Goal: Task Accomplishment & Management: Use online tool/utility

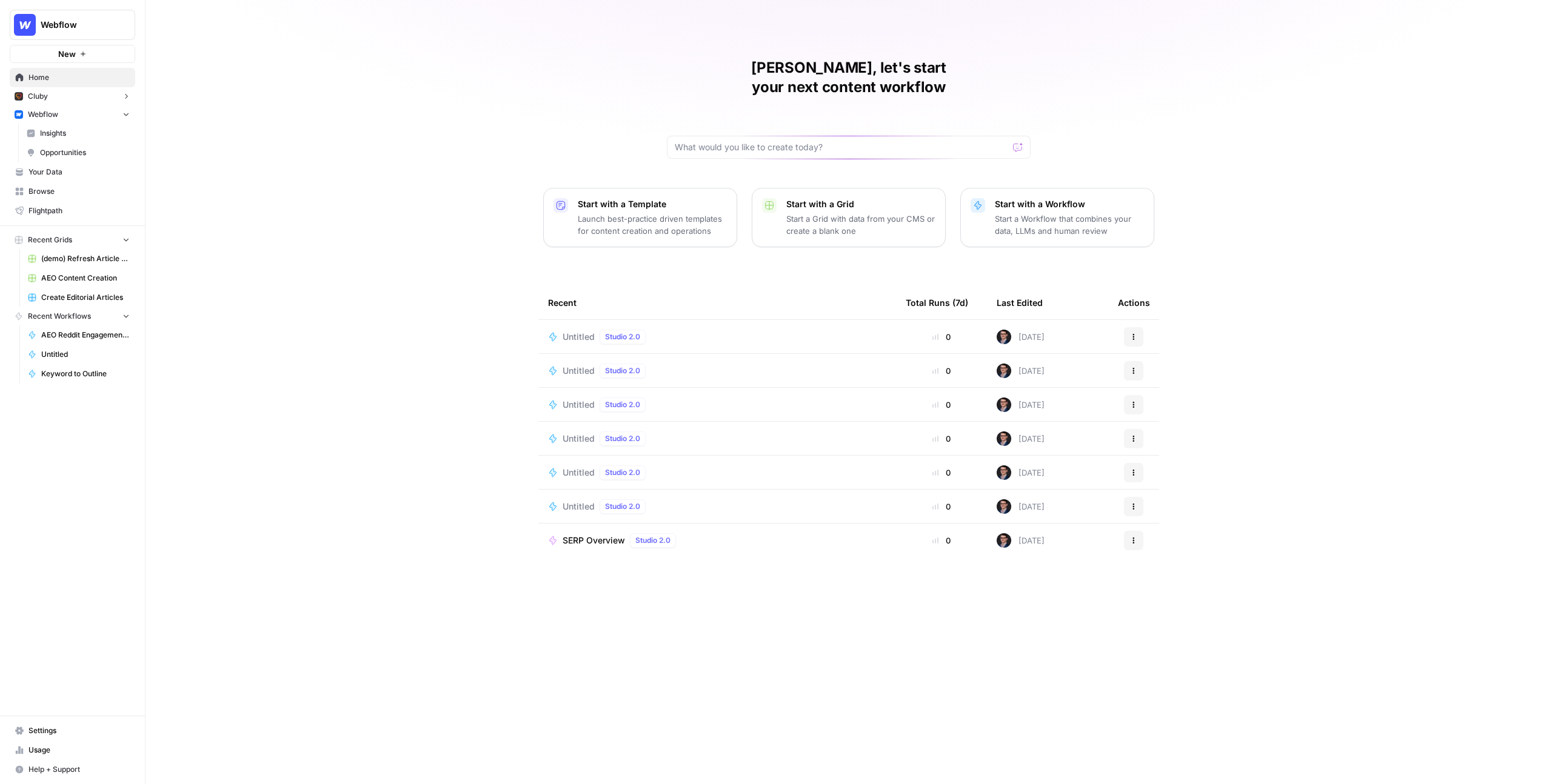
click at [364, 251] on div "Mike, let's start your next content workflow Start with a Template Launch best-…" at bounding box center [849, 392] width 1406 height 784
click at [128, 100] on icon "button" at bounding box center [126, 97] width 9 height 9
click at [128, 100] on icon "button" at bounding box center [126, 96] width 9 height 9
click at [126, 118] on icon "button" at bounding box center [126, 114] width 9 height 9
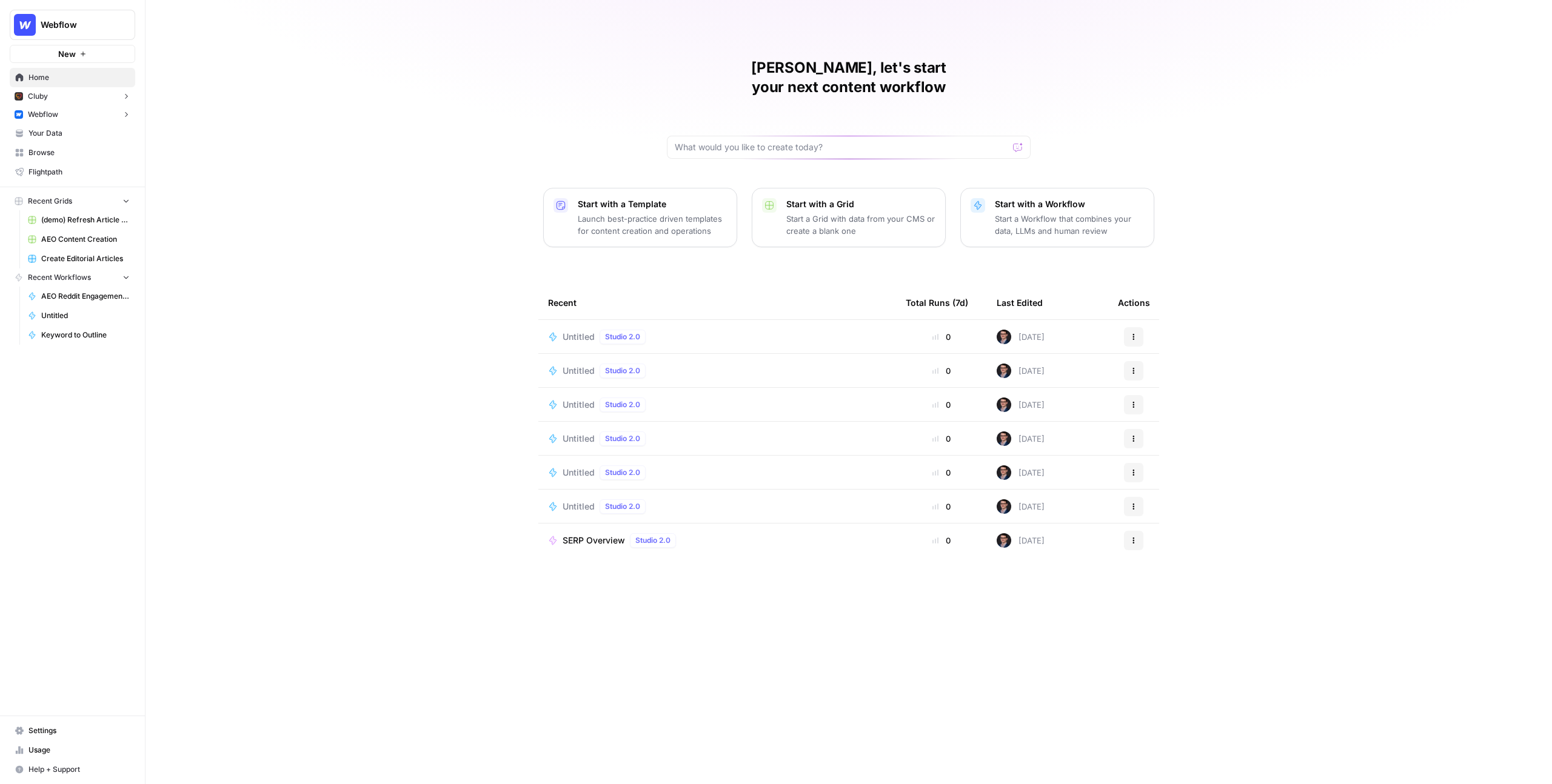
click at [123, 22] on icon "Workspace: Webflow" at bounding box center [125, 25] width 5 height 9
click at [419, 172] on div "Mike, let's start your next content workflow Start with a Template Launch best-…" at bounding box center [849, 392] width 1406 height 784
click at [52, 132] on span "Your Data" at bounding box center [79, 134] width 101 height 11
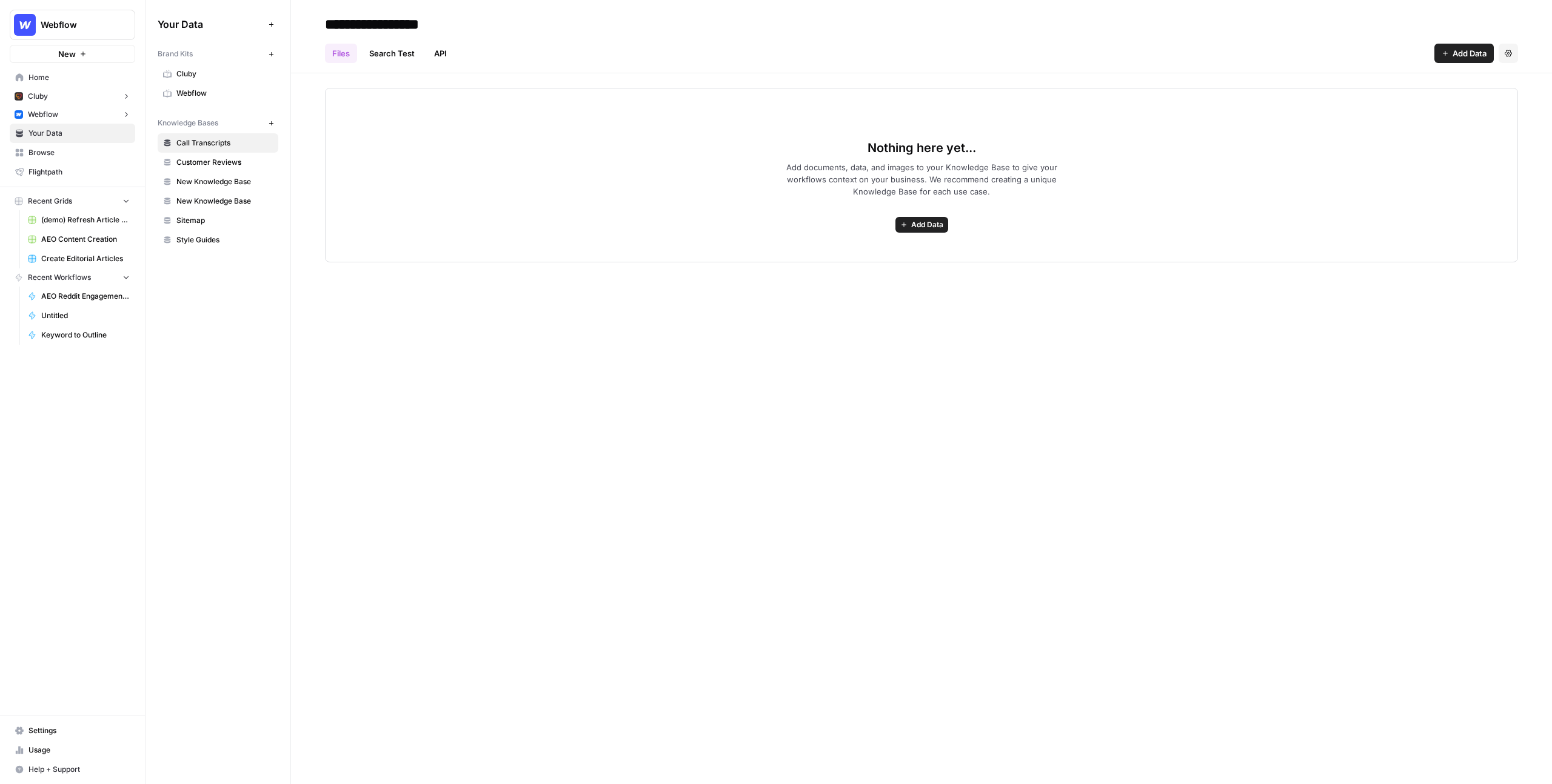
click at [70, 82] on span "Home" at bounding box center [79, 78] width 101 height 11
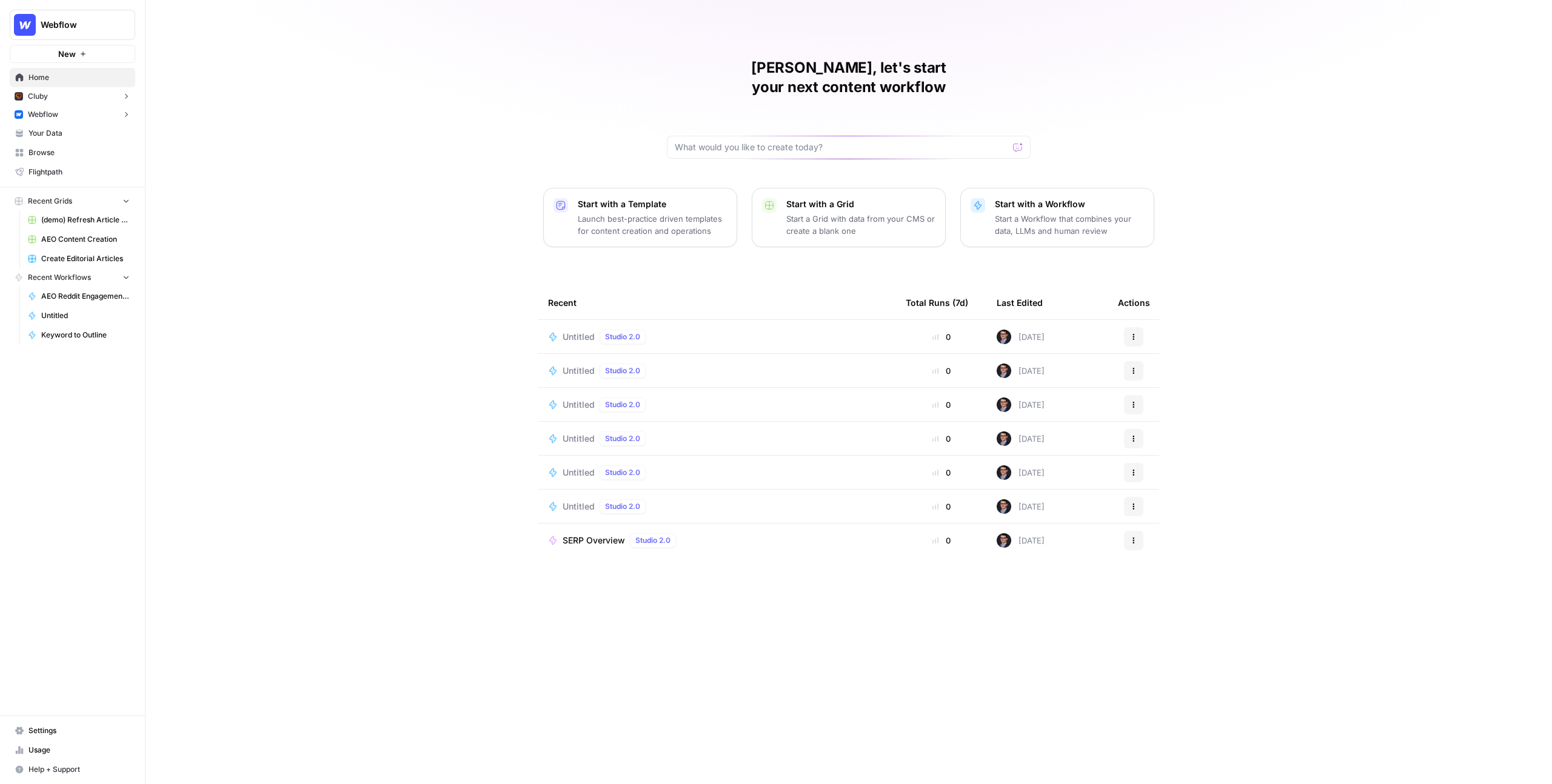
click at [338, 29] on div "Mike, let's start your next content workflow Start with a Template Launch best-…" at bounding box center [849, 392] width 1406 height 784
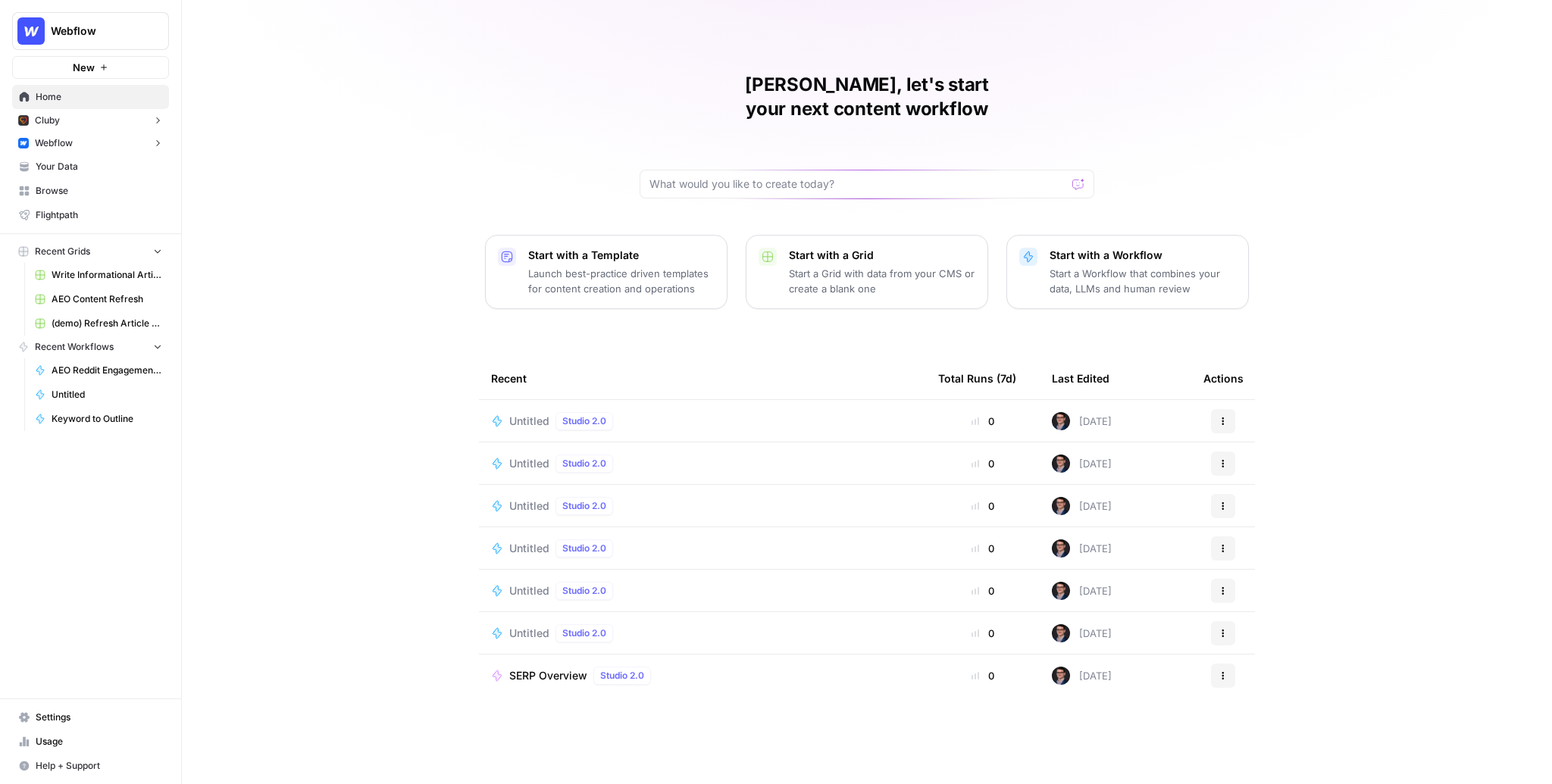
click at [96, 152] on button "Webflow" at bounding box center [90, 143] width 157 height 23
click at [98, 36] on span "Webflow" at bounding box center [96, 31] width 92 height 15
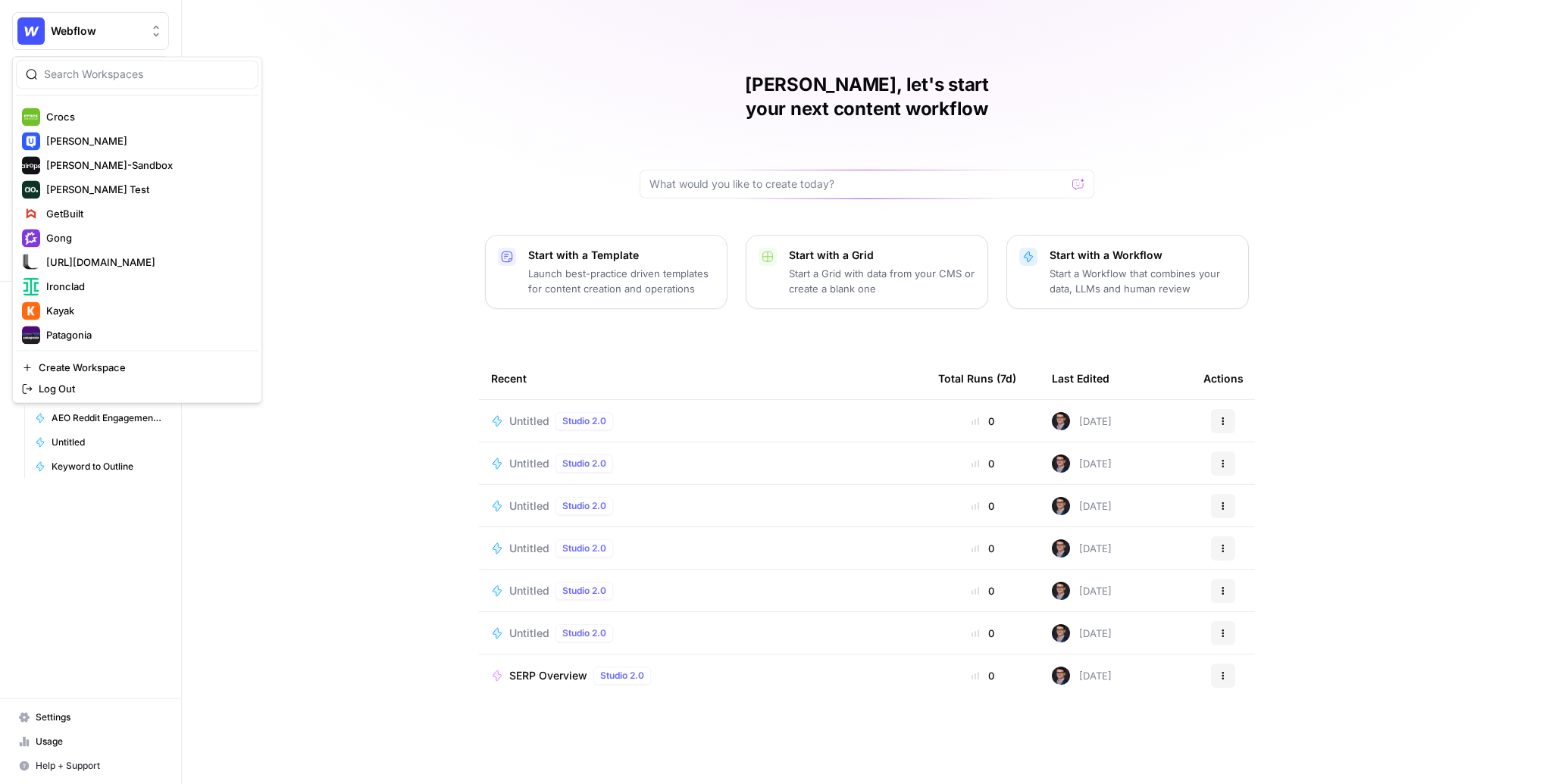
scroll to position [268, 0]
click at [135, 162] on span "Dille-Sandbox" at bounding box center [146, 161] width 200 height 15
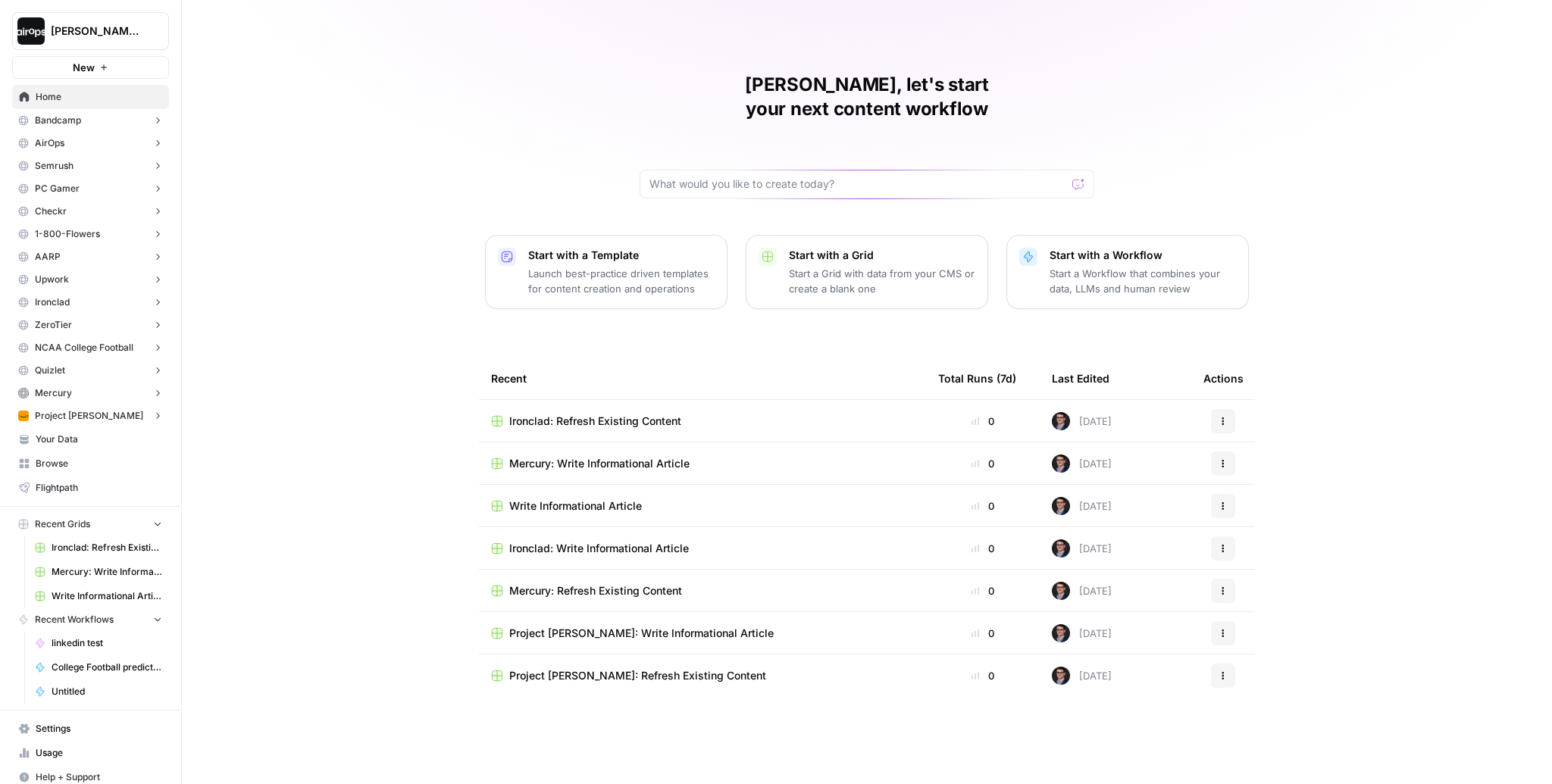
scroll to position [8, 0]
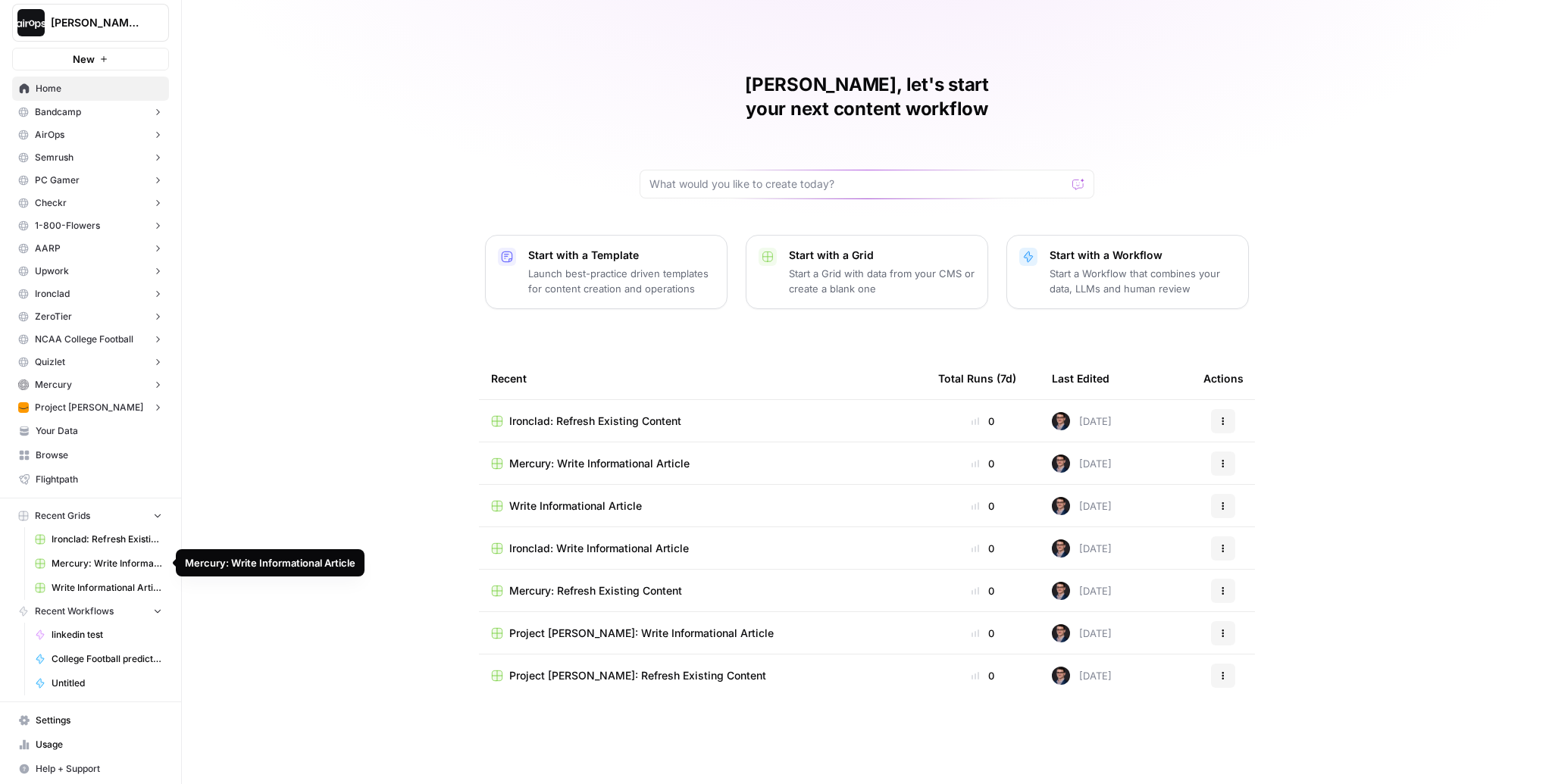
click at [109, 535] on span "Ironclad: Refresh Existing Content" at bounding box center [107, 540] width 111 height 14
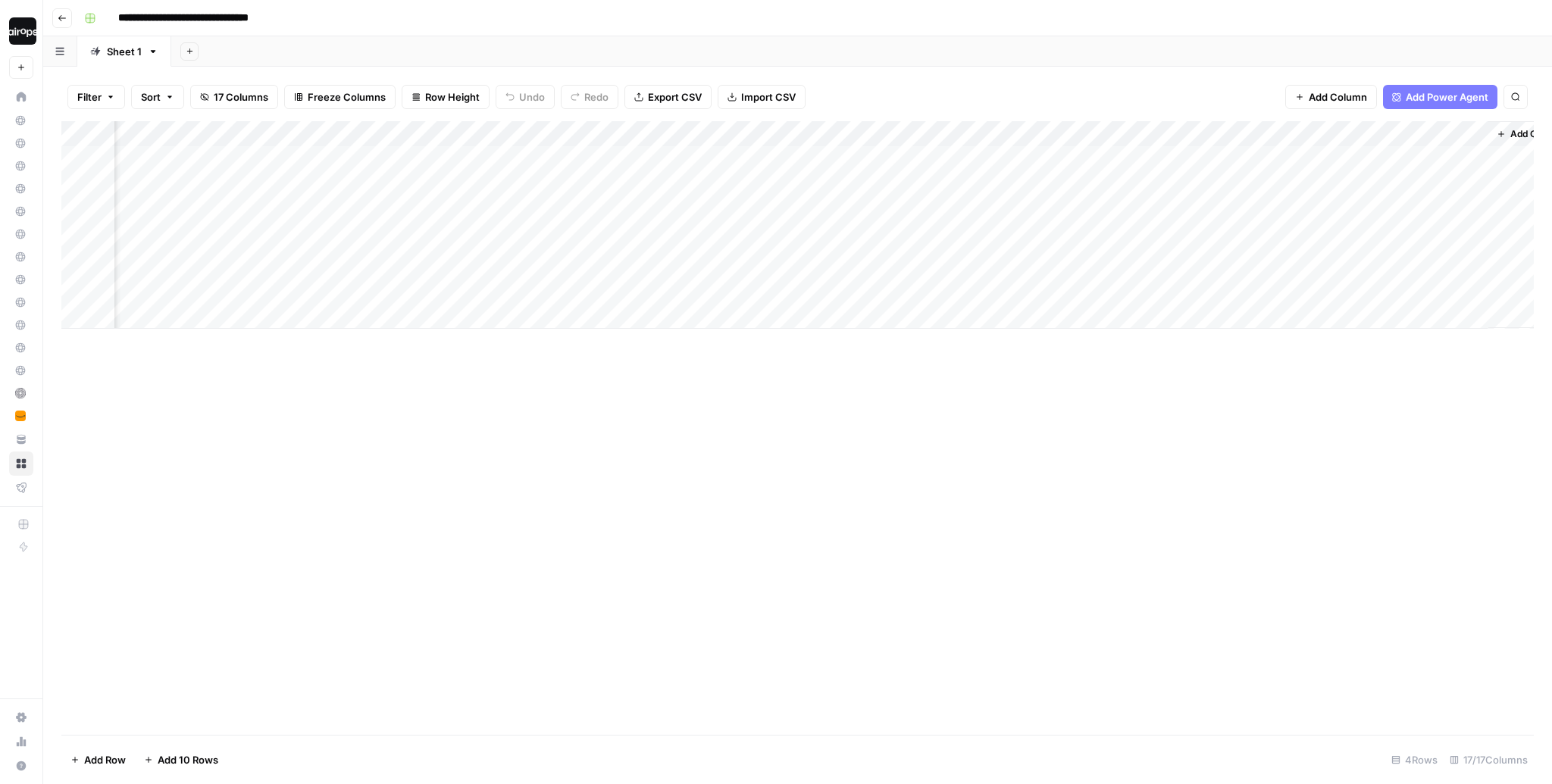
scroll to position [0, 1156]
click at [1398, 194] on div "Add Column" at bounding box center [797, 225] width 1472 height 207
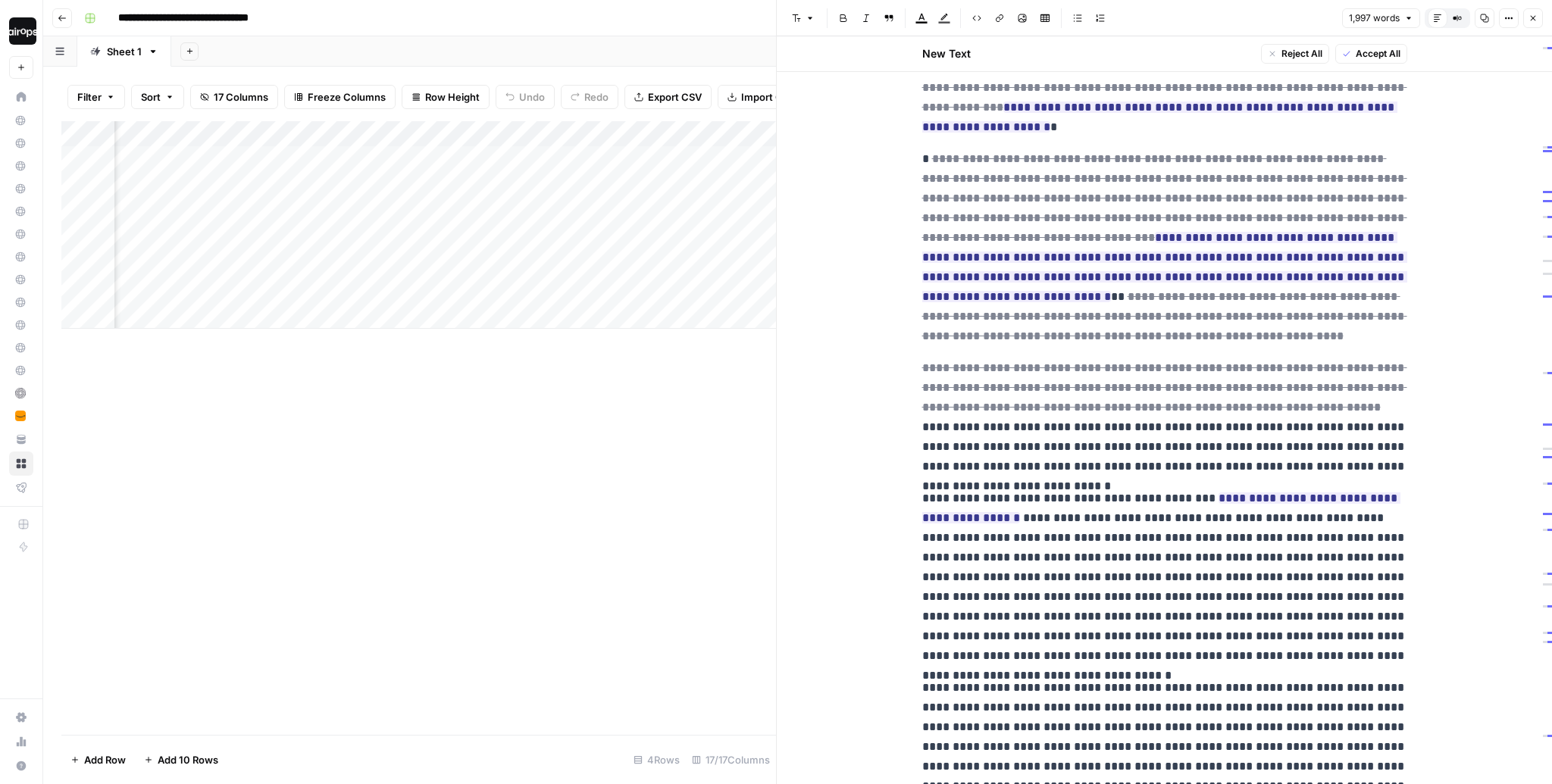
scroll to position [1014, 0]
click at [1536, 22] on icon "button" at bounding box center [1533, 18] width 9 height 9
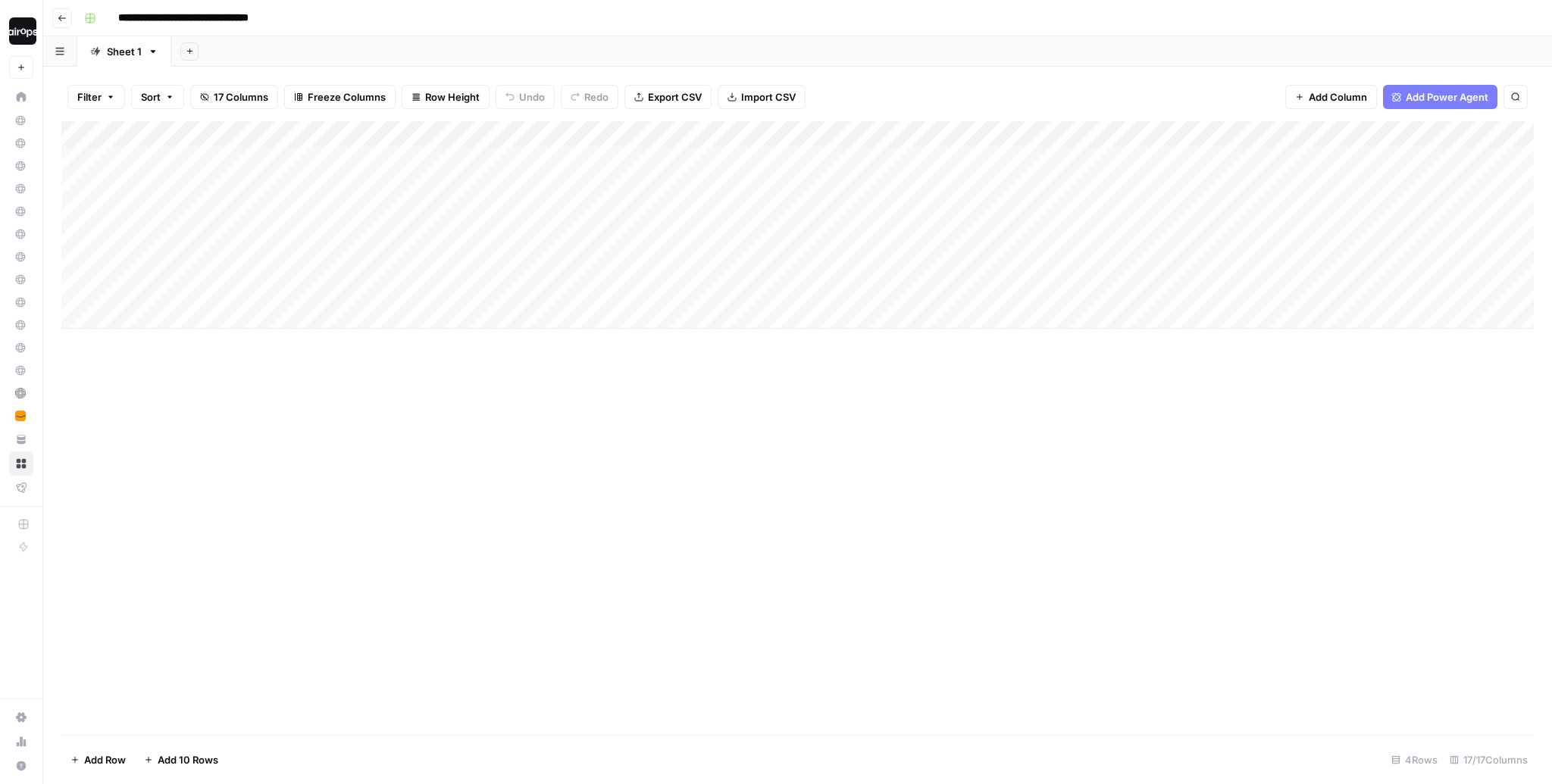
click at [887, 88] on div "Filter Sort 17 Columns Freeze Columns Row Height Undo Redo Export CSV Import CS…" at bounding box center [797, 97] width 1472 height 49
click at [956, 49] on div "Add Sheet" at bounding box center [862, 52] width 1380 height 30
click at [651, 15] on div "**********" at bounding box center [807, 18] width 1459 height 24
click at [468, 198] on div "Add Column" at bounding box center [797, 225] width 1472 height 207
click at [492, 49] on div "Add Sheet" at bounding box center [862, 52] width 1380 height 30
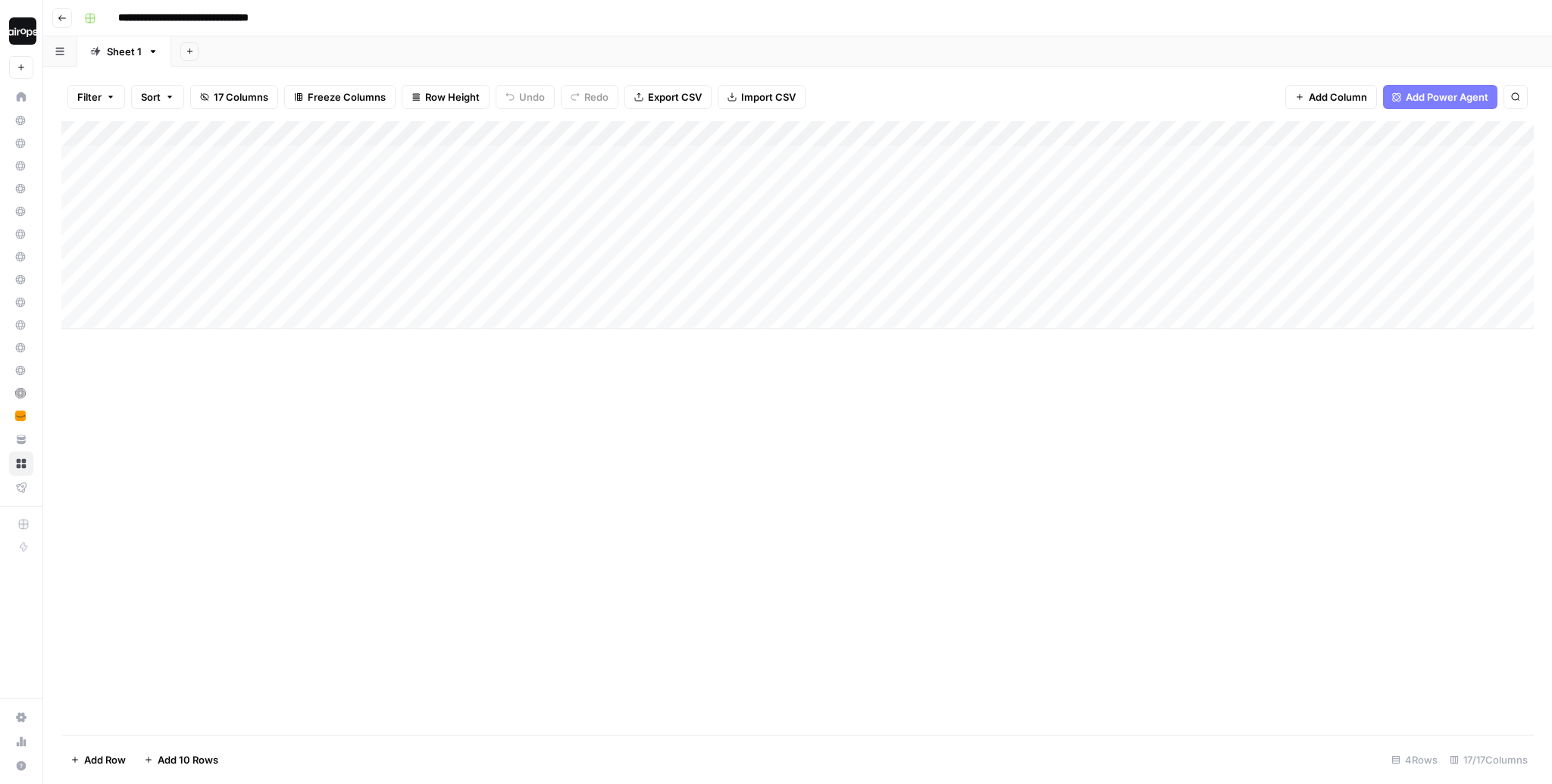
click at [297, 18] on input "**********" at bounding box center [206, 18] width 188 height 24
drag, startPoint x: 297, startPoint y: 18, endPoint x: 156, endPoint y: 14, distance: 141.1
click at [156, 14] on input "**********" at bounding box center [206, 18] width 188 height 24
click at [496, 54] on div "Add Sheet" at bounding box center [862, 52] width 1380 height 30
click at [691, 73] on div "Filter Sort 17 Columns Freeze Columns Row Height Undo Redo Export CSV Import CS…" at bounding box center [797, 97] width 1472 height 49
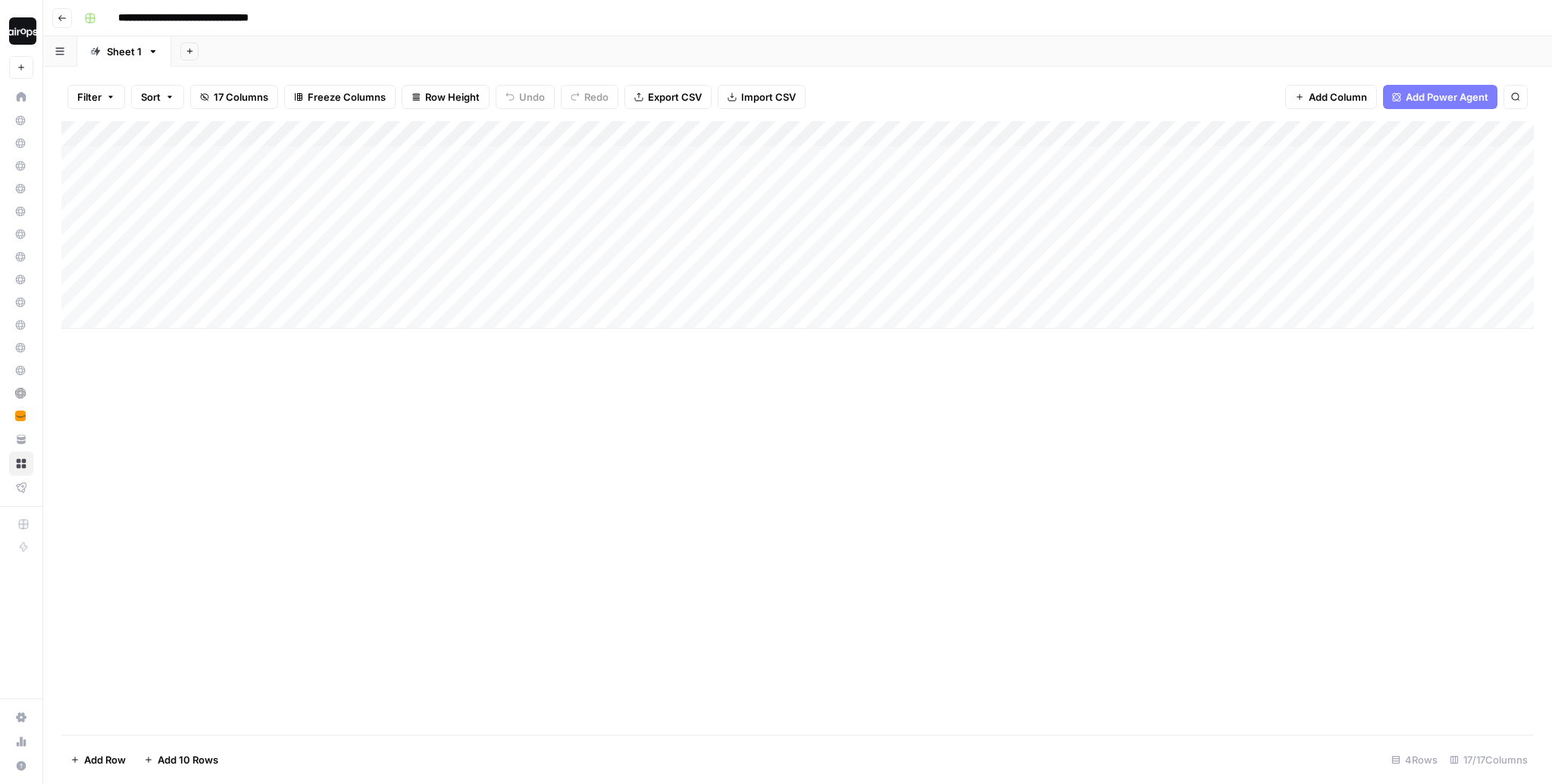
drag, startPoint x: 267, startPoint y: 170, endPoint x: 251, endPoint y: 294, distance: 125.0
click at [251, 294] on div "Add Column" at bounding box center [797, 225] width 1472 height 207
click at [705, 135] on div "Add Column" at bounding box center [797, 225] width 1472 height 207
click at [638, 278] on span "Fork Power Agent" at bounding box center [651, 282] width 133 height 15
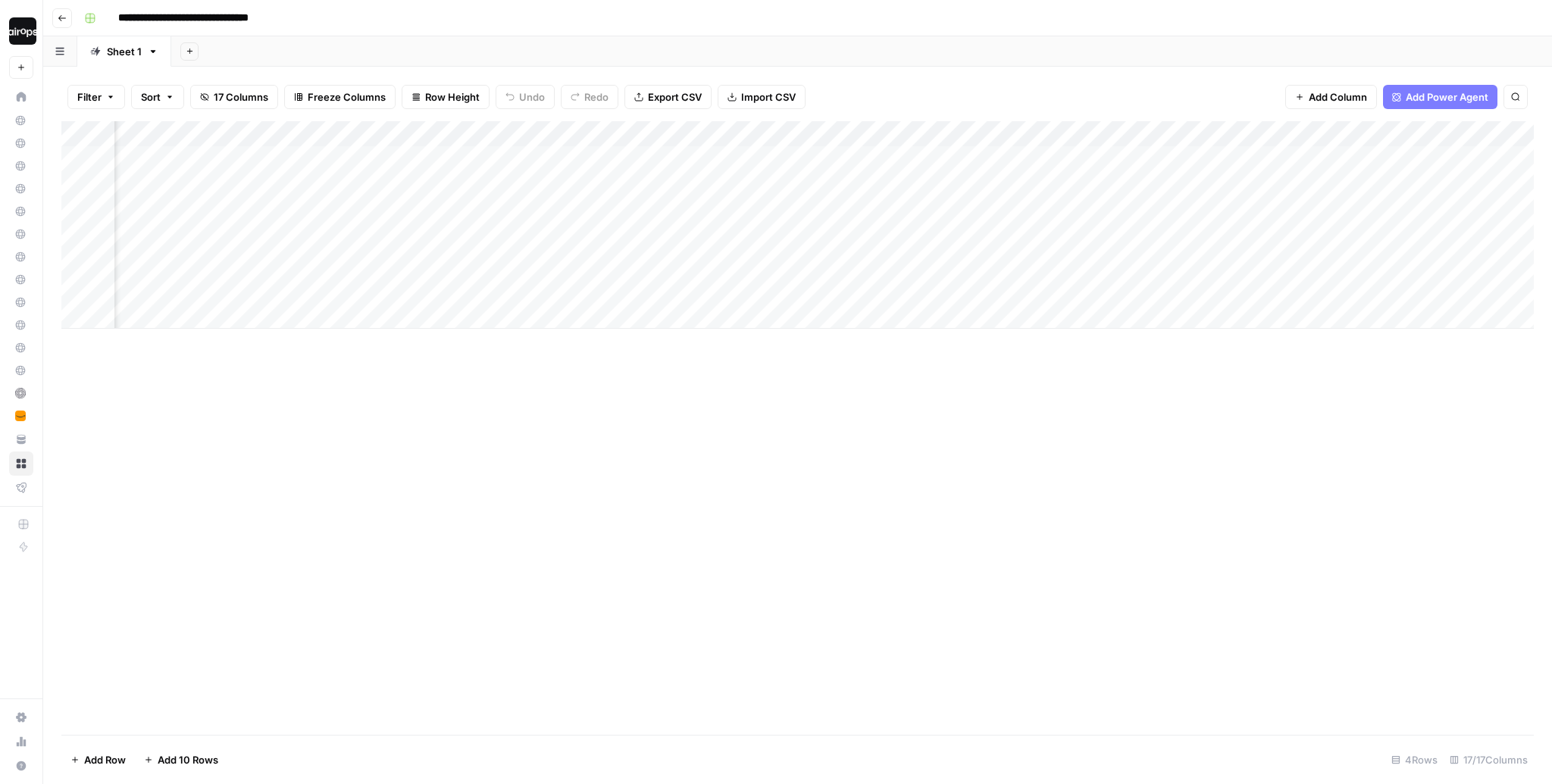
click at [829, 92] on div "Filter Sort 17 Columns Freeze Columns Row Height Undo Redo Export CSV Import CS…" at bounding box center [797, 97] width 1472 height 49
click at [523, 294] on div "Add Column" at bounding box center [797, 225] width 1472 height 207
click at [935, 84] on div "Filter Sort 17 Columns Freeze Columns Row Height Undo Redo Export CSV Import CS…" at bounding box center [797, 97] width 1472 height 49
drag, startPoint x: 752, startPoint y: 172, endPoint x: 743, endPoint y: 304, distance: 132.3
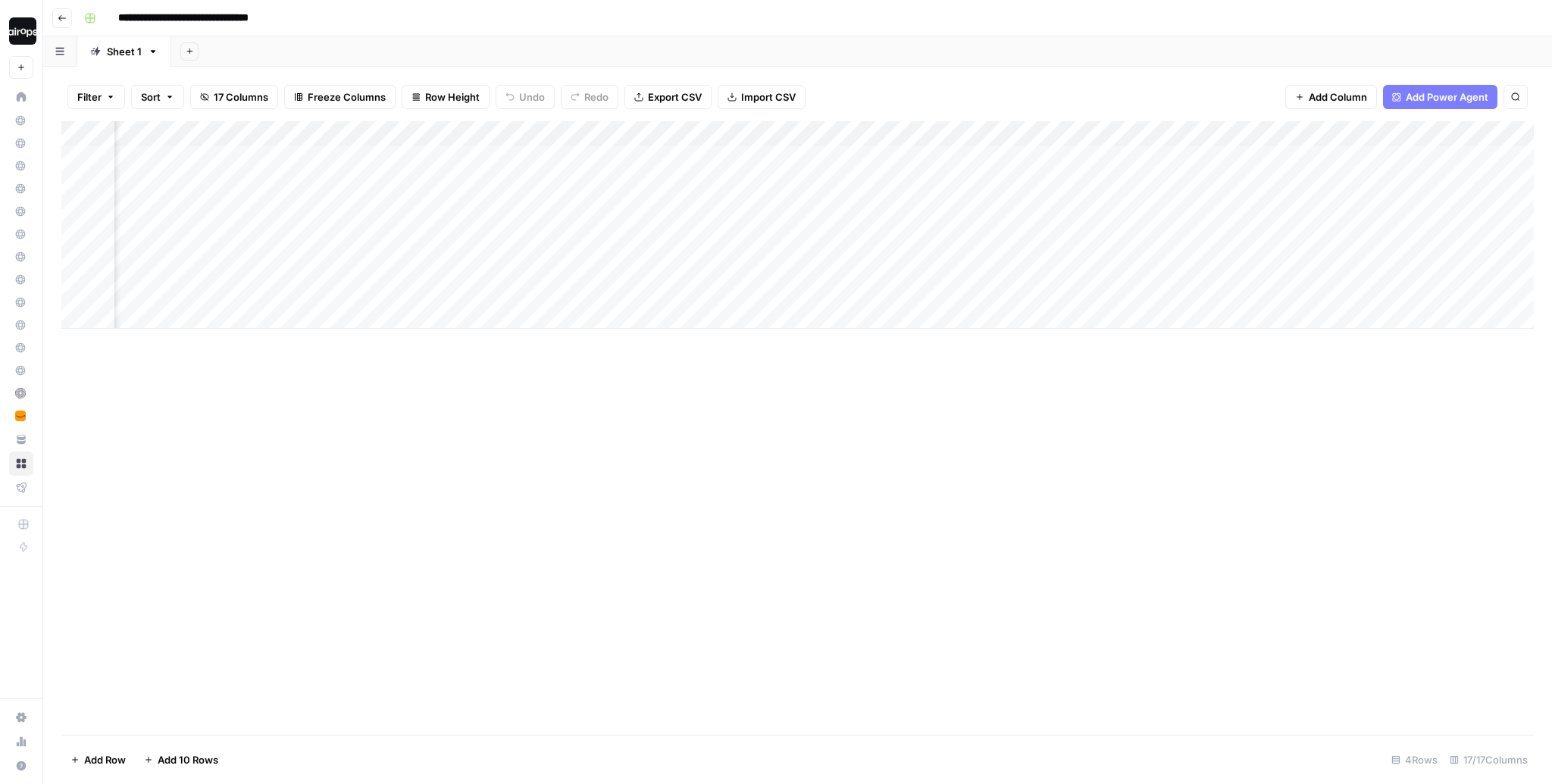
click at [743, 304] on div "Add Column" at bounding box center [797, 225] width 1472 height 207
click at [932, 197] on div "Add Column" at bounding box center [797, 225] width 1472 height 207
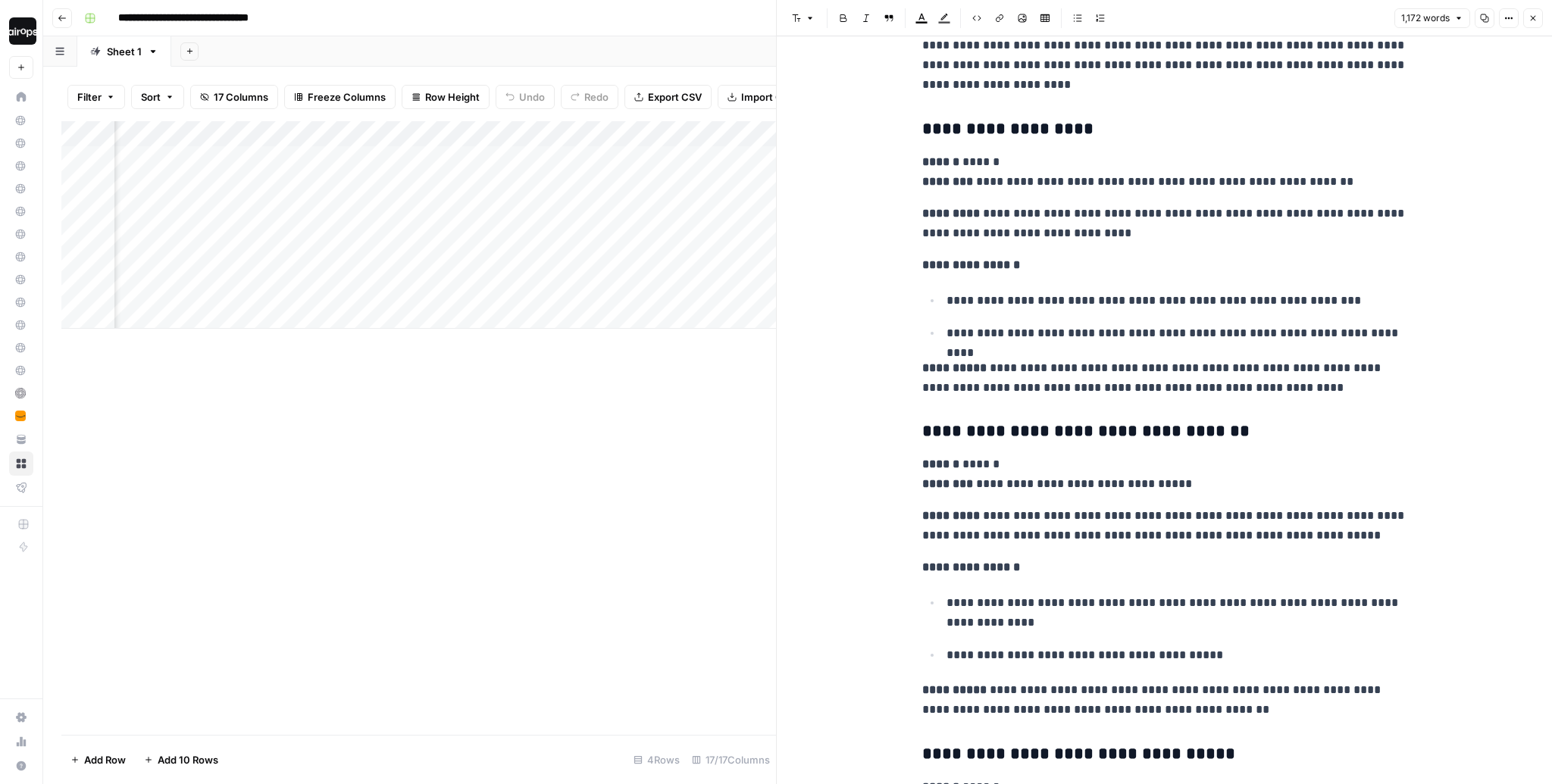
scroll to position [3182, 0]
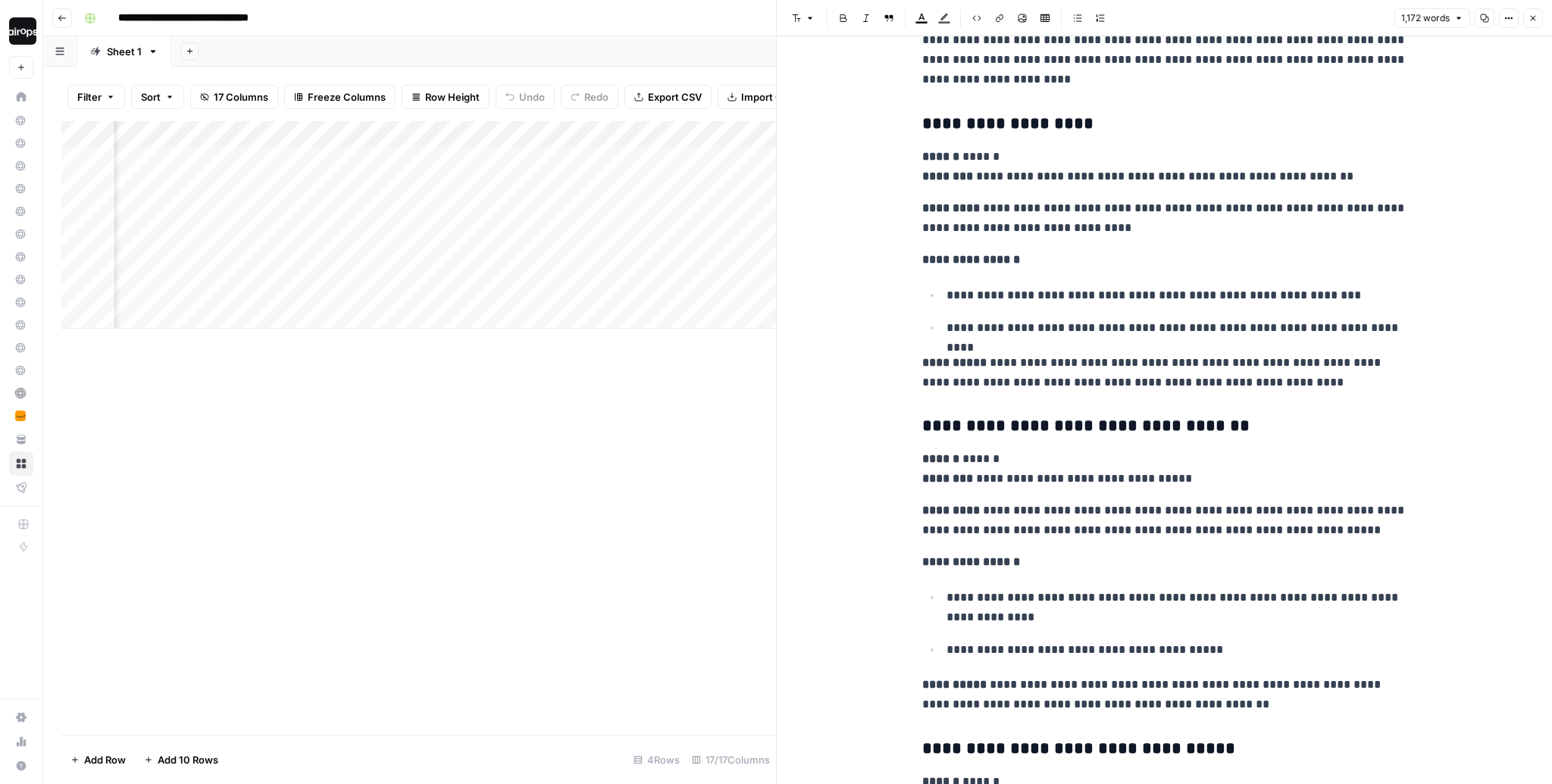
click at [1536, 21] on icon "button" at bounding box center [1533, 18] width 9 height 9
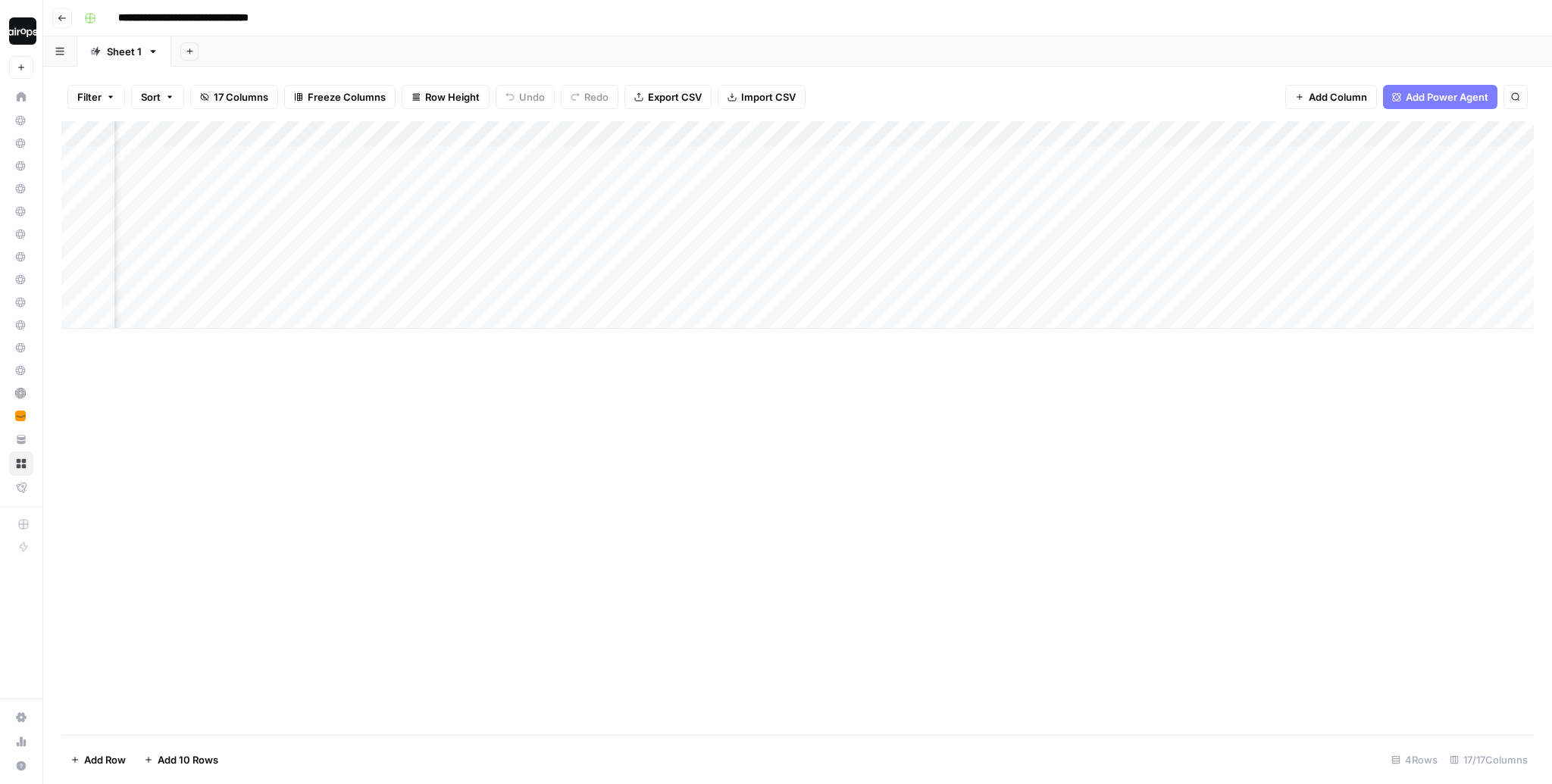
scroll to position [0, 653]
drag, startPoint x: 919, startPoint y: 165, endPoint x: 897, endPoint y: 270, distance: 107.3
click at [897, 270] on div "Add Column" at bounding box center [797, 225] width 1472 height 207
drag, startPoint x: 1047, startPoint y: 178, endPoint x: 1043, endPoint y: 254, distance: 76.1
click at [1043, 254] on div "Add Column" at bounding box center [797, 225] width 1472 height 207
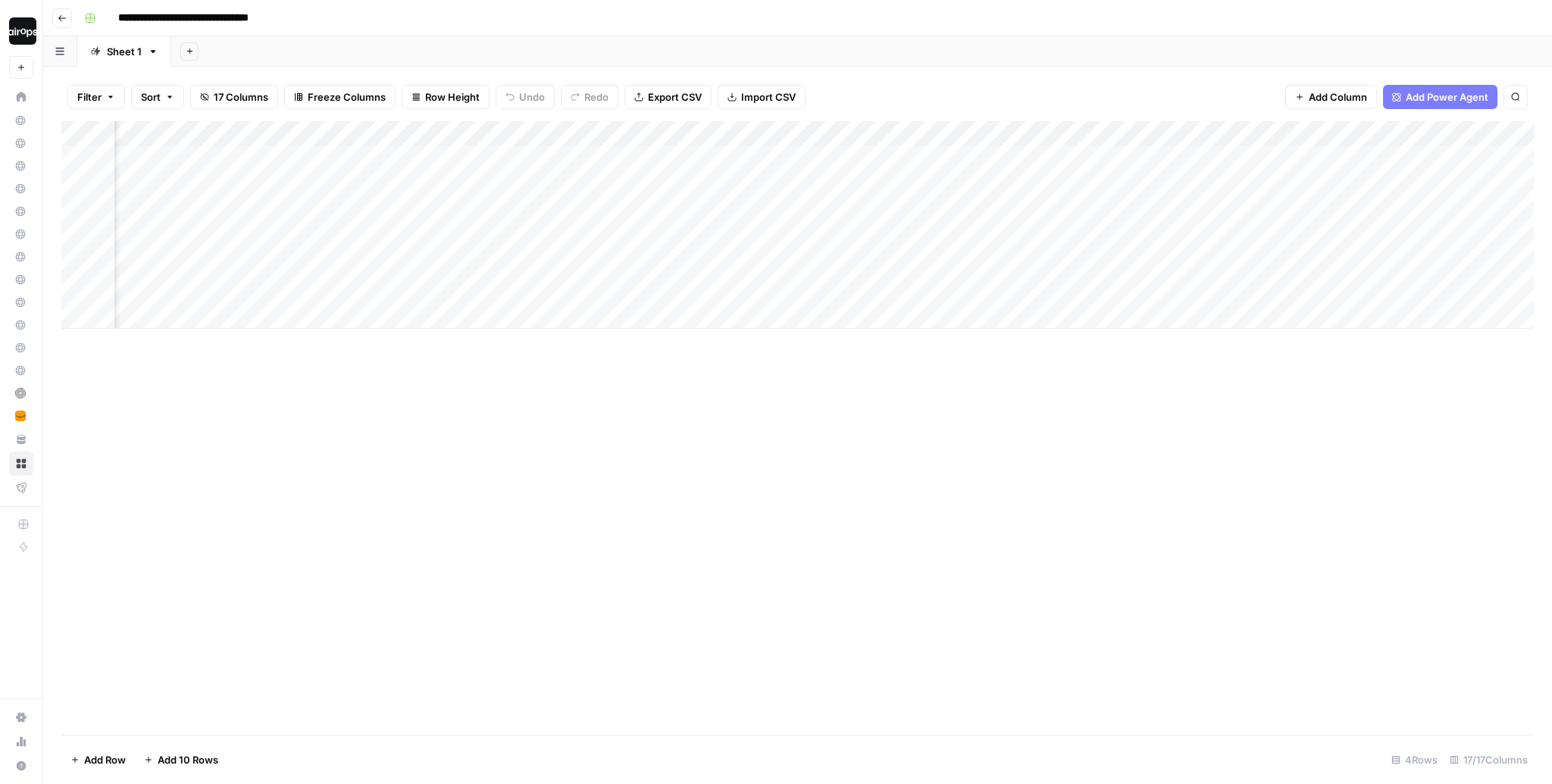
scroll to position [0, 906]
click at [1107, 159] on div "Add Column" at bounding box center [797, 225] width 1472 height 207
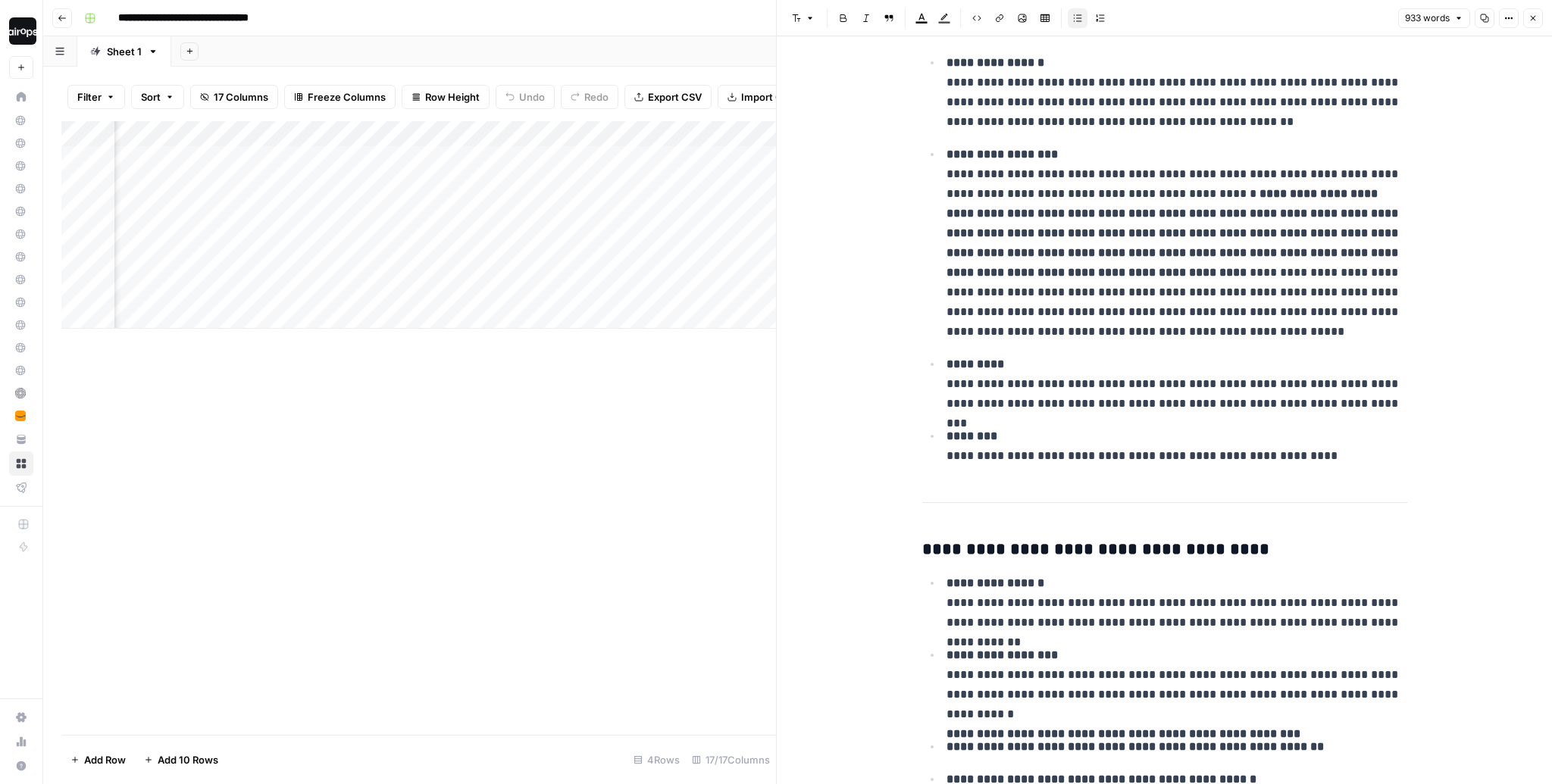
scroll to position [682, 0]
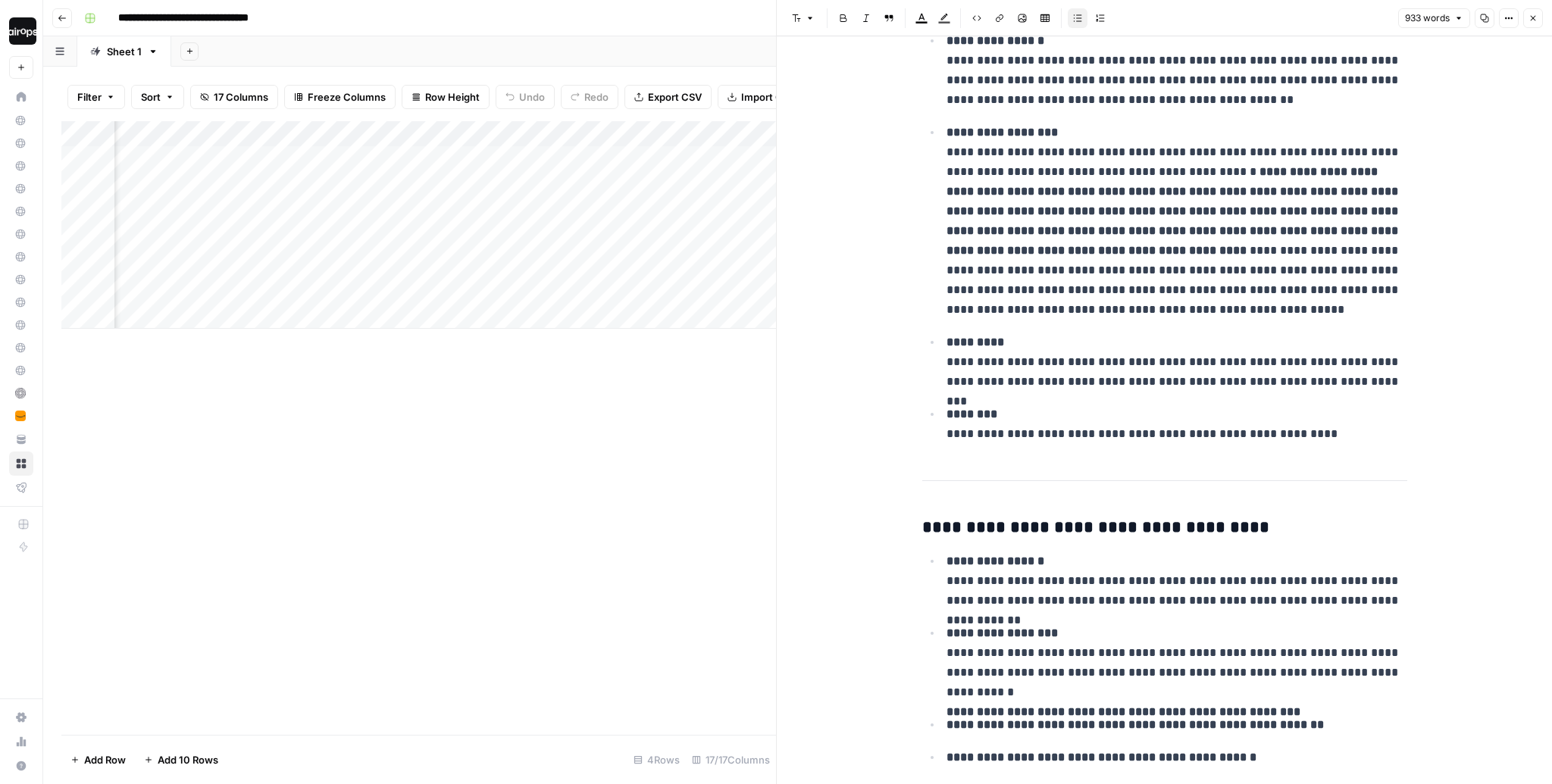
click at [1535, 17] on icon "button" at bounding box center [1533, 18] width 9 height 9
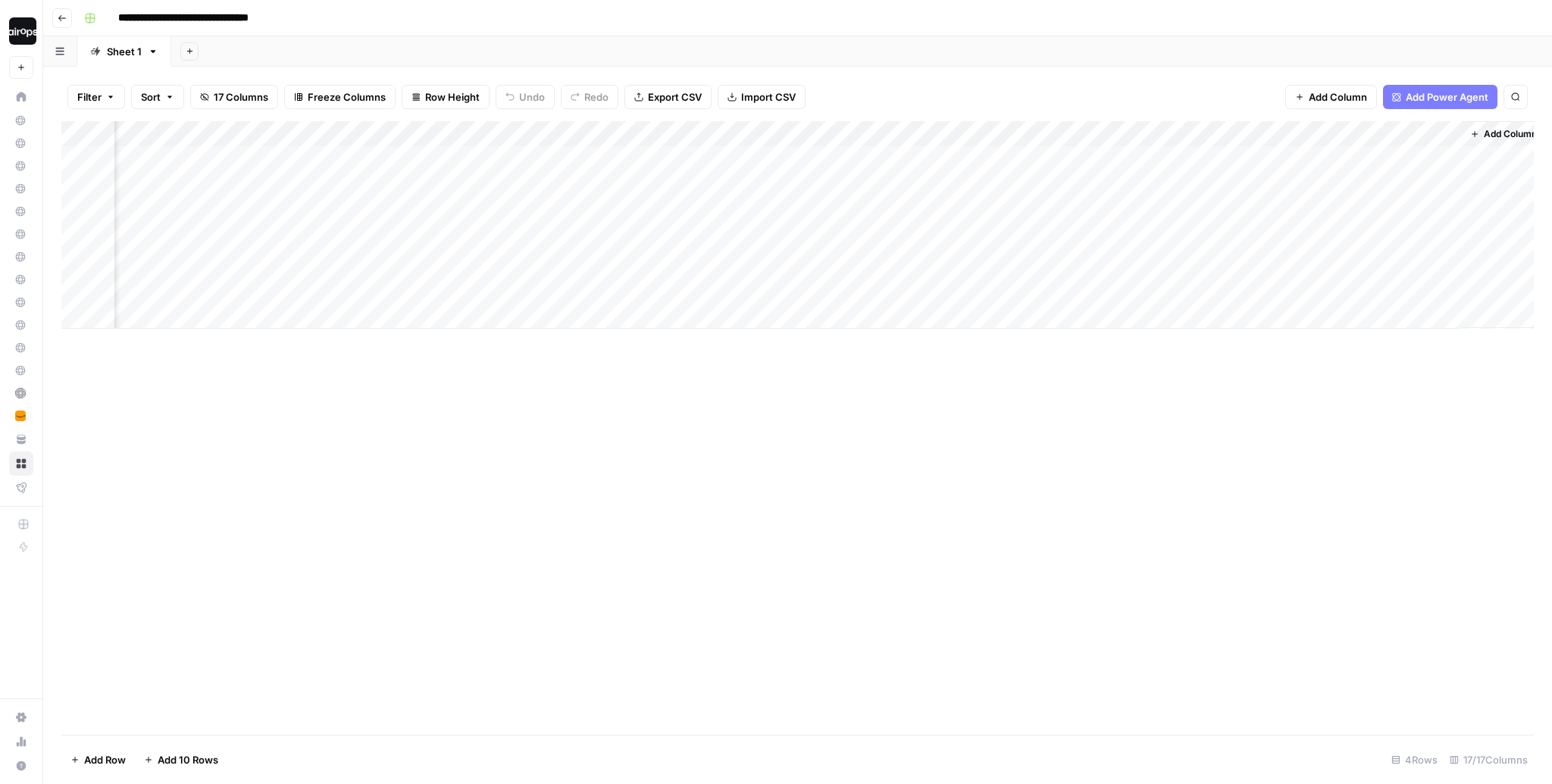
scroll to position [0, 1156]
drag, startPoint x: 1093, startPoint y: 158, endPoint x: 1071, endPoint y: 292, distance: 135.8
click at [1071, 292] on div "Add Column" at bounding box center [797, 225] width 1472 height 207
click at [1076, 170] on div "Add Column" at bounding box center [797, 225] width 1472 height 207
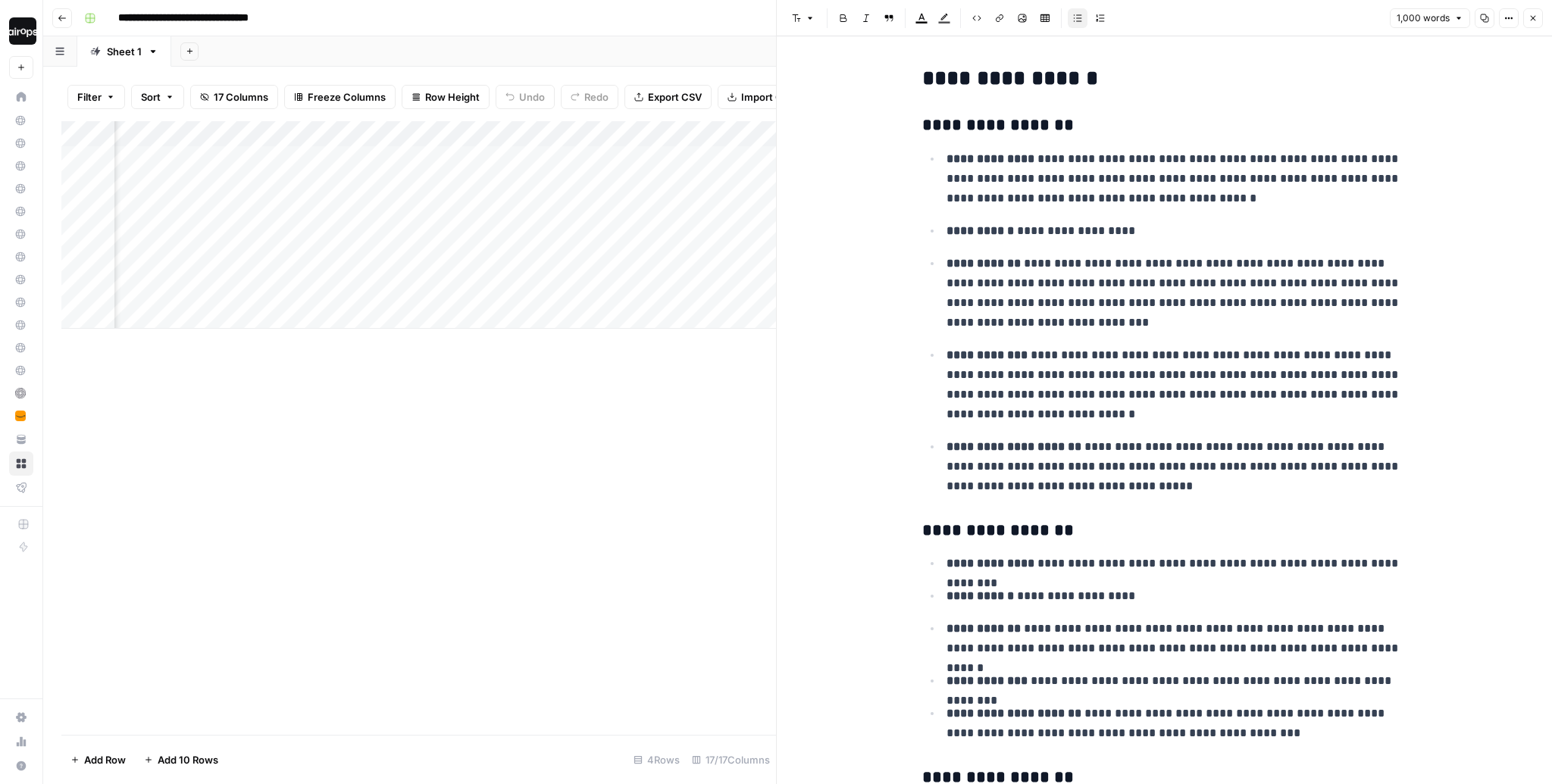
click at [1531, 18] on icon "button" at bounding box center [1533, 18] width 9 height 9
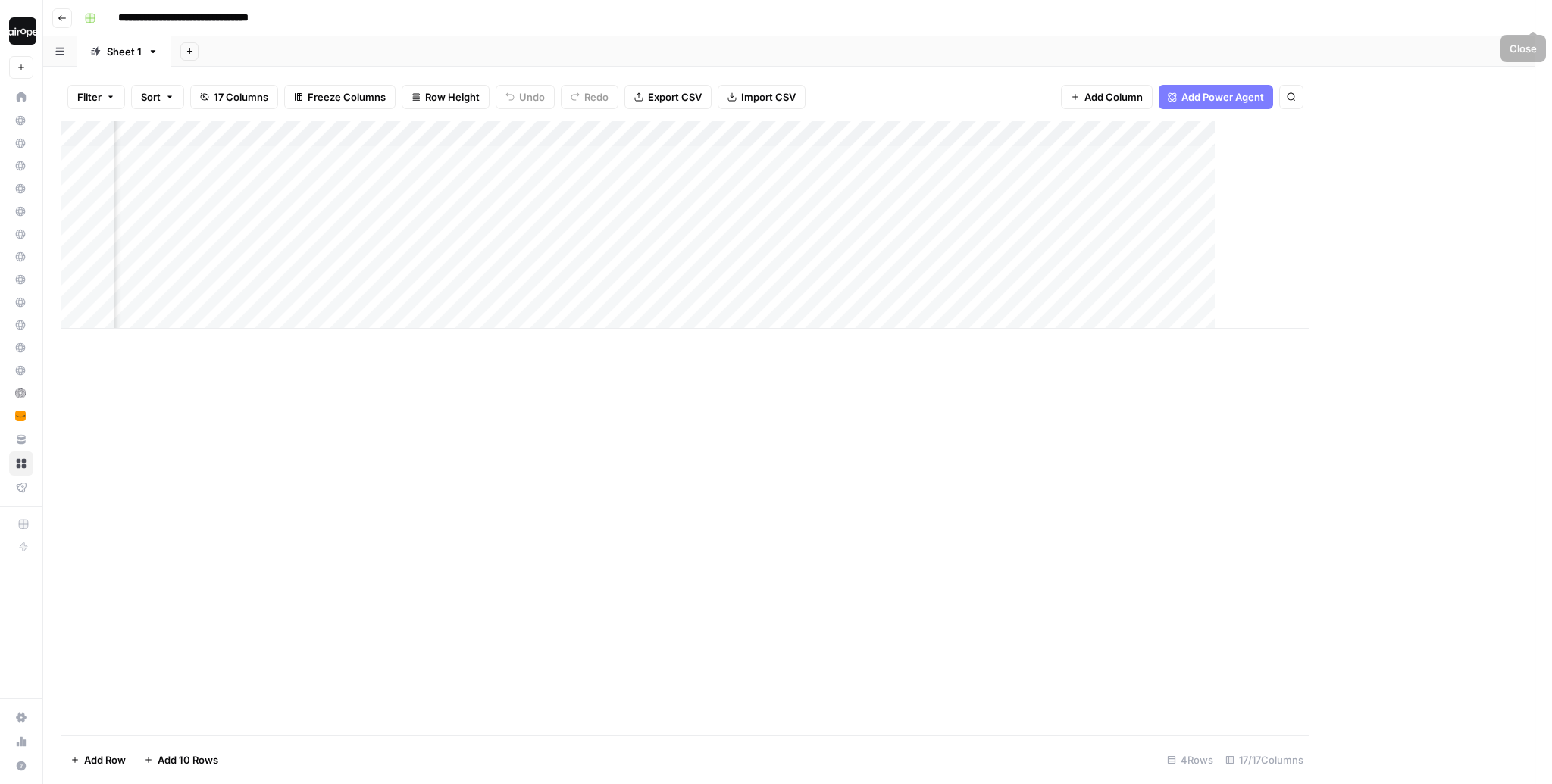
scroll to position [0, 1138]
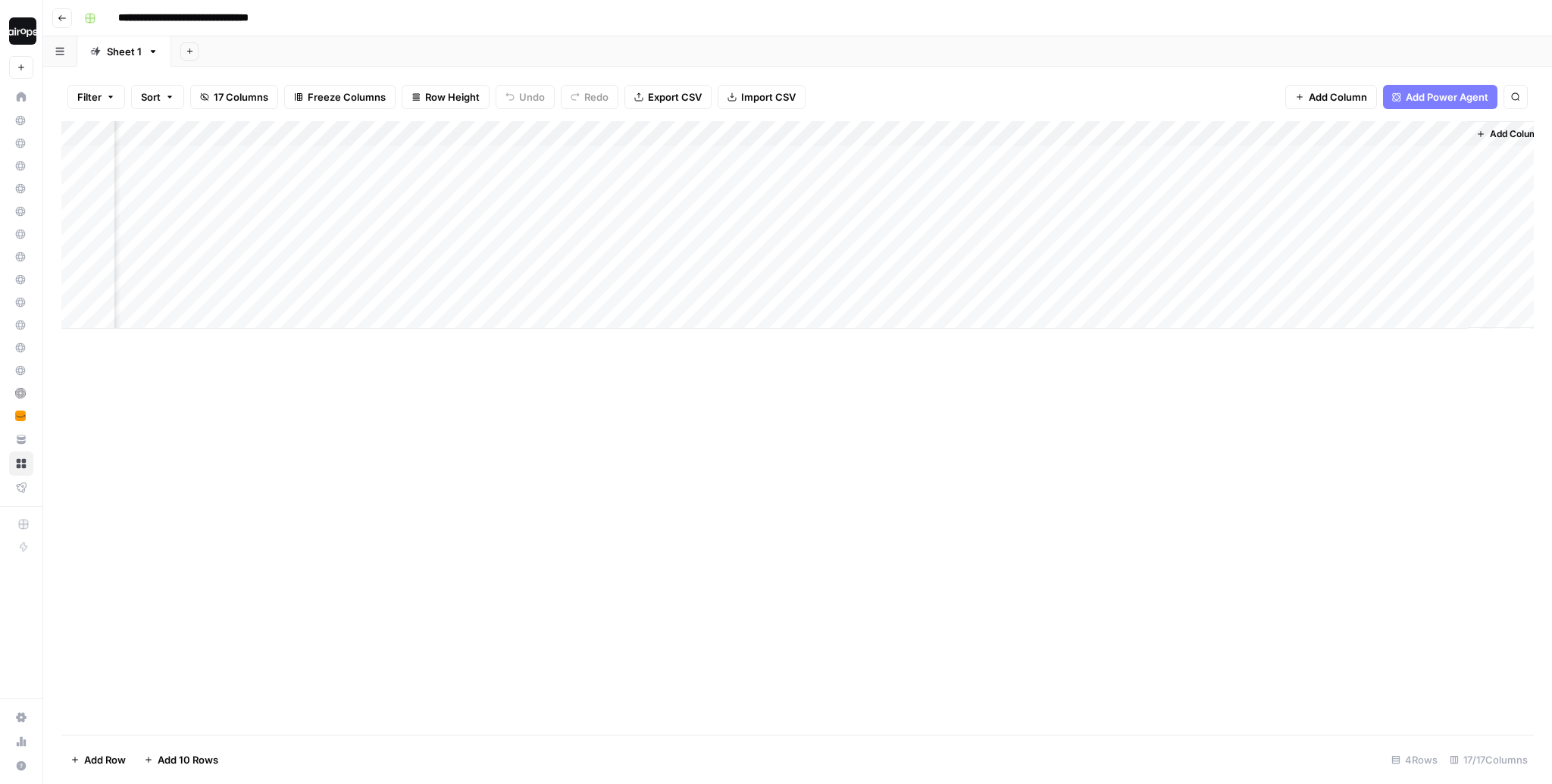
drag, startPoint x: 1259, startPoint y: 155, endPoint x: 1248, endPoint y: 287, distance: 132.5
click at [1248, 287] on div "Add Column" at bounding box center [797, 225] width 1472 height 207
click at [1413, 234] on div "Add Column" at bounding box center [797, 225] width 1472 height 207
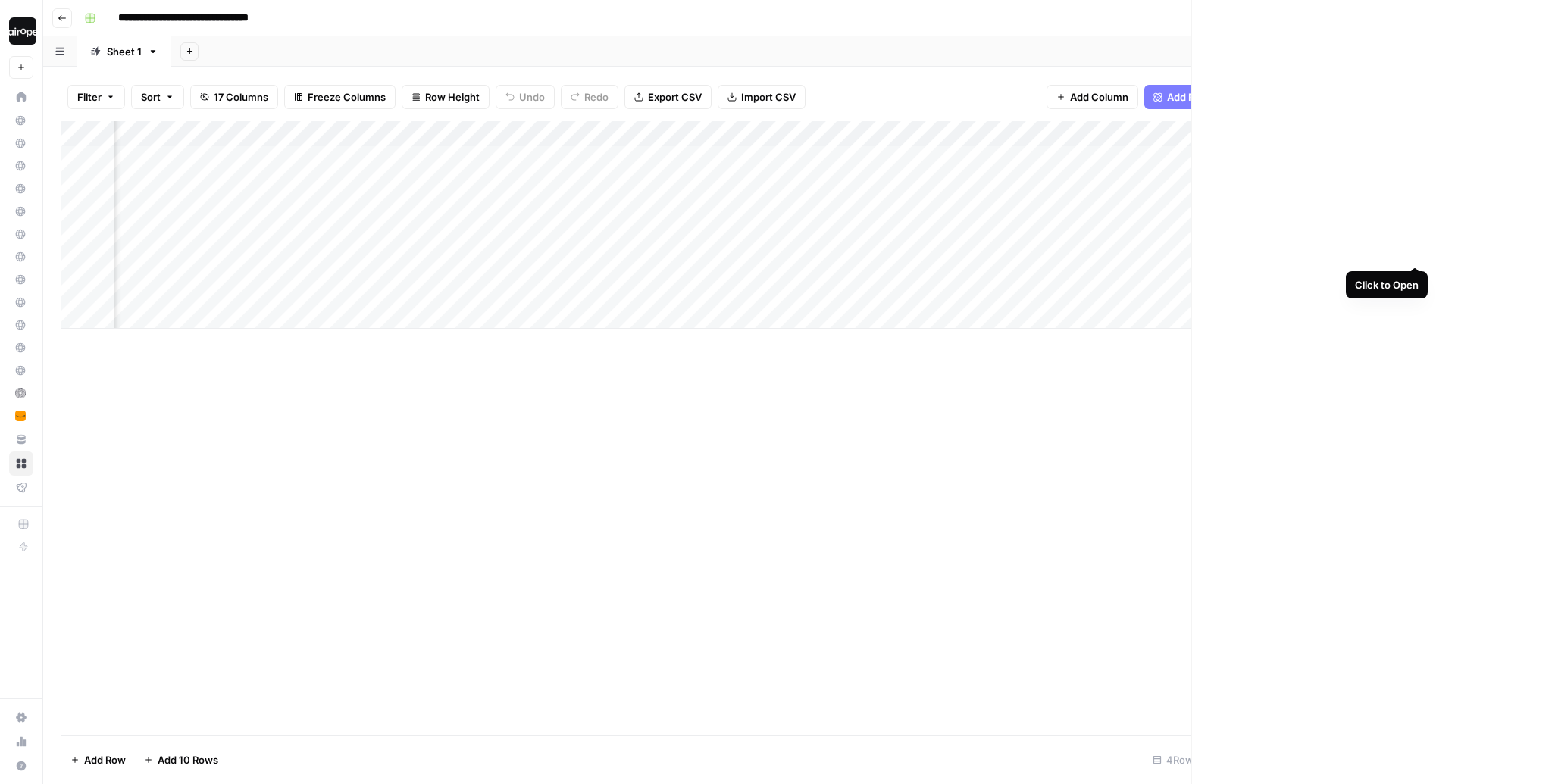
scroll to position [0, 1153]
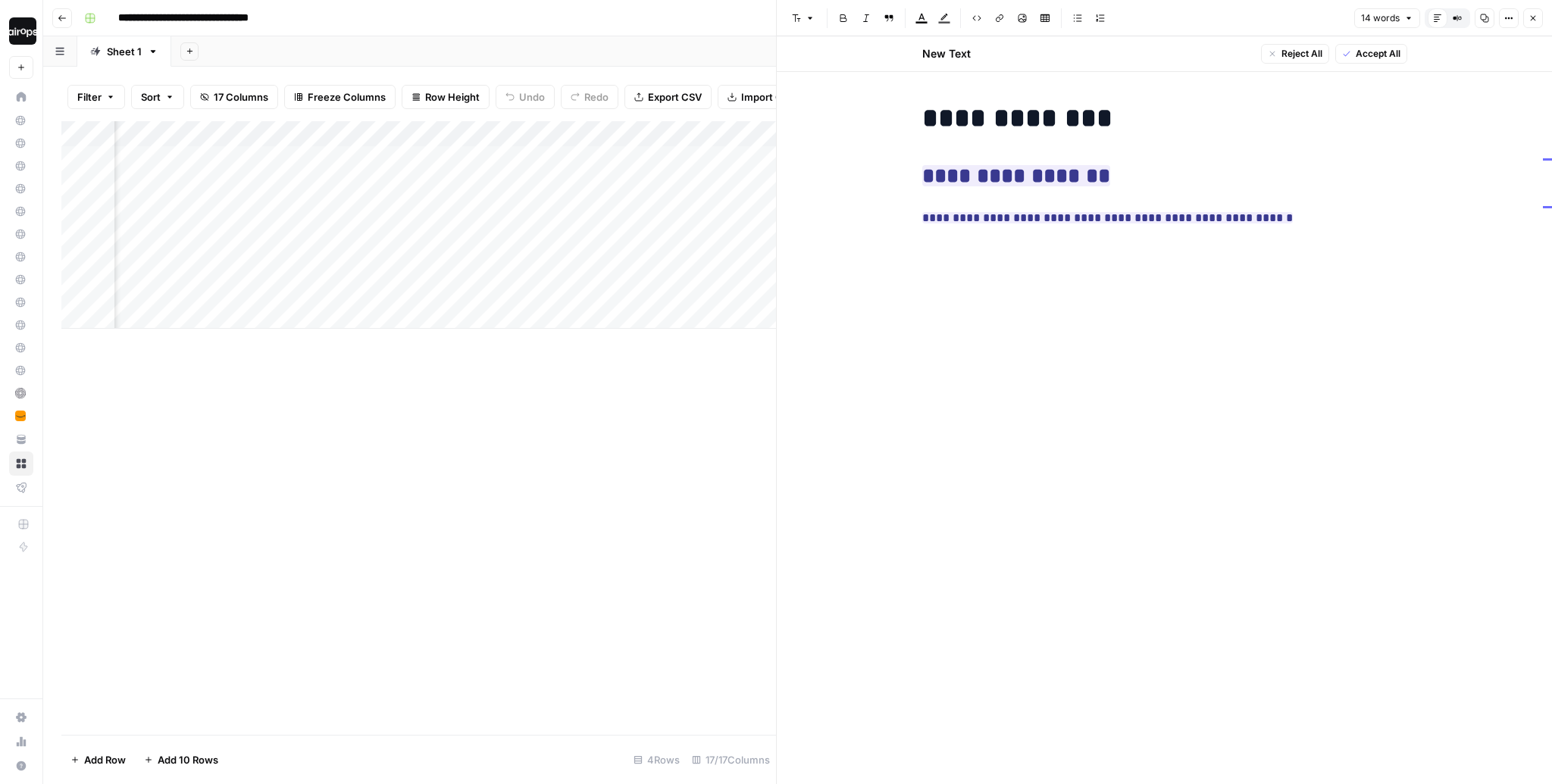
click at [1540, 16] on button "Close" at bounding box center [1533, 18] width 20 height 20
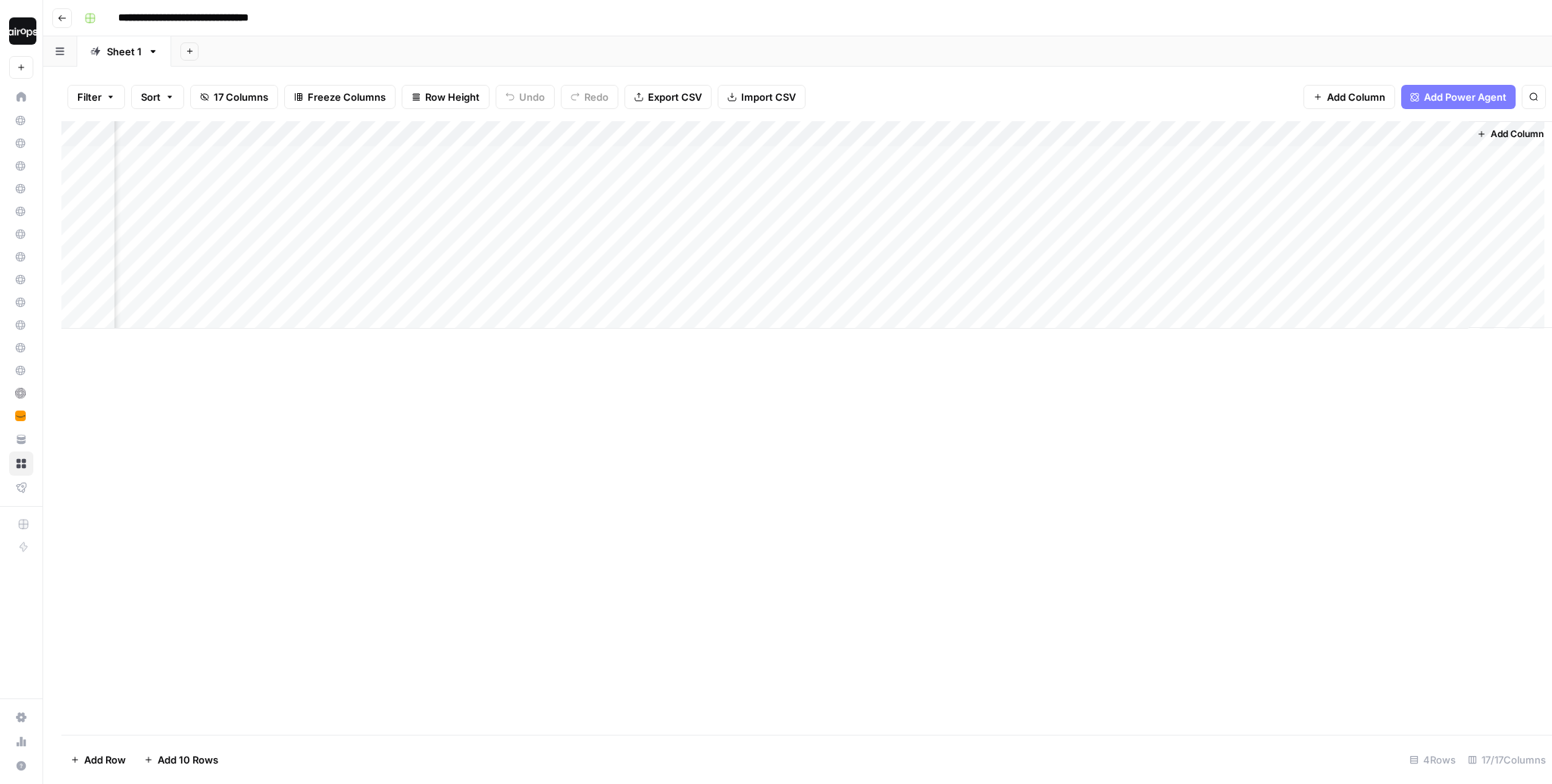
scroll to position [0, 1138]
click at [1414, 194] on div "Add Column" at bounding box center [797, 225] width 1472 height 207
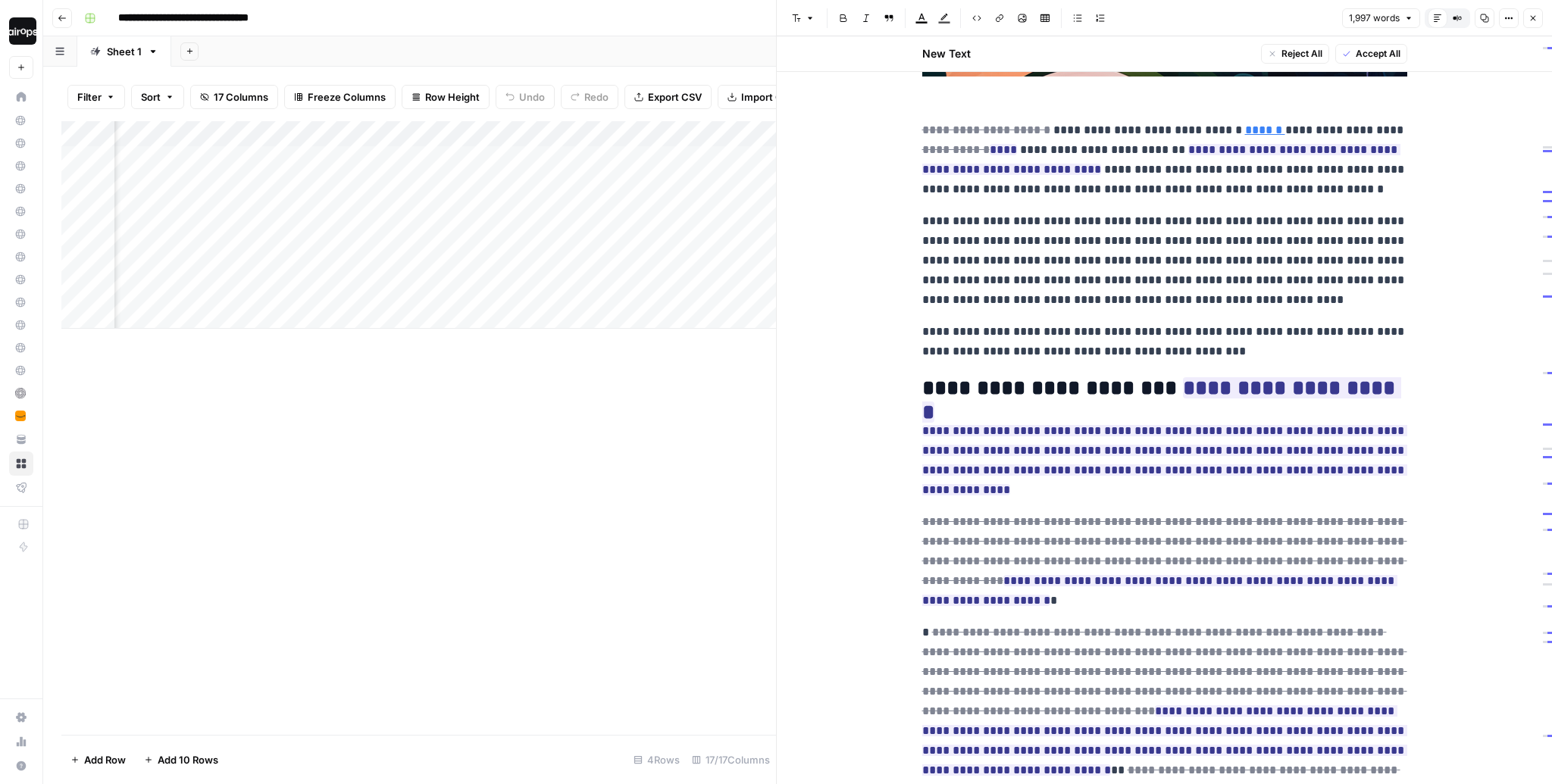
scroll to position [543, 0]
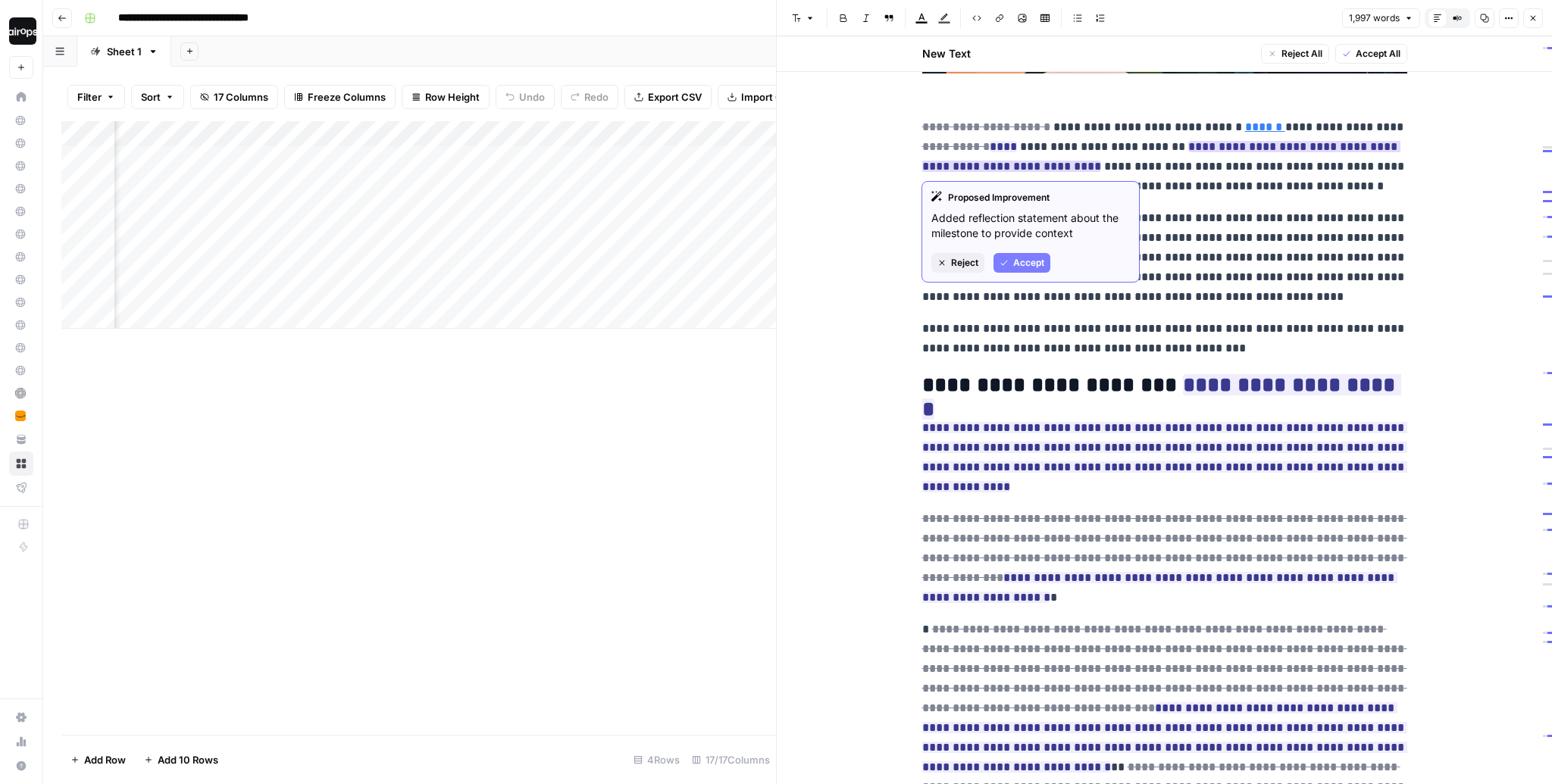
click at [1018, 264] on span "Accept" at bounding box center [1028, 263] width 31 height 14
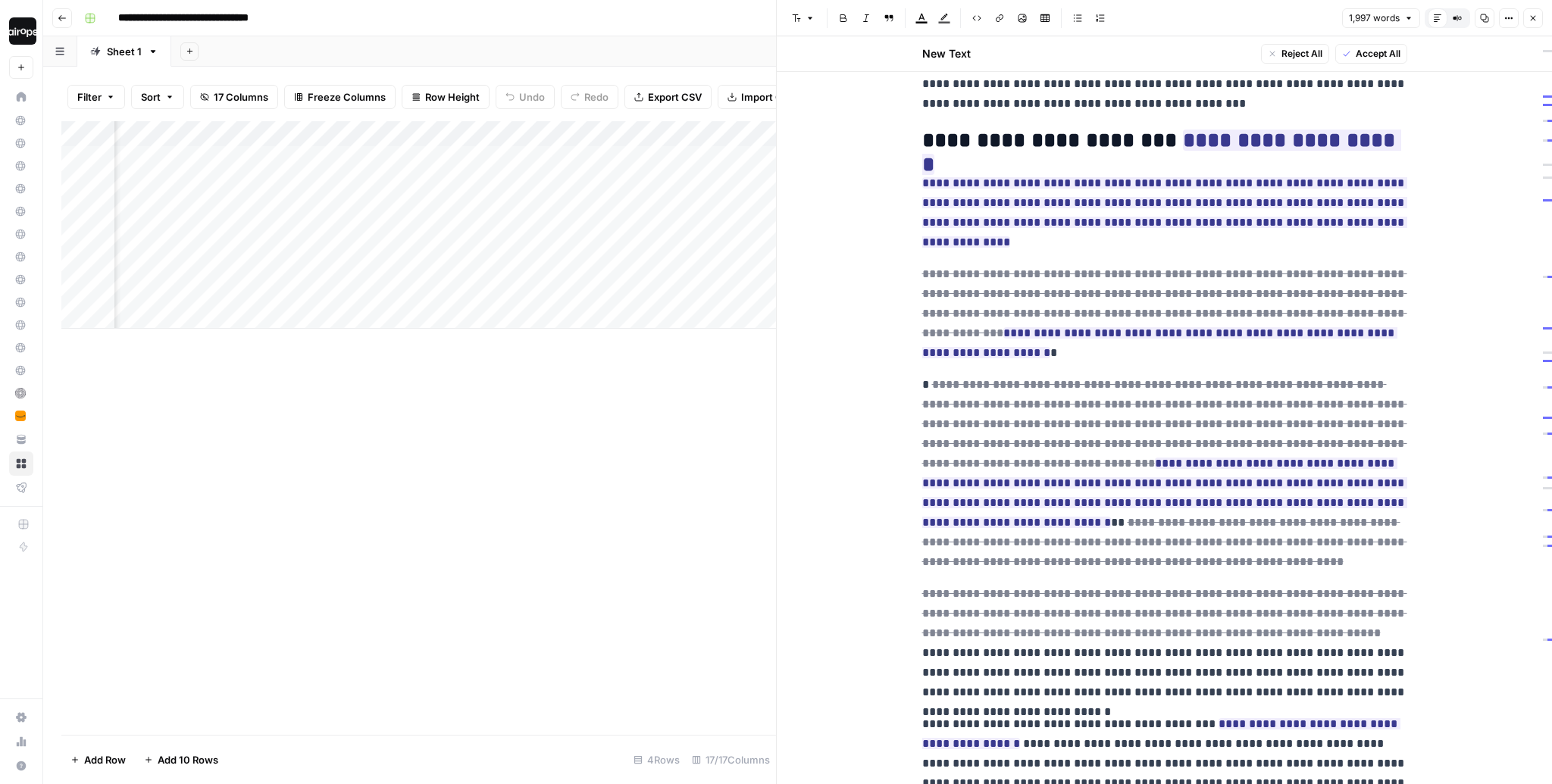
scroll to position [788, 0]
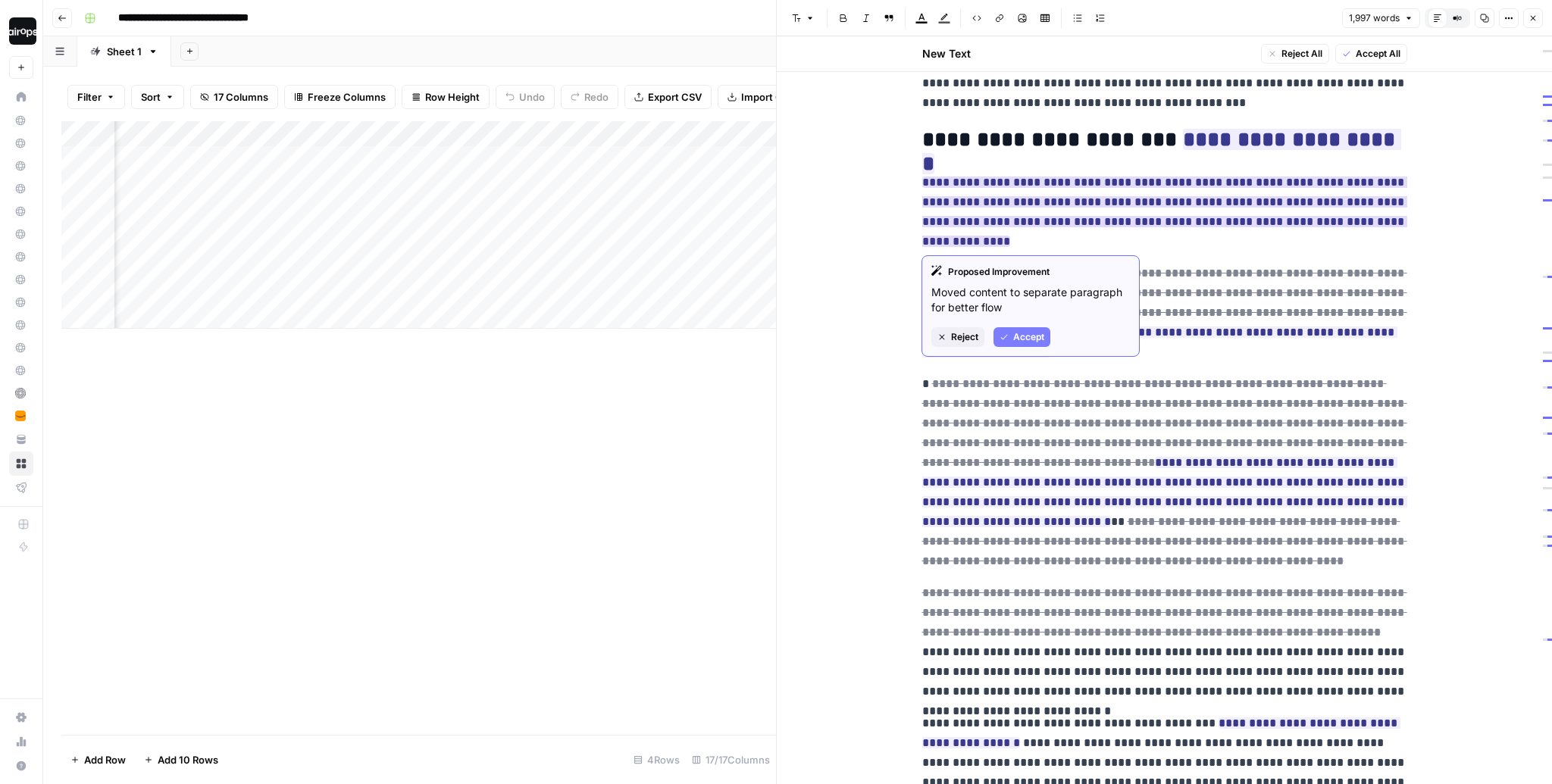
click at [1014, 332] on span "Accept" at bounding box center [1028, 337] width 31 height 14
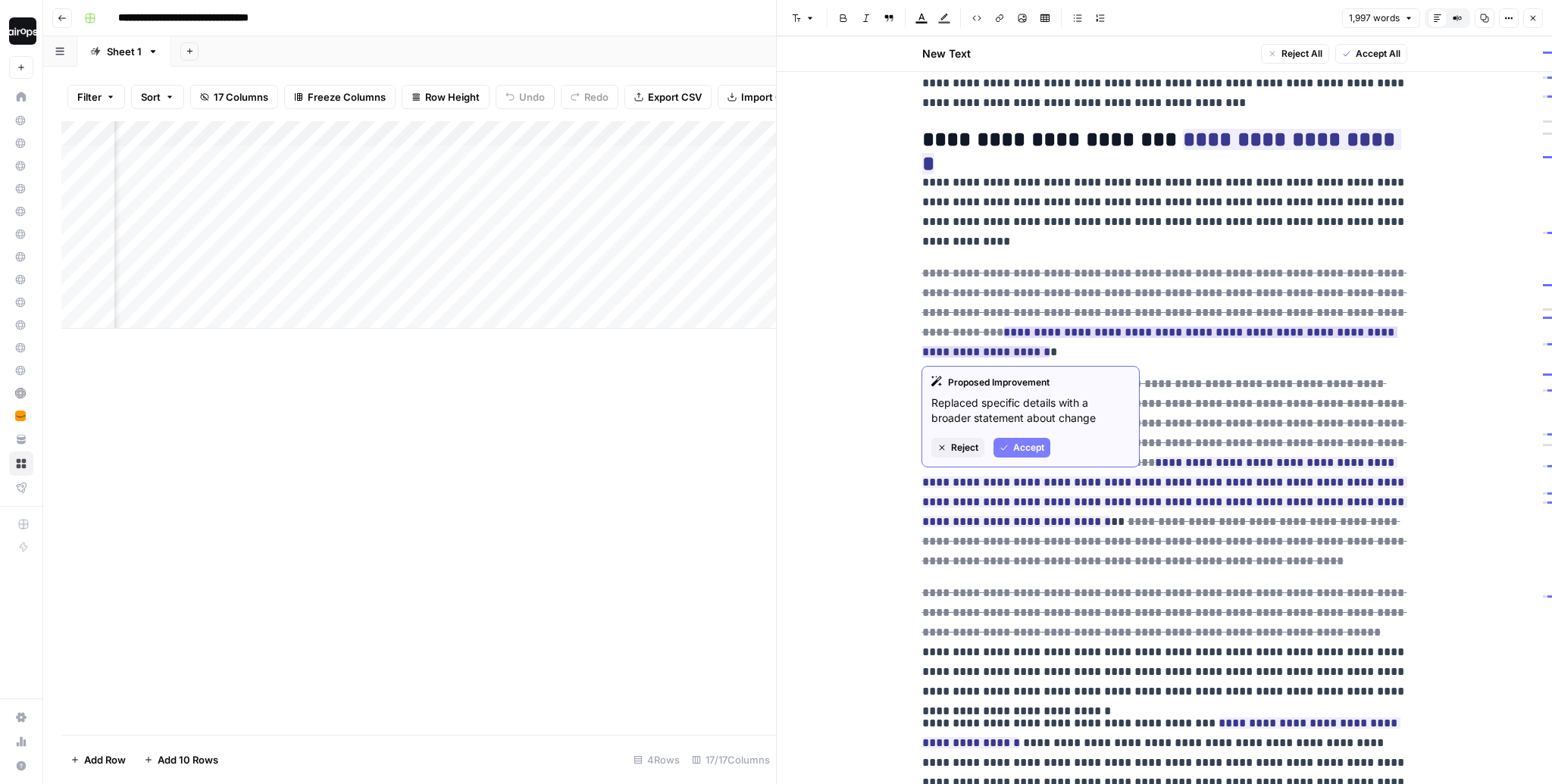
click at [1036, 448] on span "Accept" at bounding box center [1028, 448] width 31 height 14
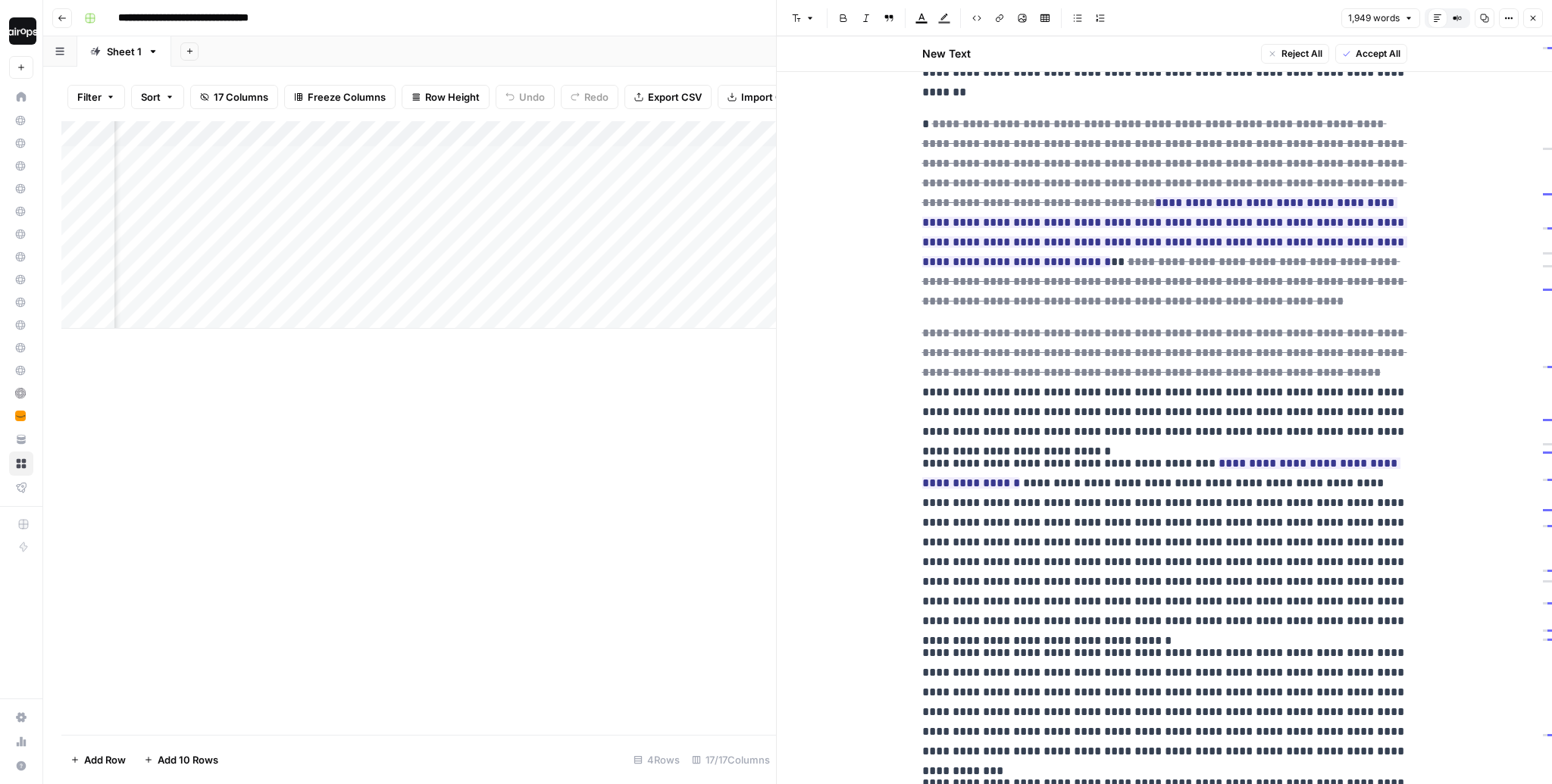
scroll to position [1007, 0]
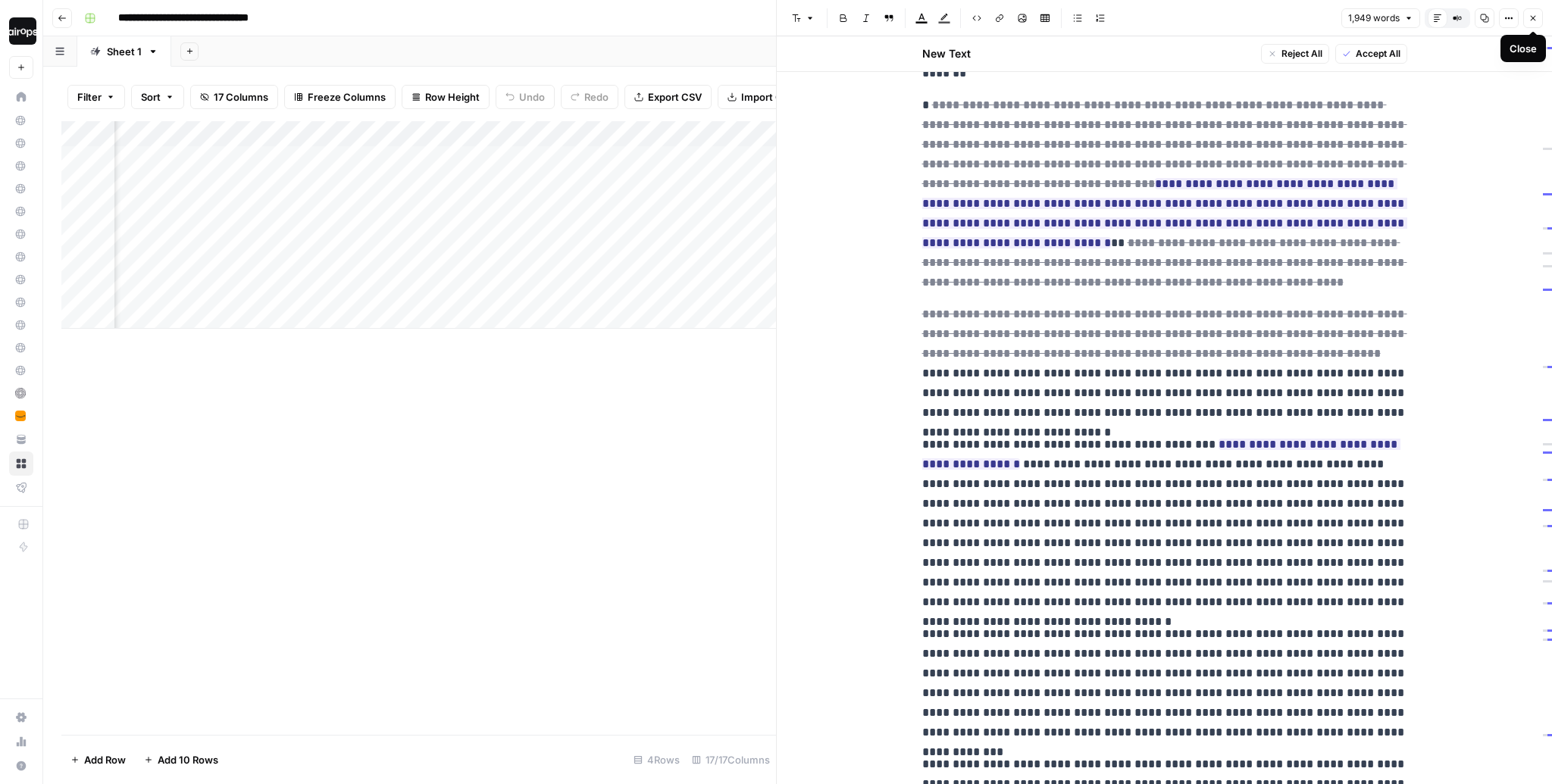
click at [1534, 17] on icon "button" at bounding box center [1533, 18] width 9 height 9
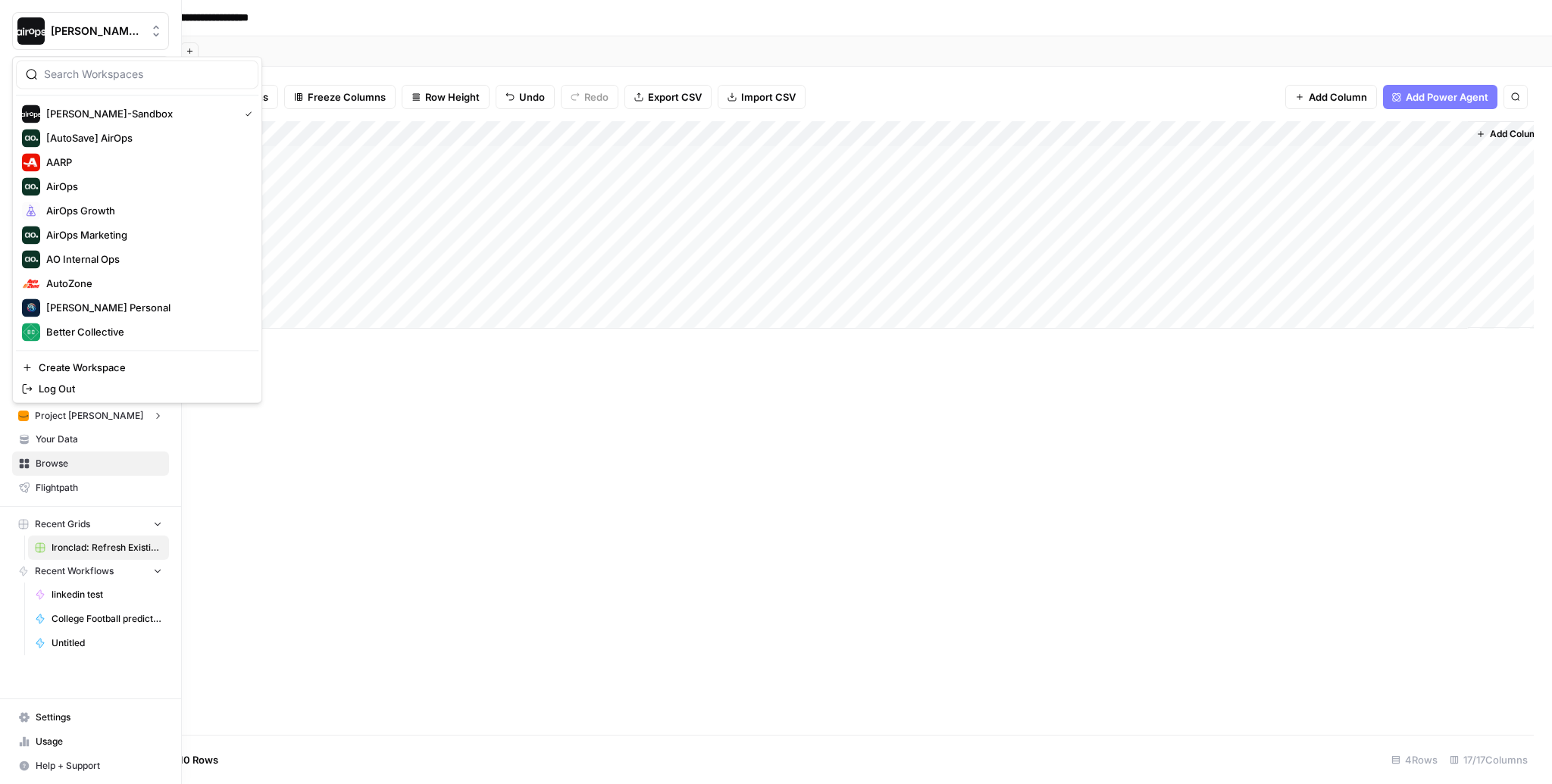
click at [161, 30] on icon "Workspace: Dille-Sandbox" at bounding box center [156, 31] width 15 height 15
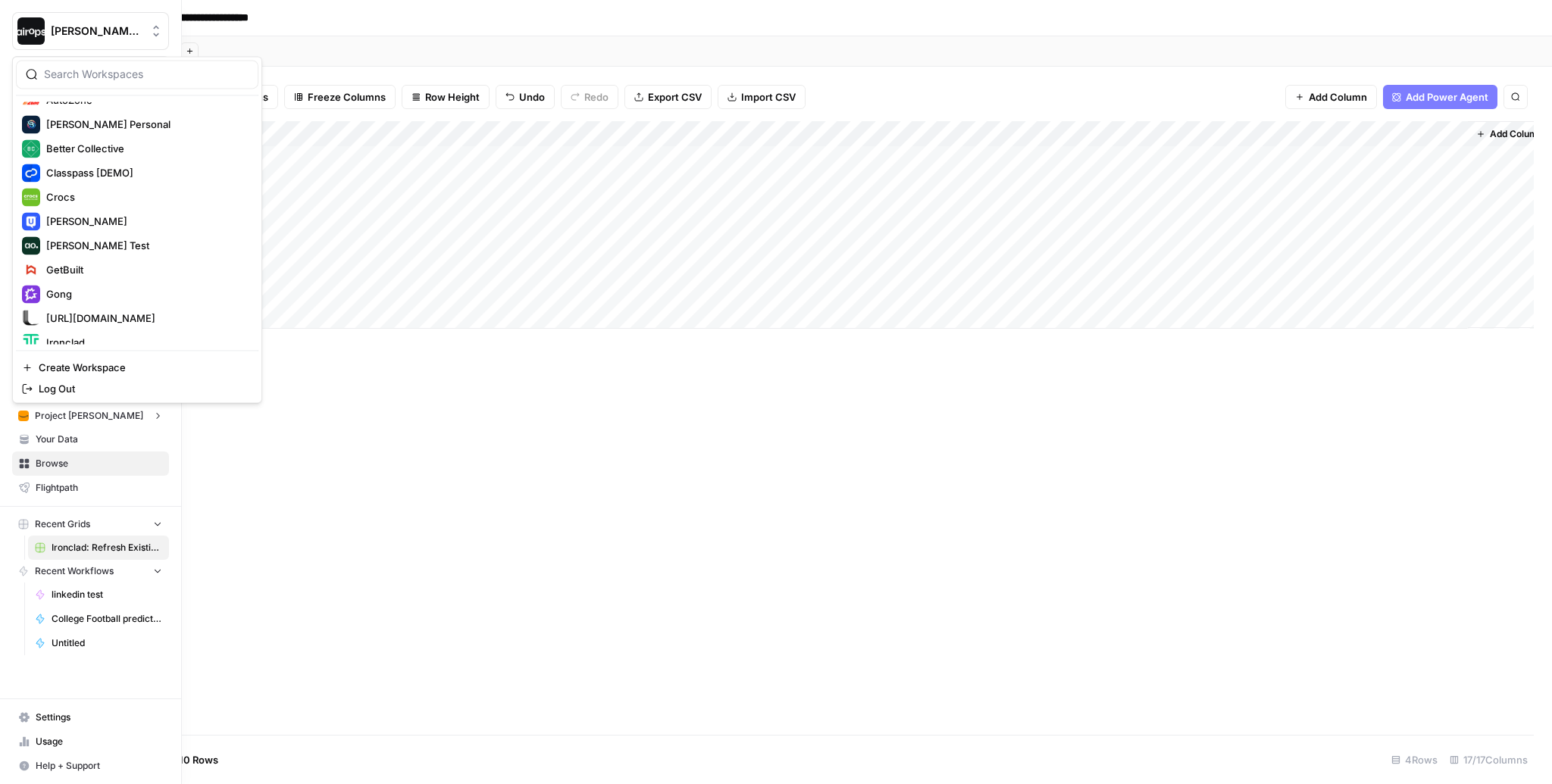
scroll to position [388, 0]
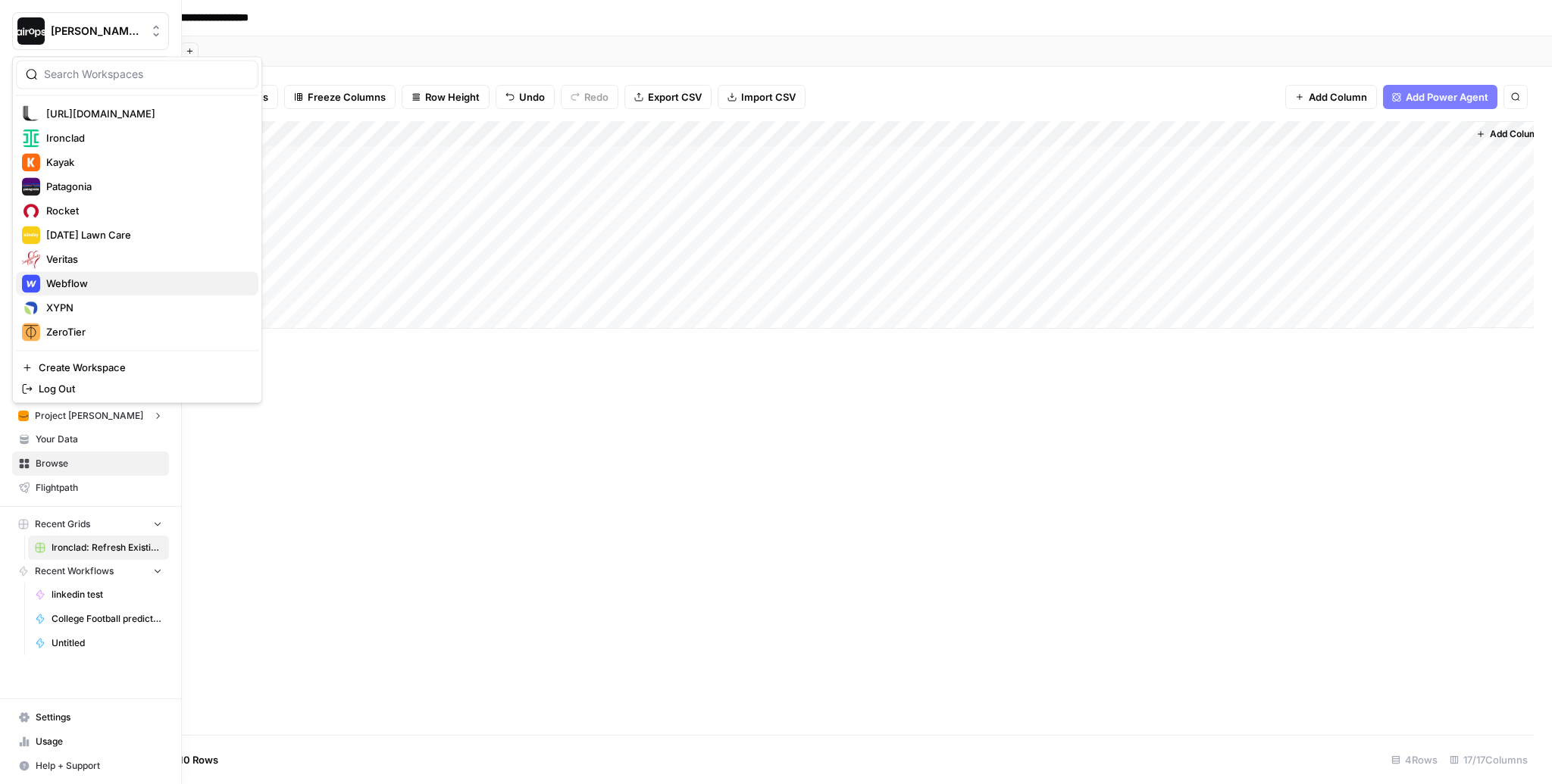
click at [109, 286] on span "Webflow" at bounding box center [146, 283] width 200 height 15
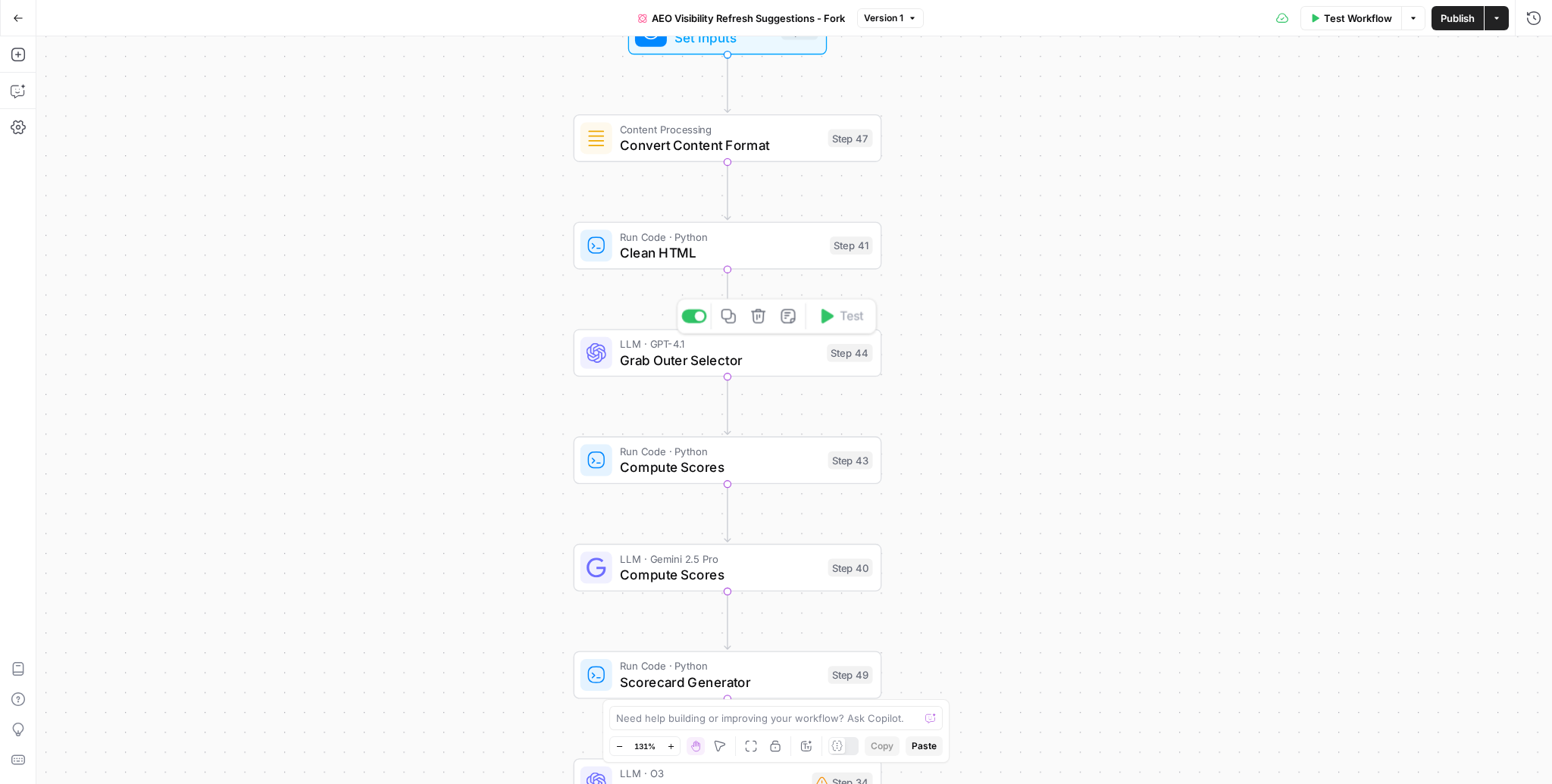
click at [712, 355] on span "Grab Outer Selector" at bounding box center [718, 360] width 198 height 20
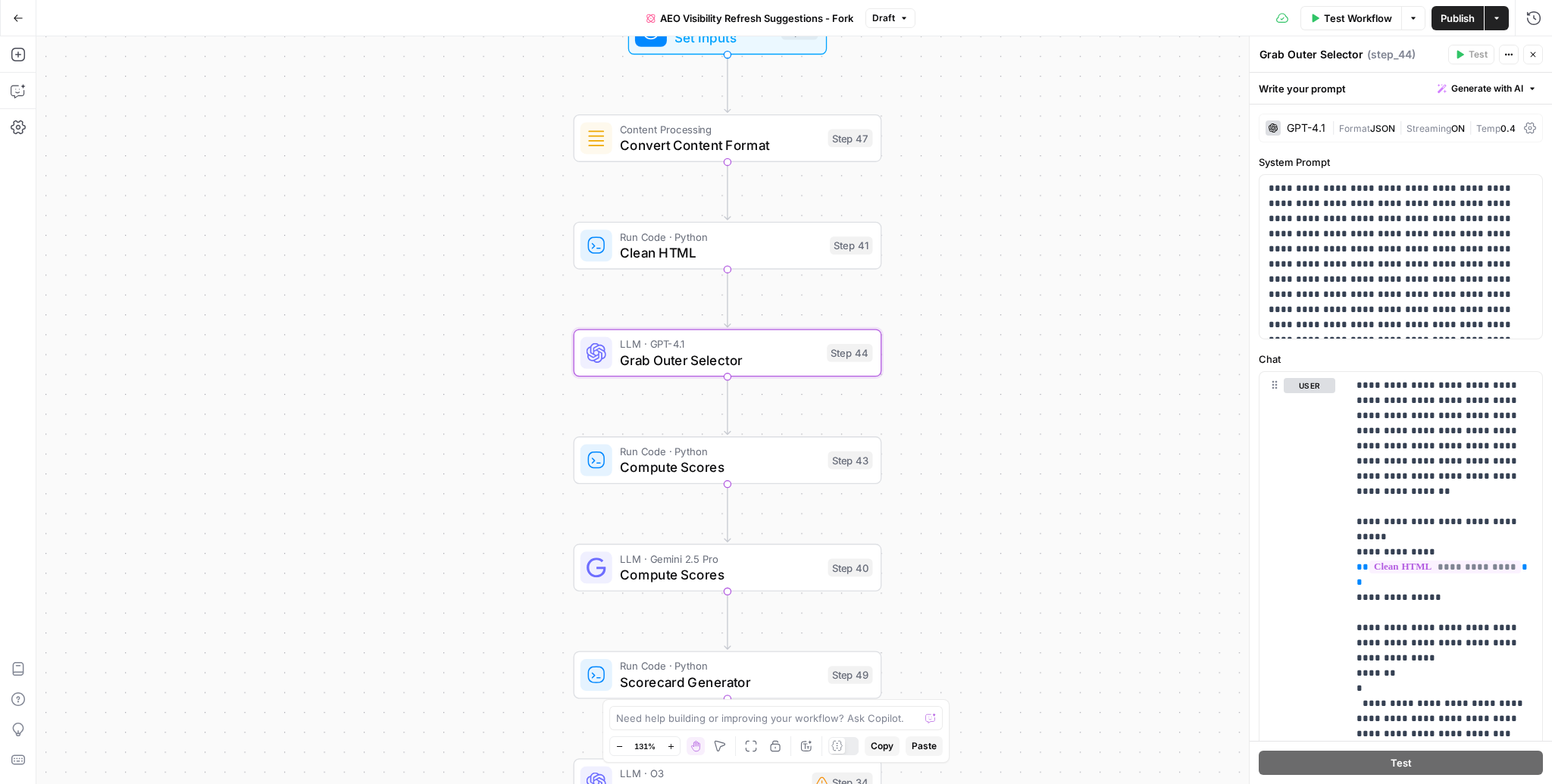
click at [1315, 127] on div "GPT-4.1" at bounding box center [1306, 128] width 39 height 11
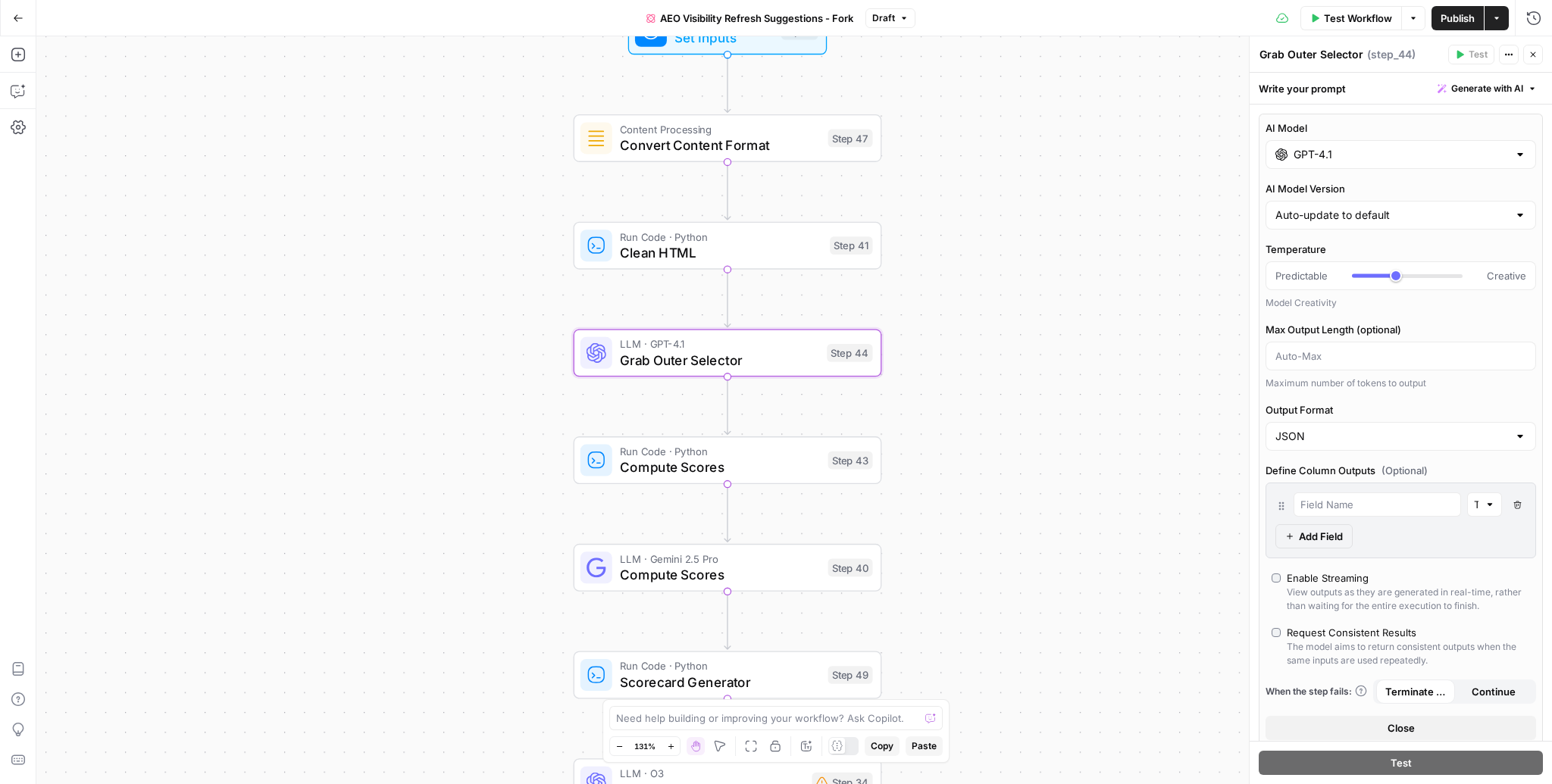
click at [1317, 156] on input "GPT-4.1" at bounding box center [1401, 155] width 214 height 15
click at [1419, 167] on div "GPT-4.1" at bounding box center [1401, 155] width 270 height 29
click at [1537, 55] on span "Close" at bounding box center [1537, 55] width 1 height 1
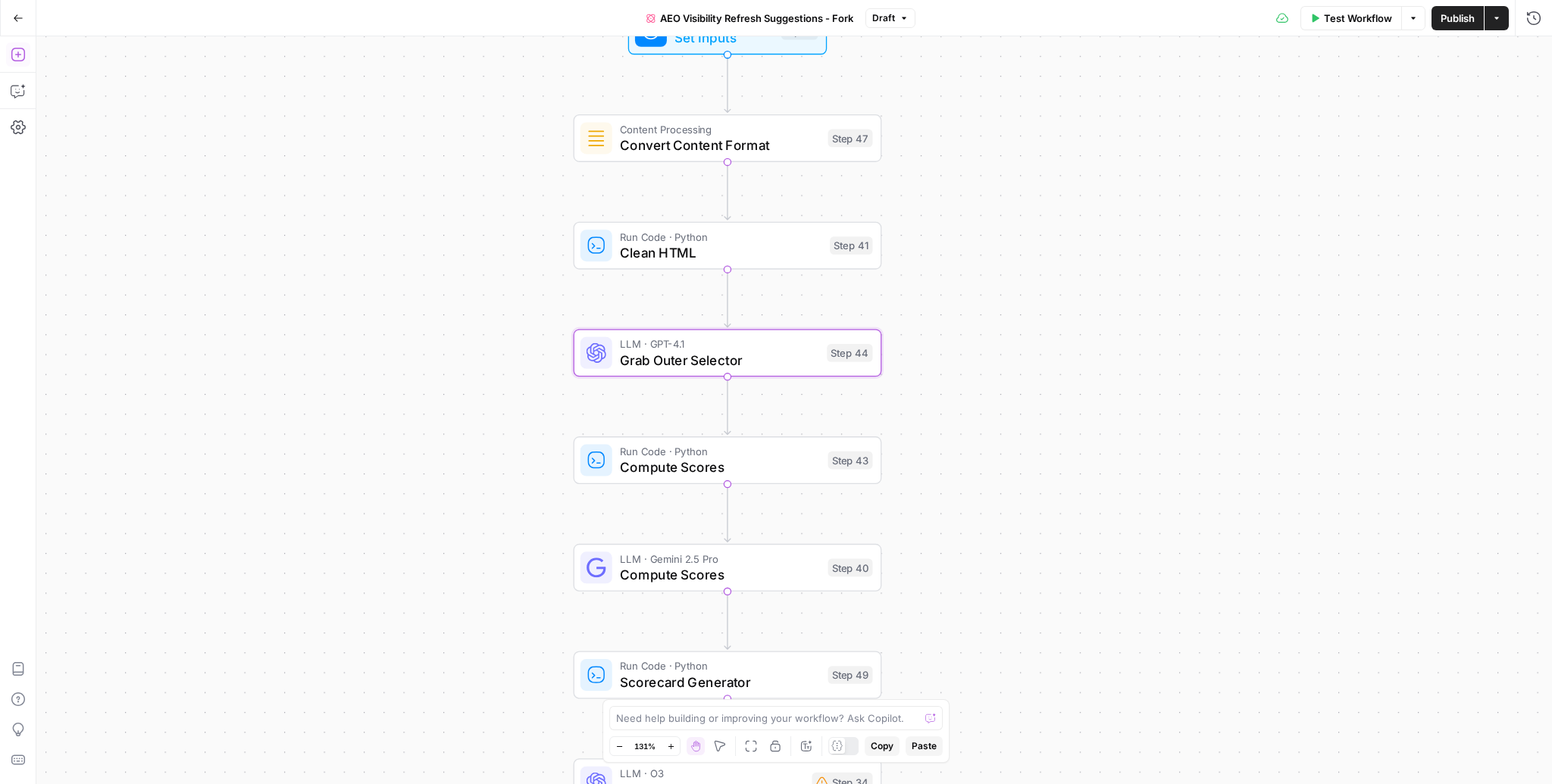
click at [17, 55] on icon "button" at bounding box center [17, 55] width 14 height 14
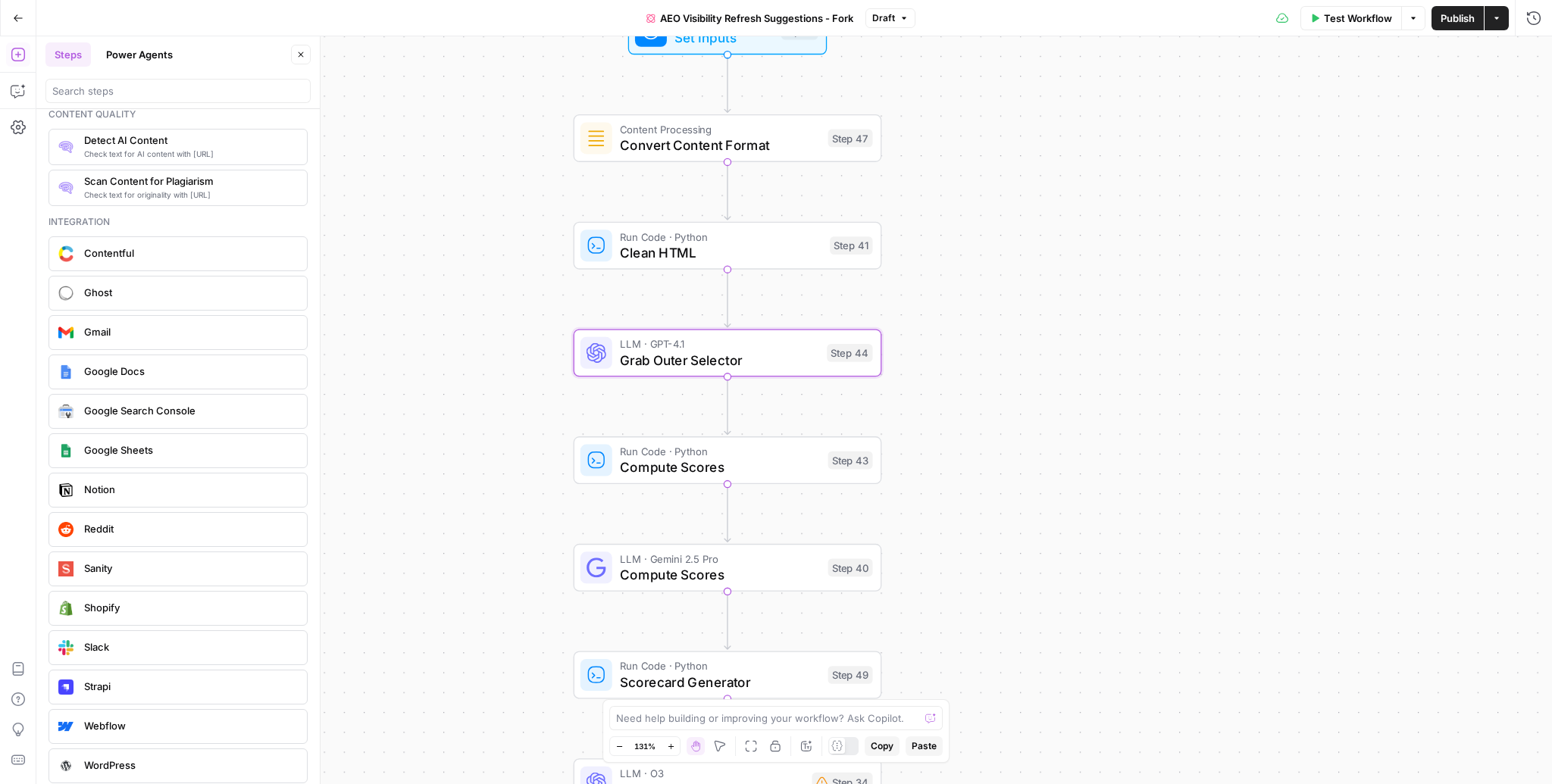
scroll to position [2602, 0]
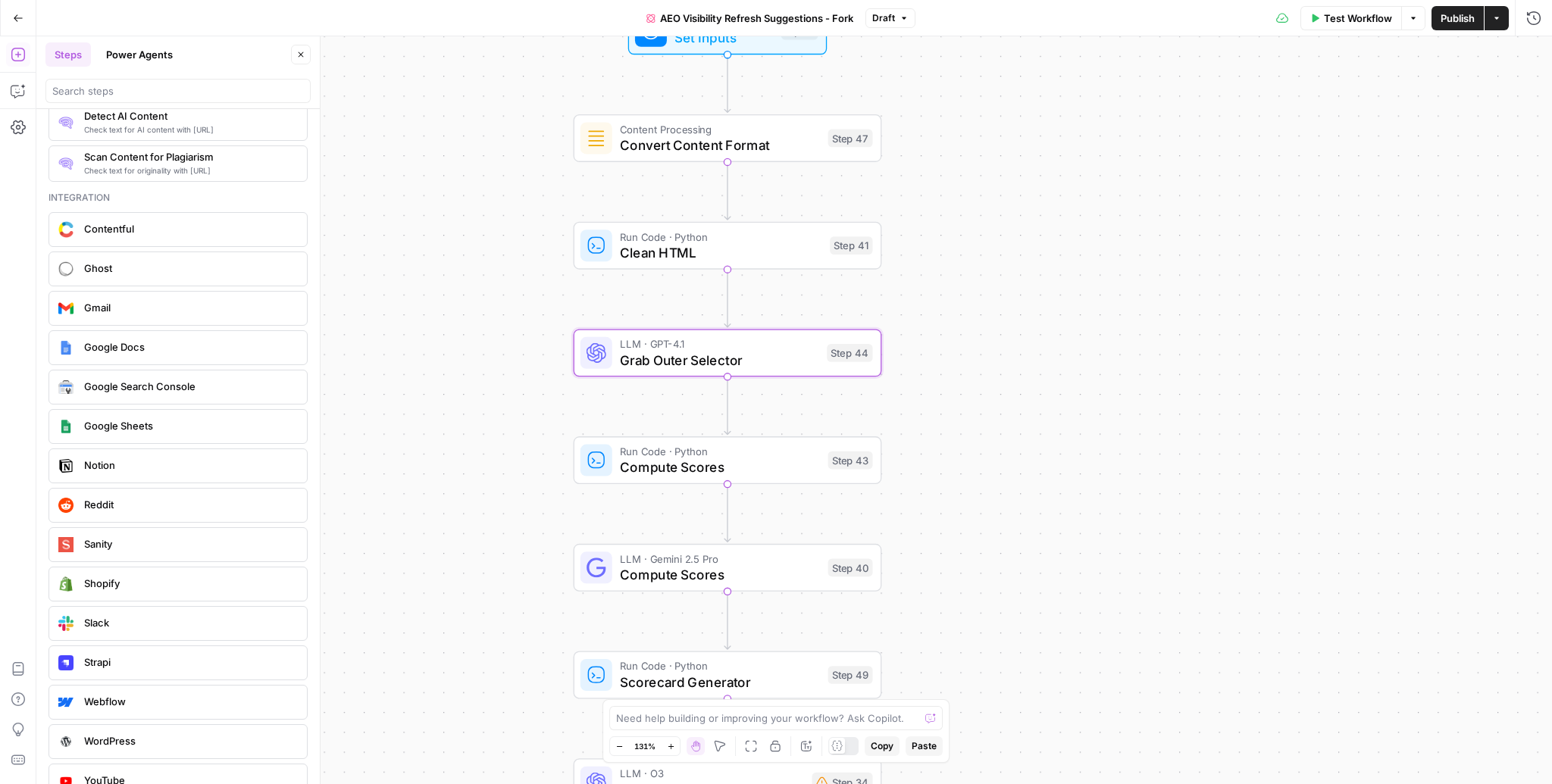
click at [307, 55] on button "Close" at bounding box center [301, 55] width 20 height 20
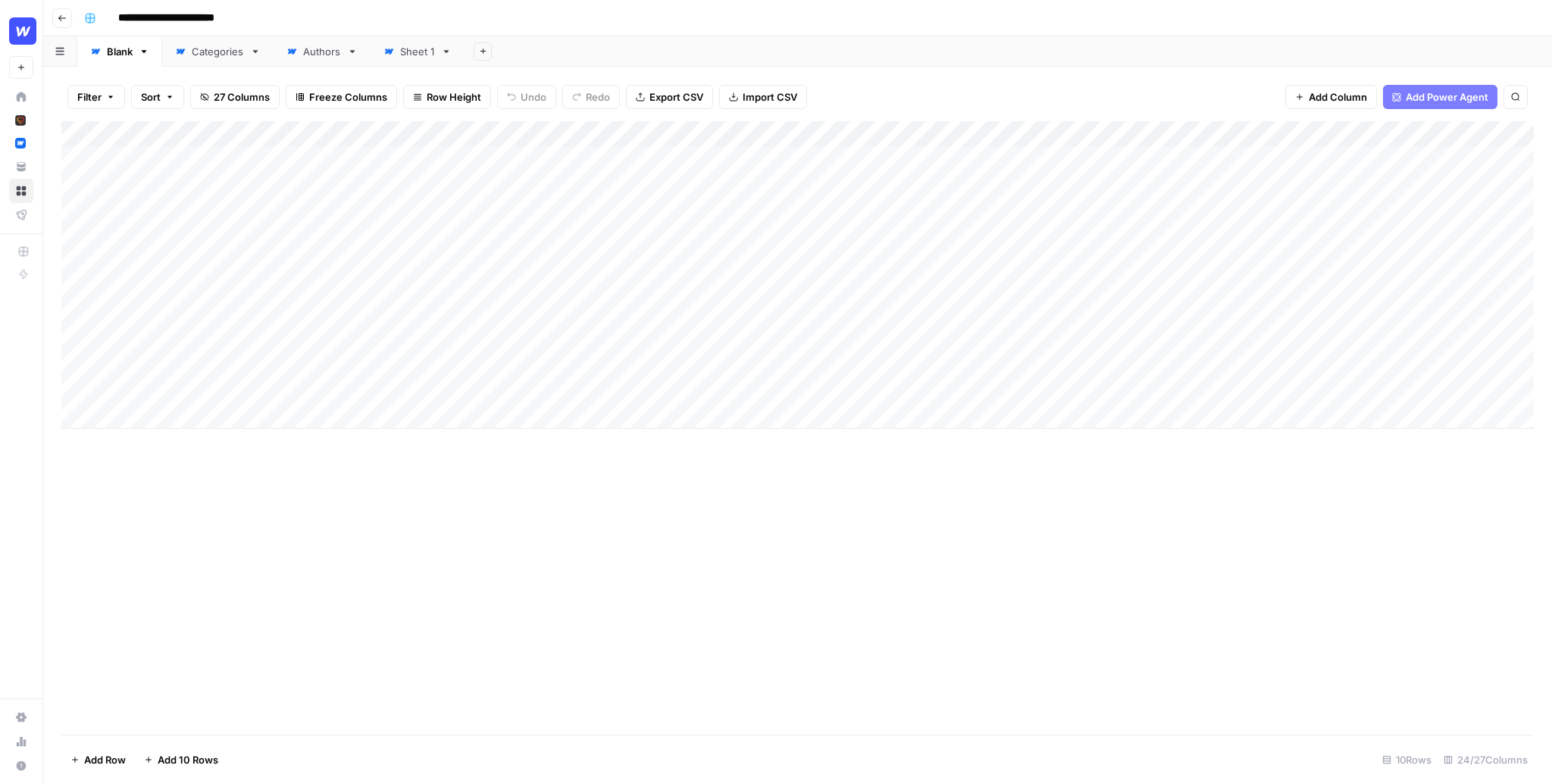
drag, startPoint x: 222, startPoint y: 160, endPoint x: 176, endPoint y: 417, distance: 261.1
click at [176, 417] on div "Add Column" at bounding box center [797, 275] width 1472 height 307
click at [673, 583] on div "Add Column" at bounding box center [797, 428] width 1472 height 613
click at [860, 159] on div "Add Column" at bounding box center [797, 275] width 1472 height 307
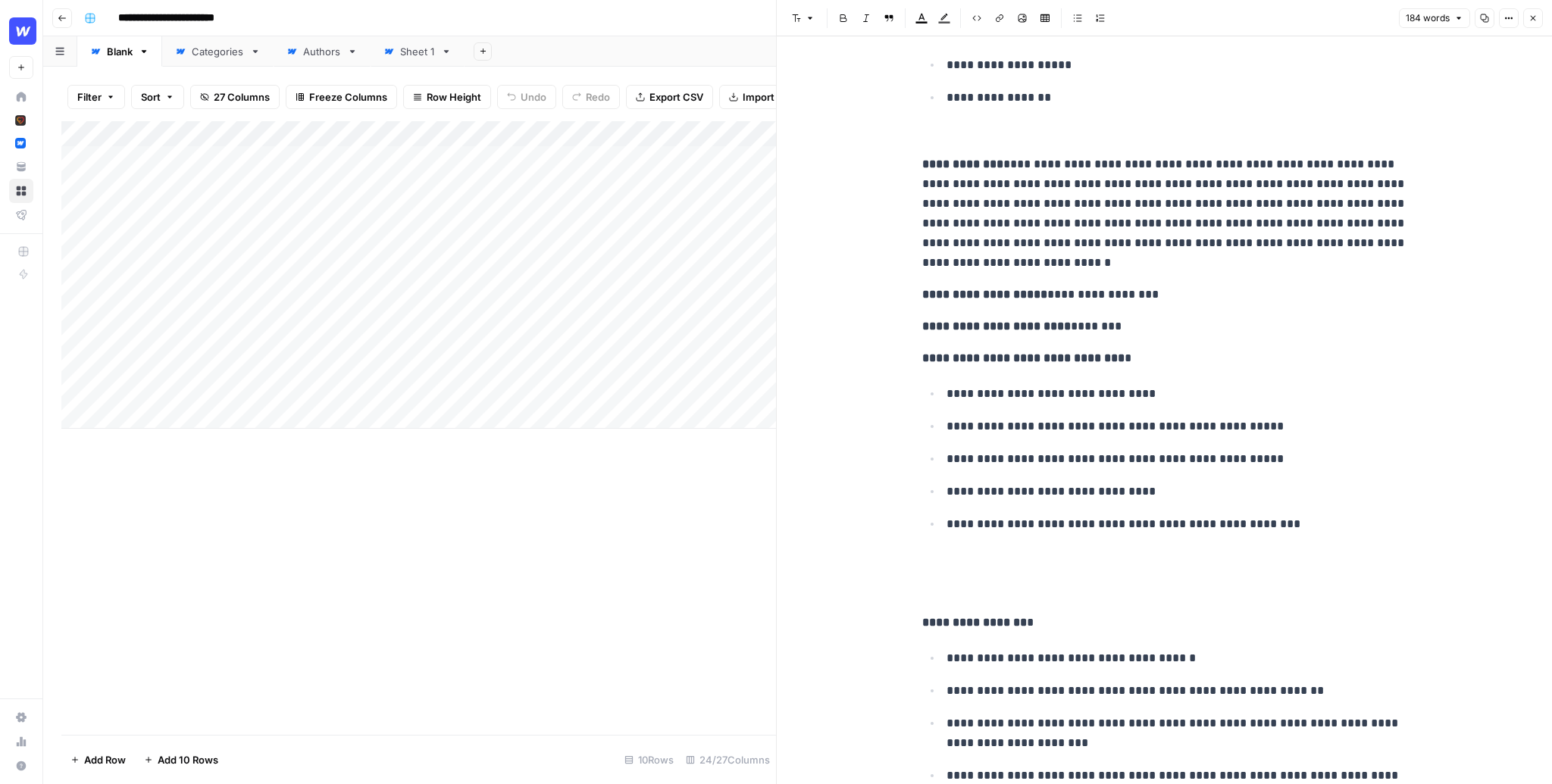
scroll to position [367, 0]
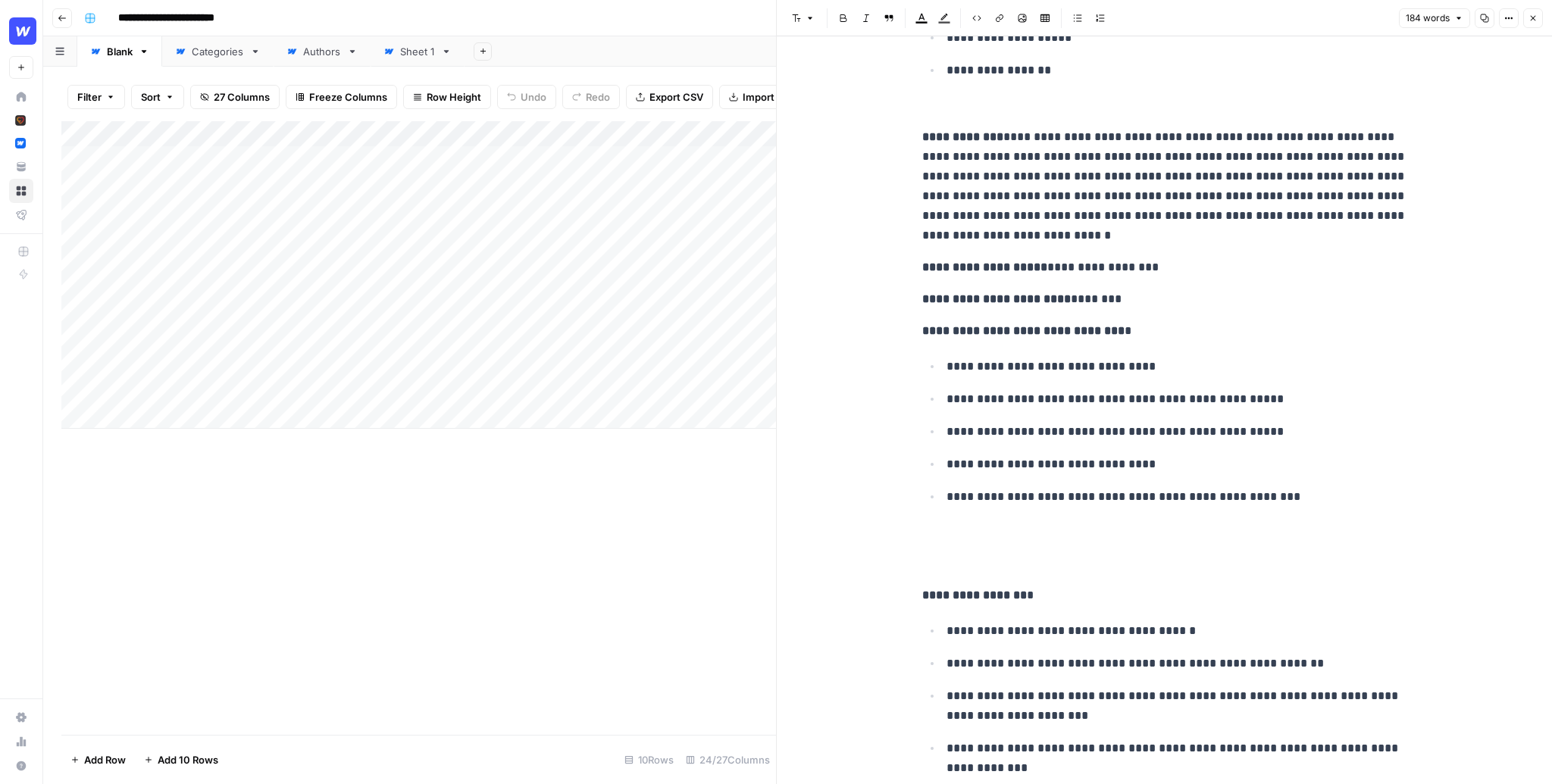
click at [1533, 20] on icon "button" at bounding box center [1533, 18] width 9 height 9
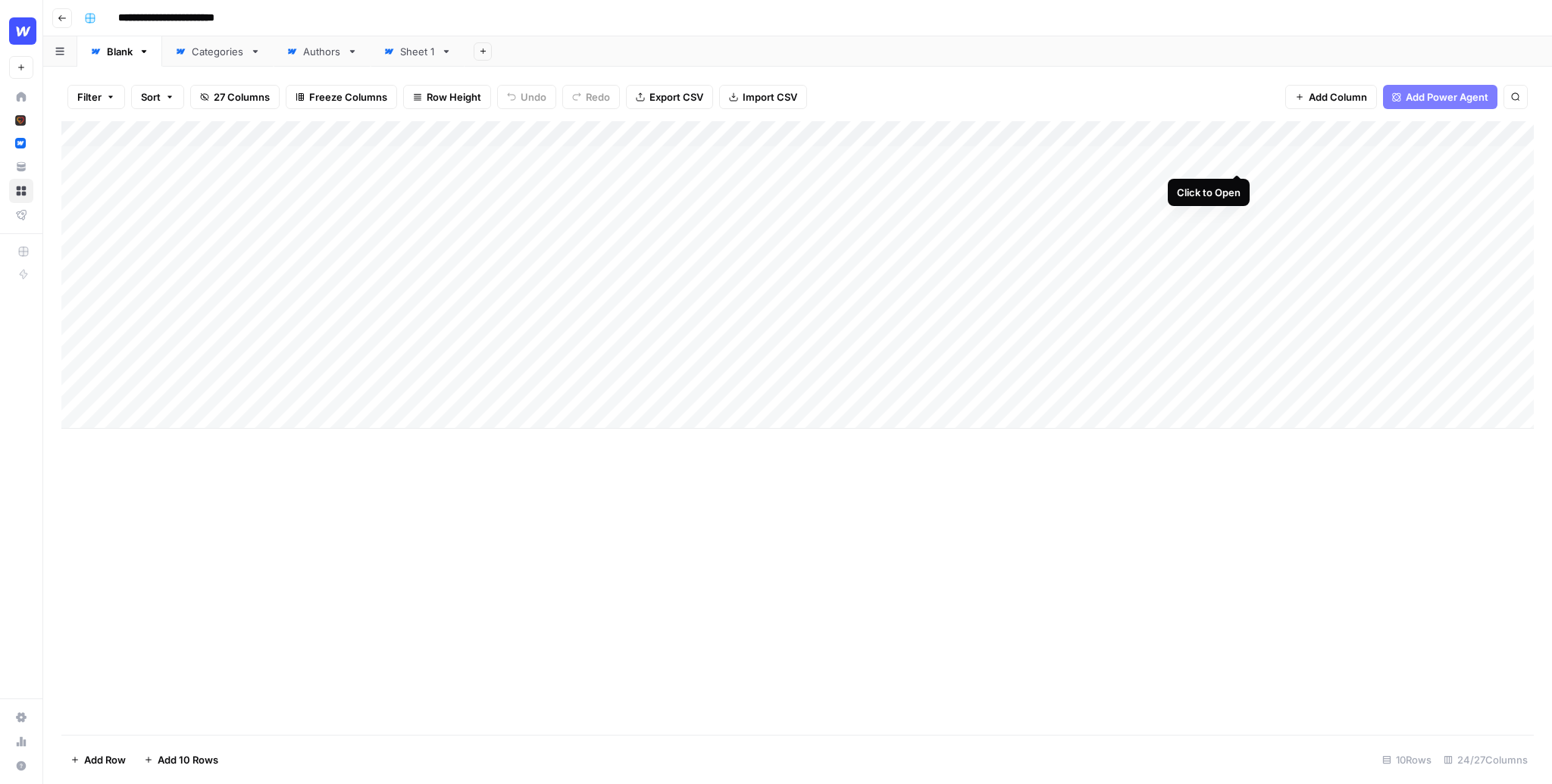
click at [1236, 158] on div "Add Column" at bounding box center [797, 275] width 1472 height 307
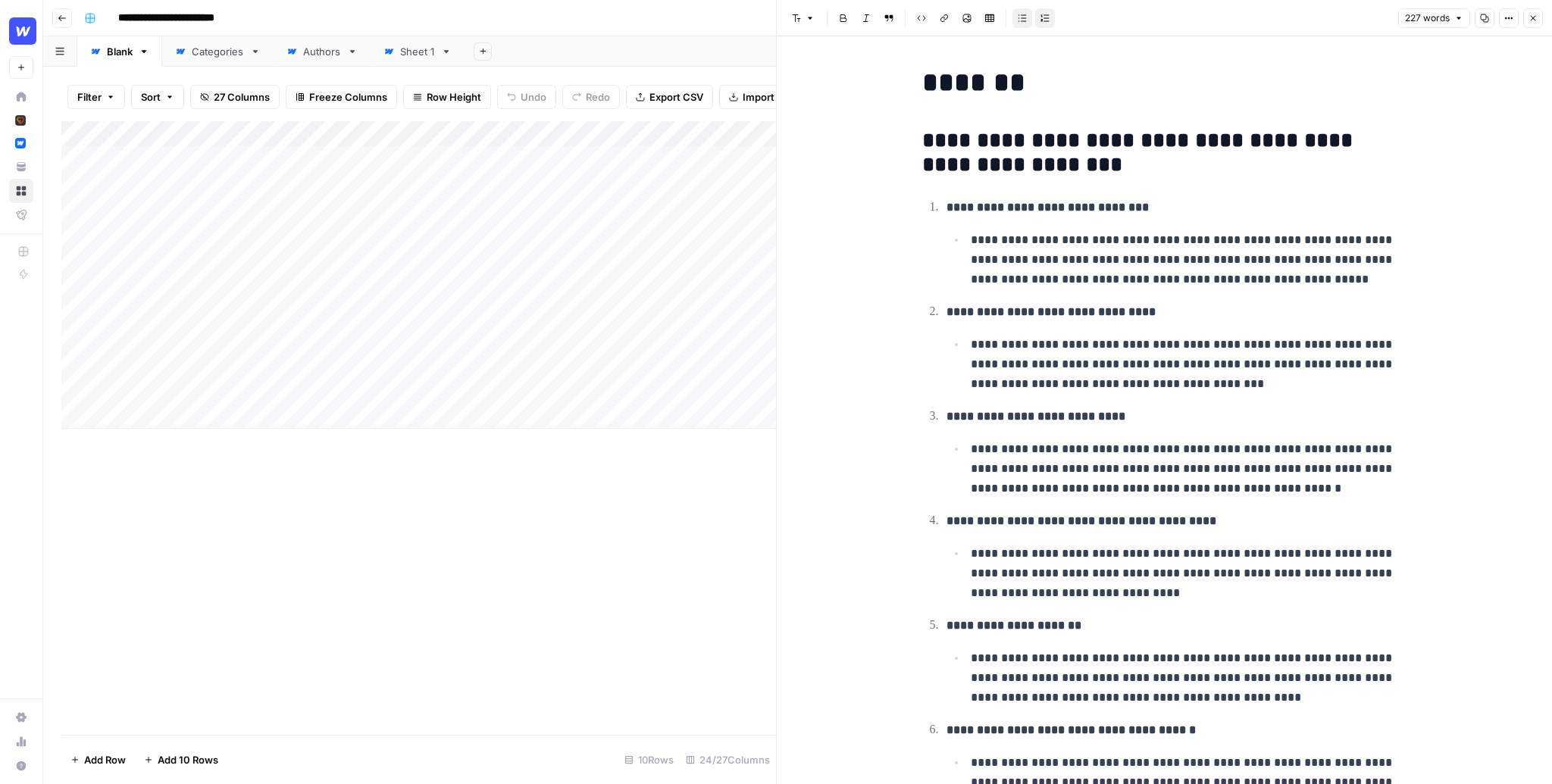
click at [1539, 17] on button "Close" at bounding box center [1533, 18] width 20 height 20
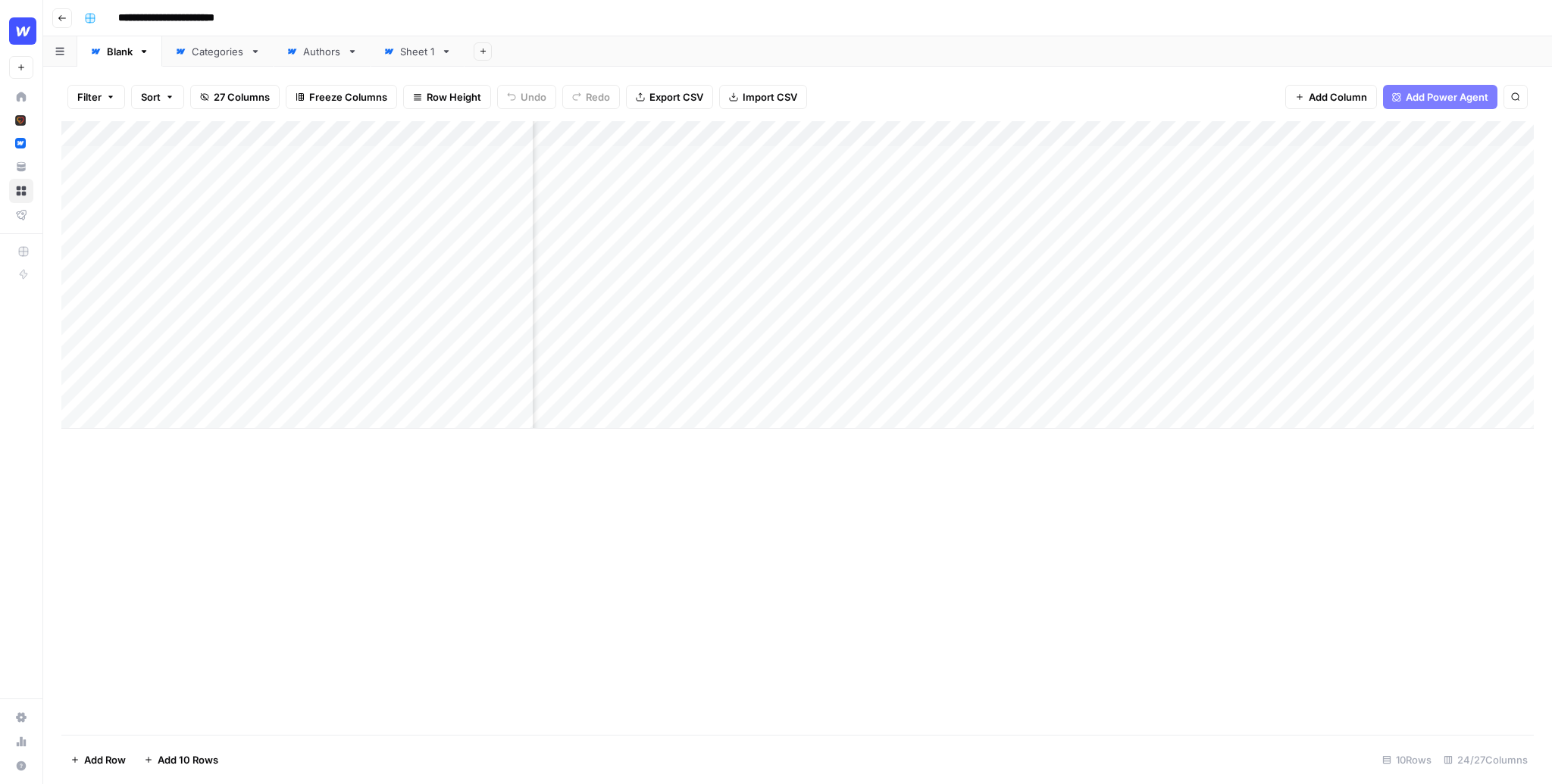
scroll to position [0, 282]
drag, startPoint x: 1052, startPoint y: 153, endPoint x: 1052, endPoint y: 388, distance: 235.0
click at [1052, 388] on div "Add Column" at bounding box center [797, 275] width 1472 height 307
click at [1106, 184] on div "Add Column" at bounding box center [797, 275] width 1472 height 307
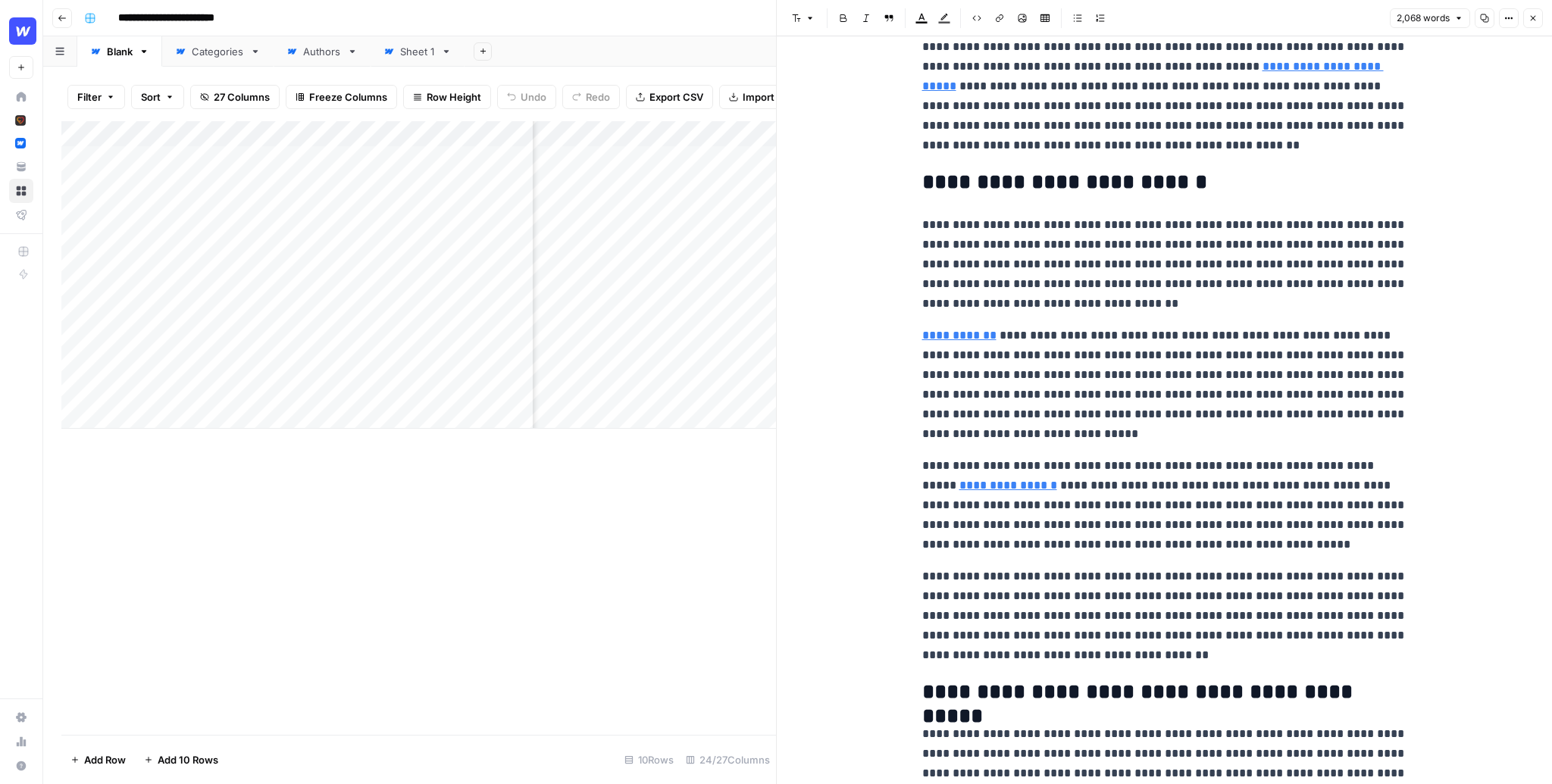
scroll to position [206, 0]
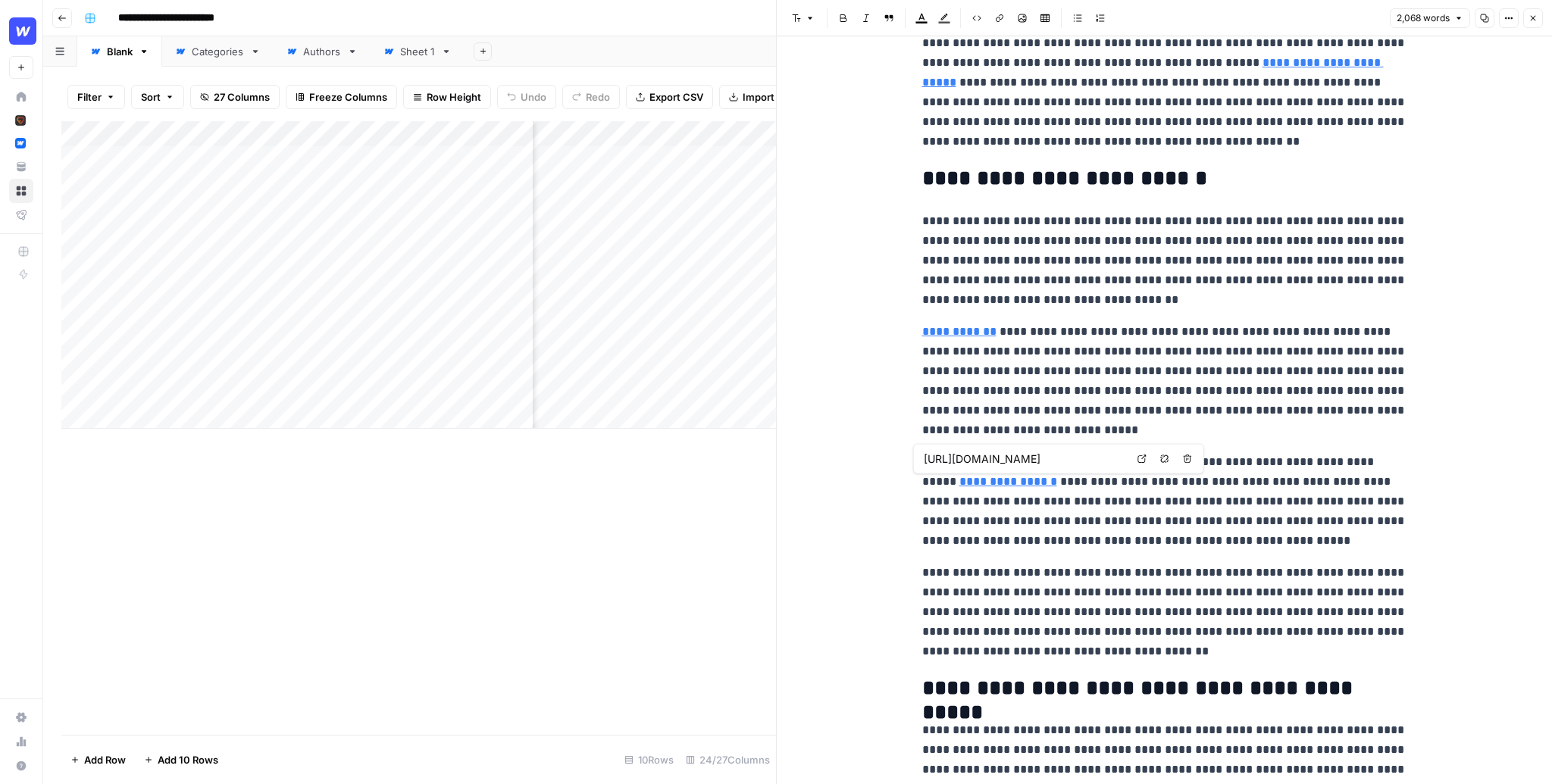
type input "[URL][DOMAIN_NAME]"
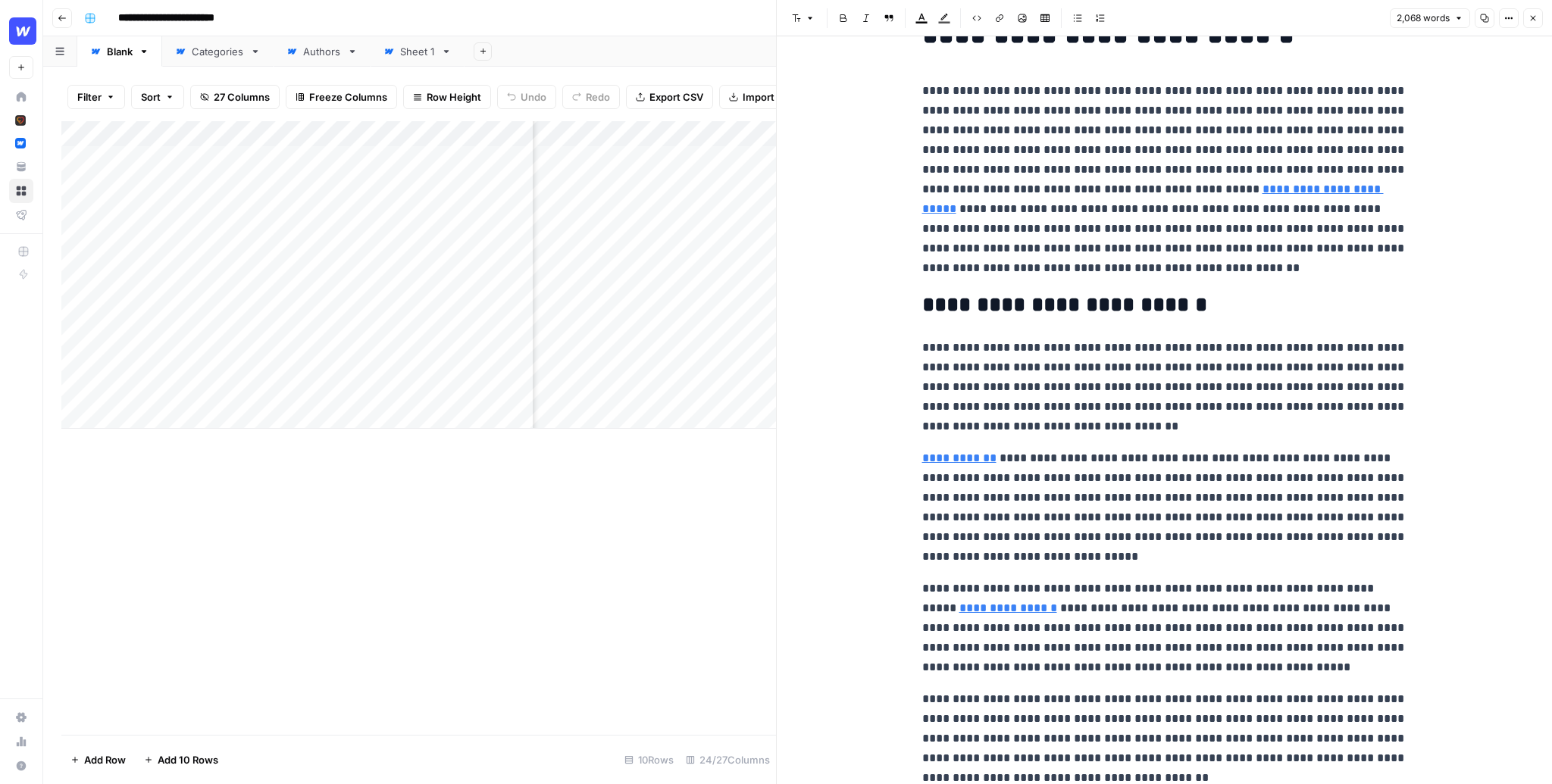
scroll to position [55, 0]
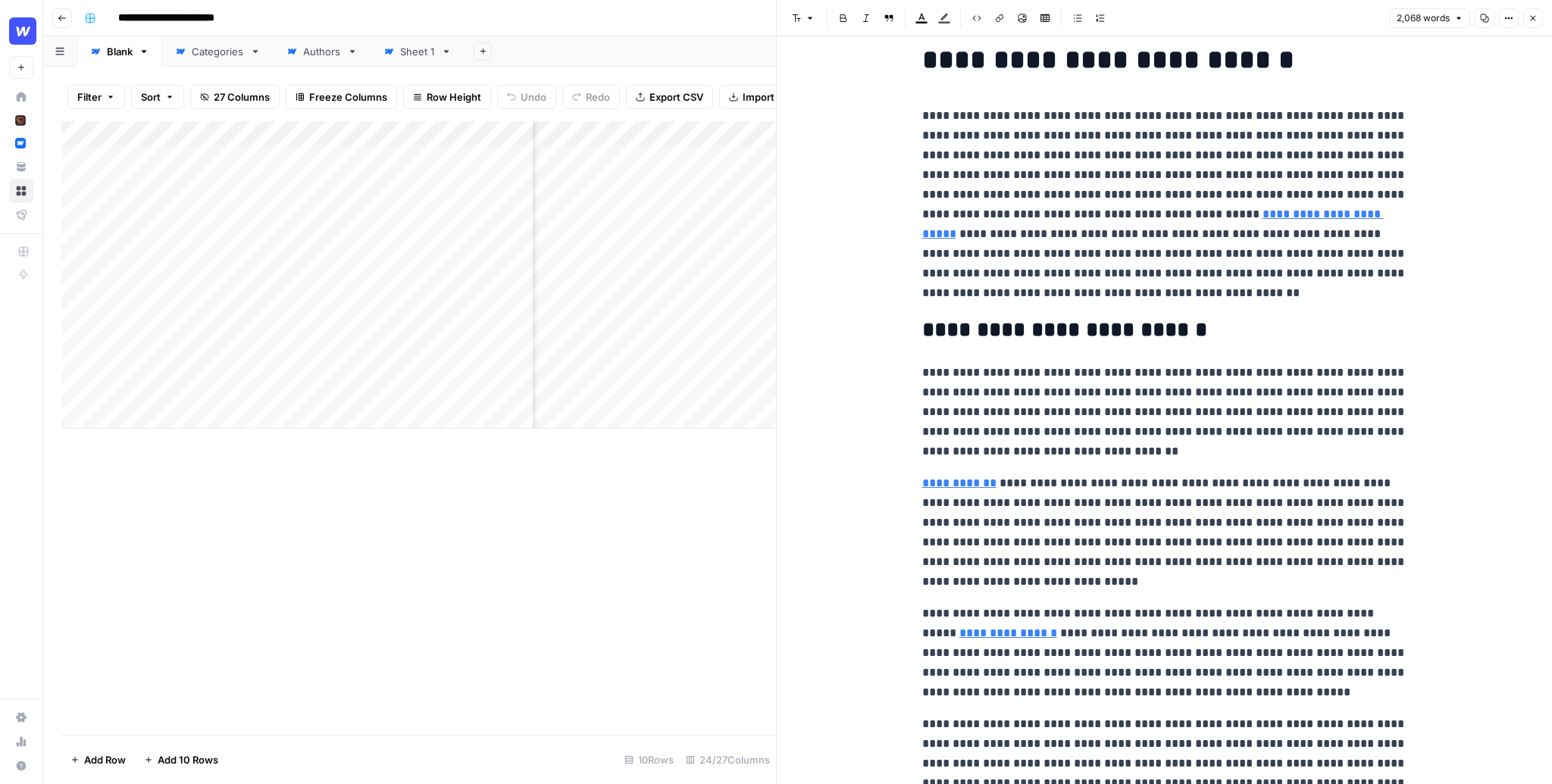
click at [1046, 293] on p "**********" at bounding box center [1165, 204] width 485 height 197
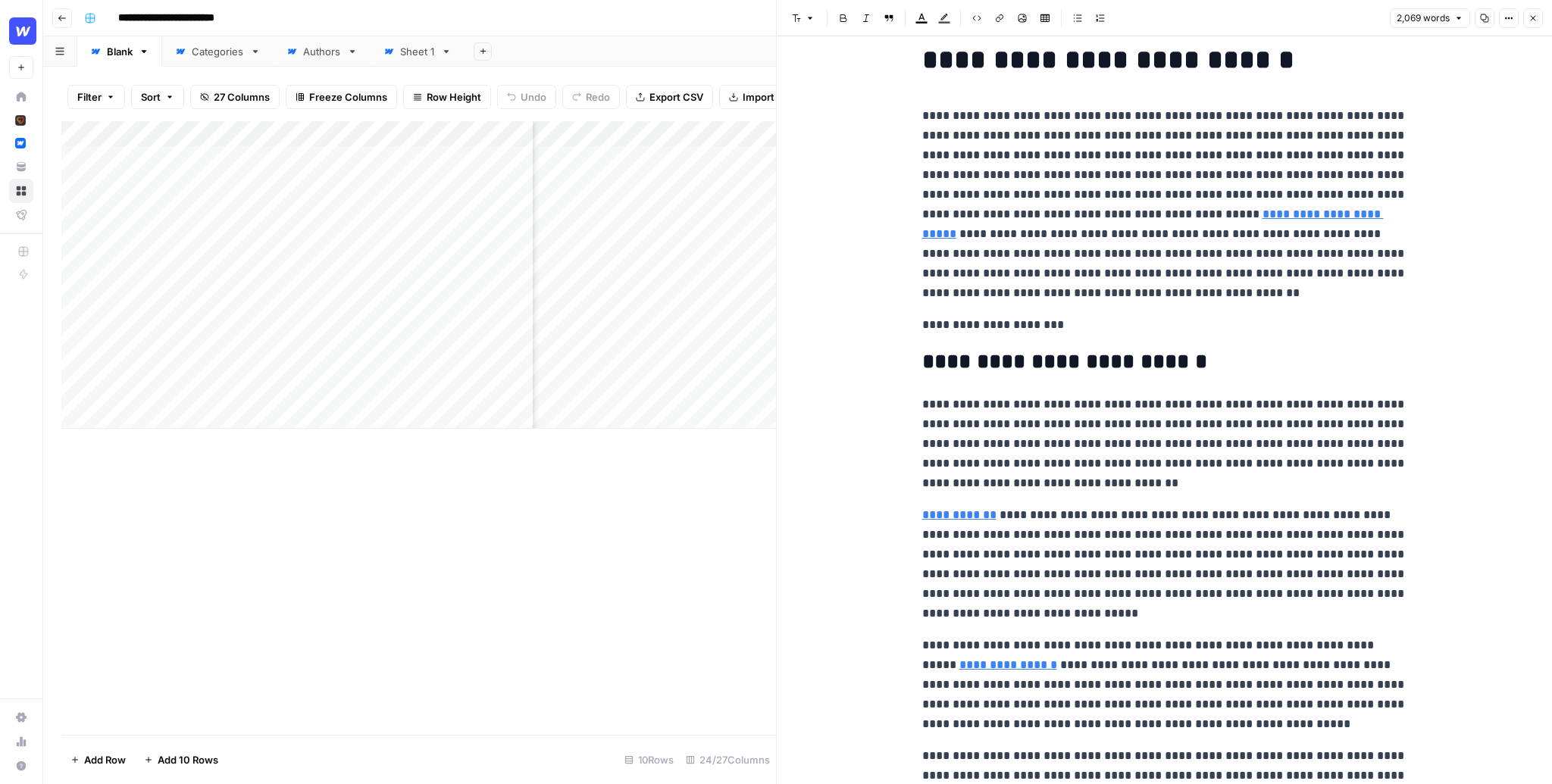
drag, startPoint x: 1058, startPoint y: 328, endPoint x: 853, endPoint y: 322, distance: 205.1
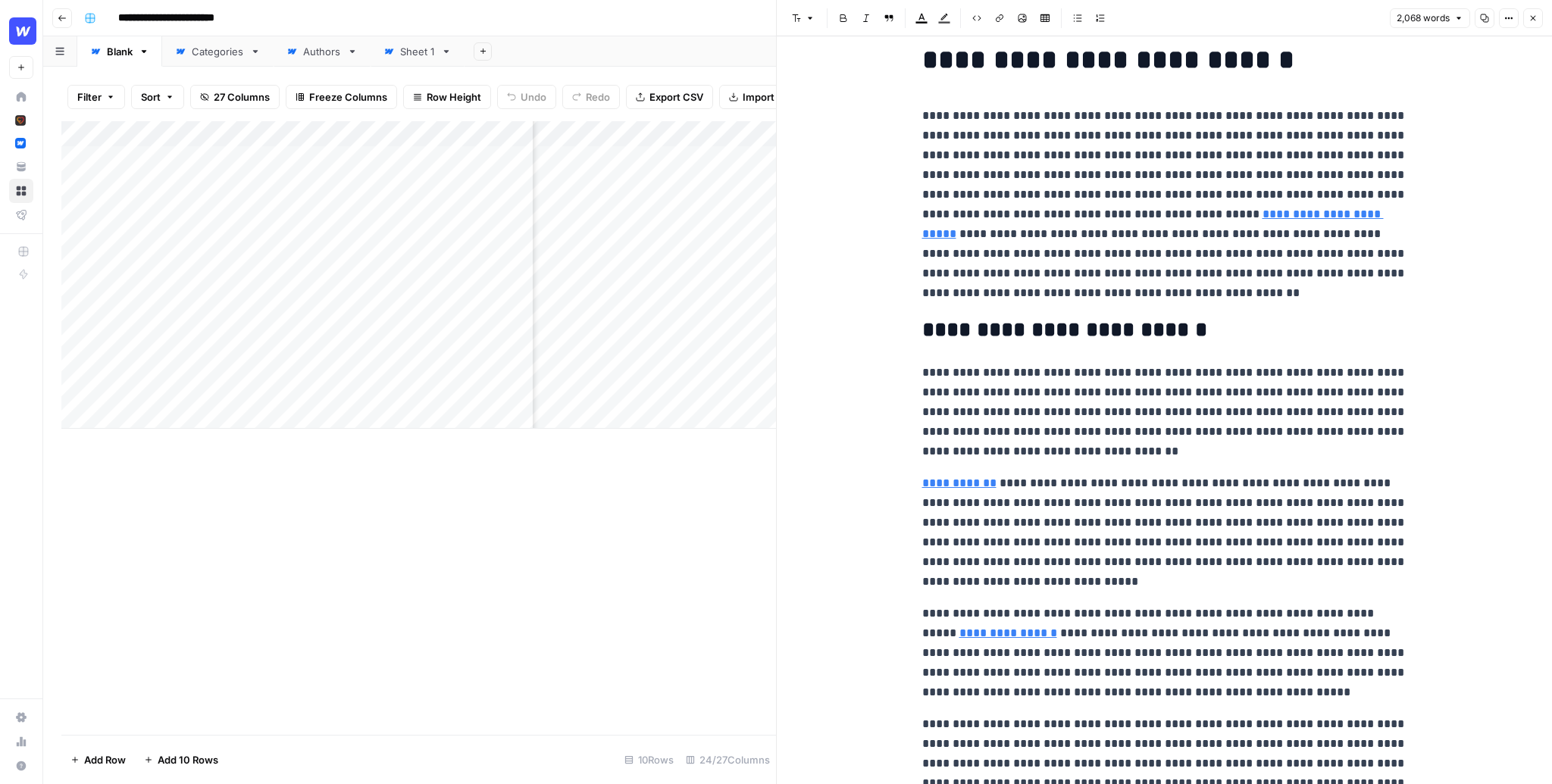
click at [1531, 12] on button "Close" at bounding box center [1533, 18] width 20 height 20
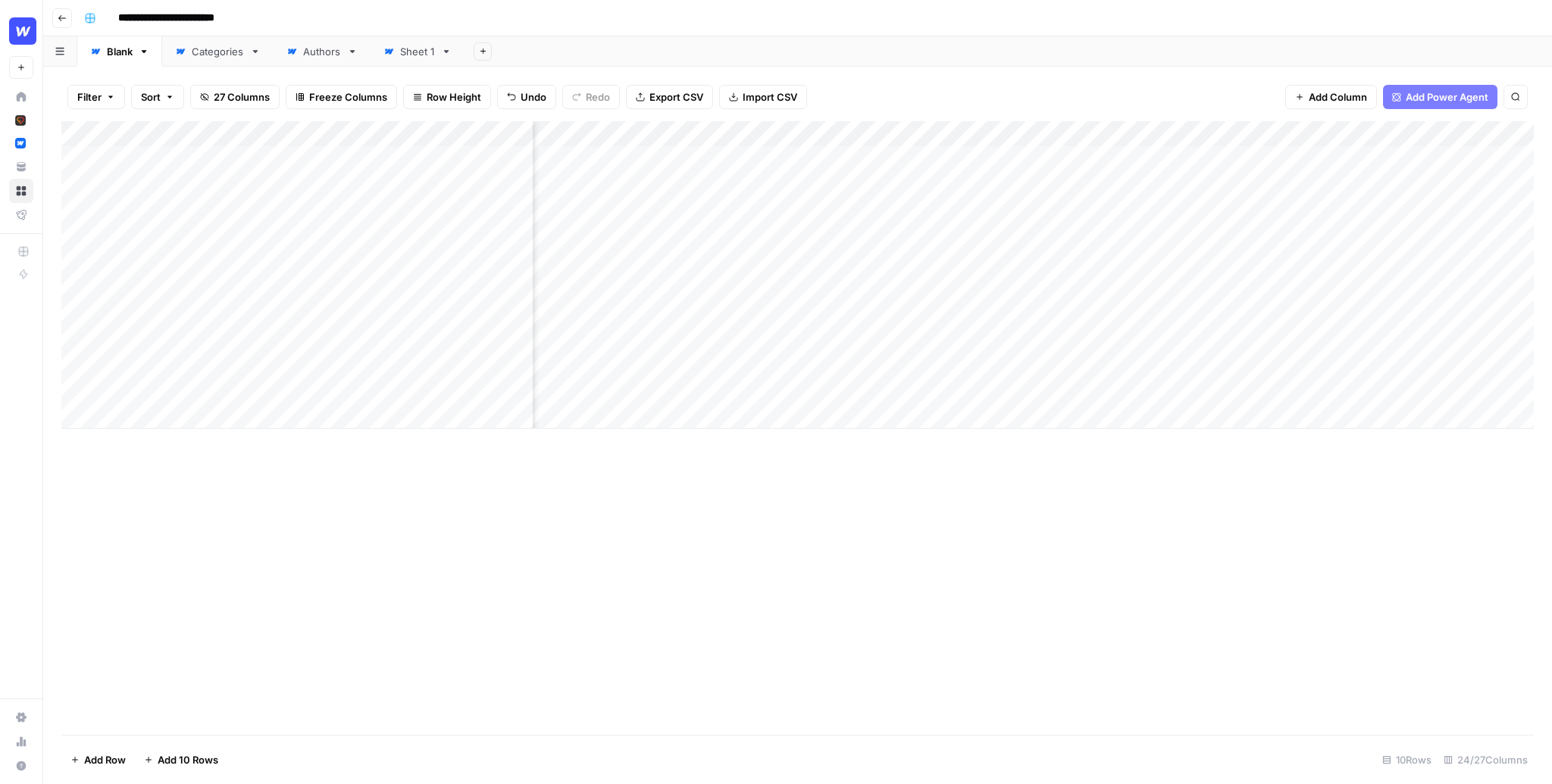
scroll to position [0, 845]
drag, startPoint x: 1188, startPoint y: 159, endPoint x: 1155, endPoint y: 429, distance: 272.0
click at [1155, 429] on div "Add Column" at bounding box center [797, 428] width 1472 height 613
drag, startPoint x: 1225, startPoint y: 154, endPoint x: 1190, endPoint y: 373, distance: 221.8
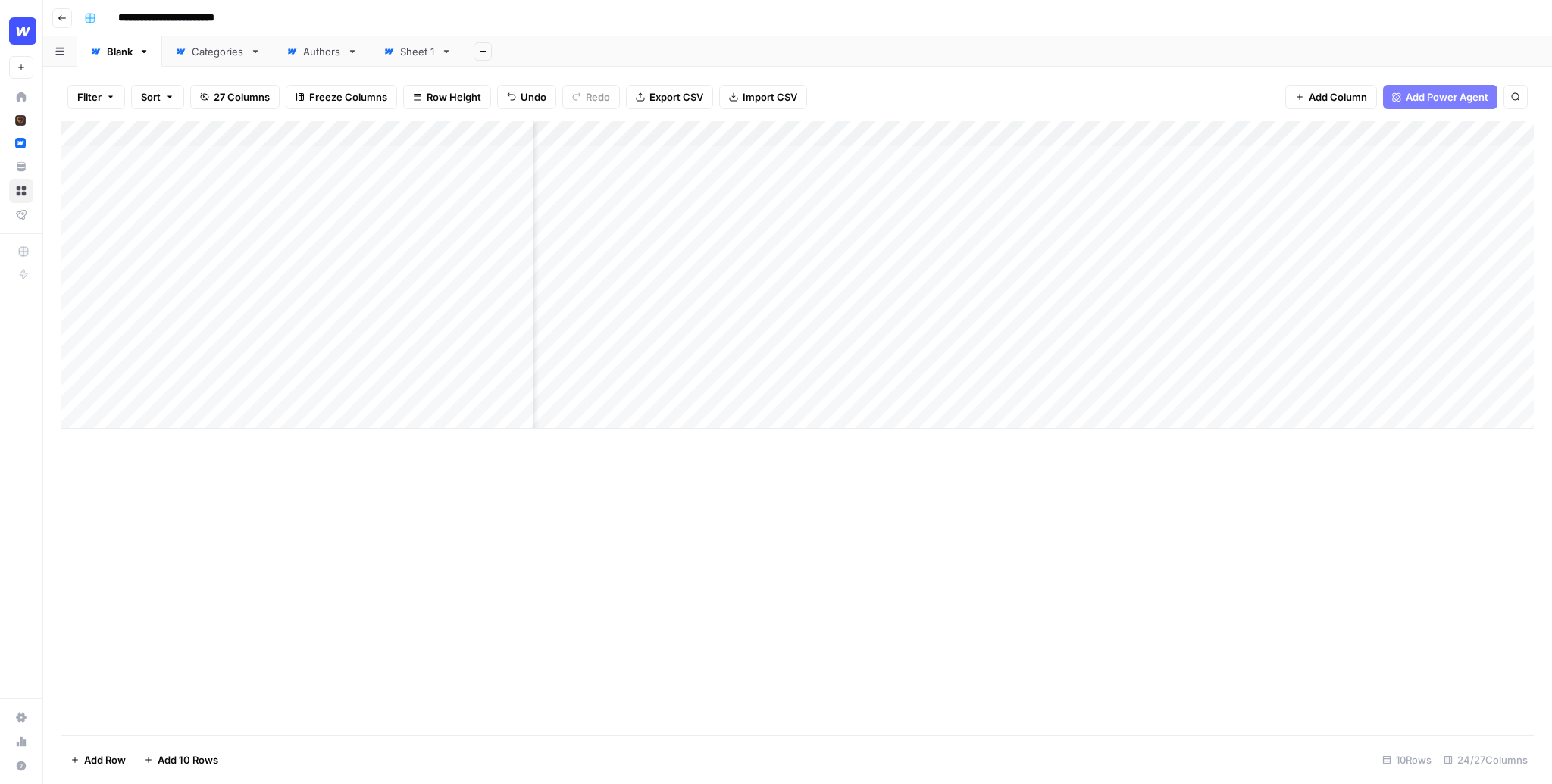
click at [1191, 373] on div "Add Column" at bounding box center [797, 275] width 1472 height 307
drag, startPoint x: 206, startPoint y: 162, endPoint x: 200, endPoint y: 392, distance: 230.1
click at [200, 392] on div "Add Column" at bounding box center [797, 275] width 1472 height 307
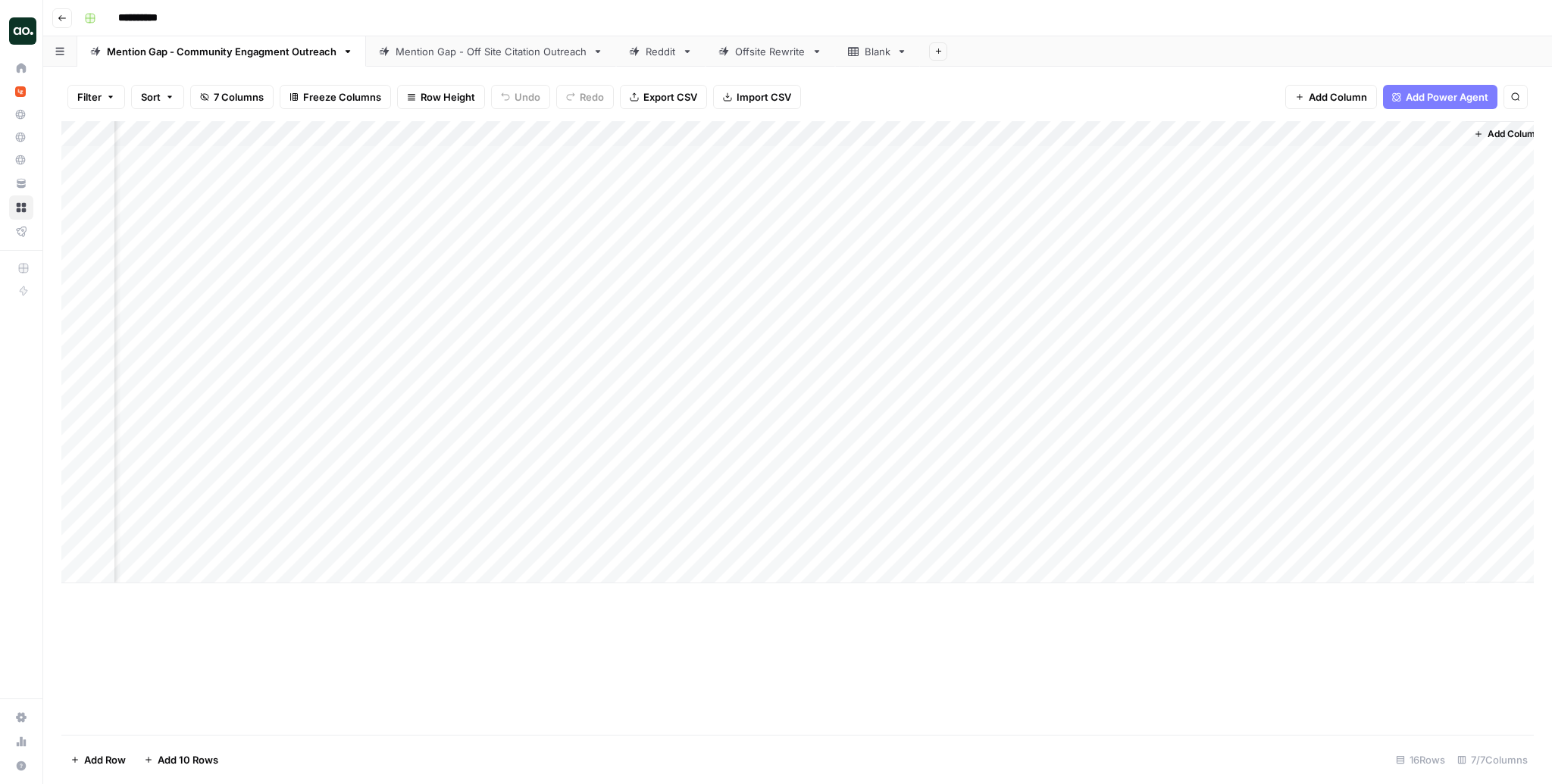
scroll to position [0, 758]
click at [1418, 184] on div "Add Column" at bounding box center [797, 352] width 1472 height 462
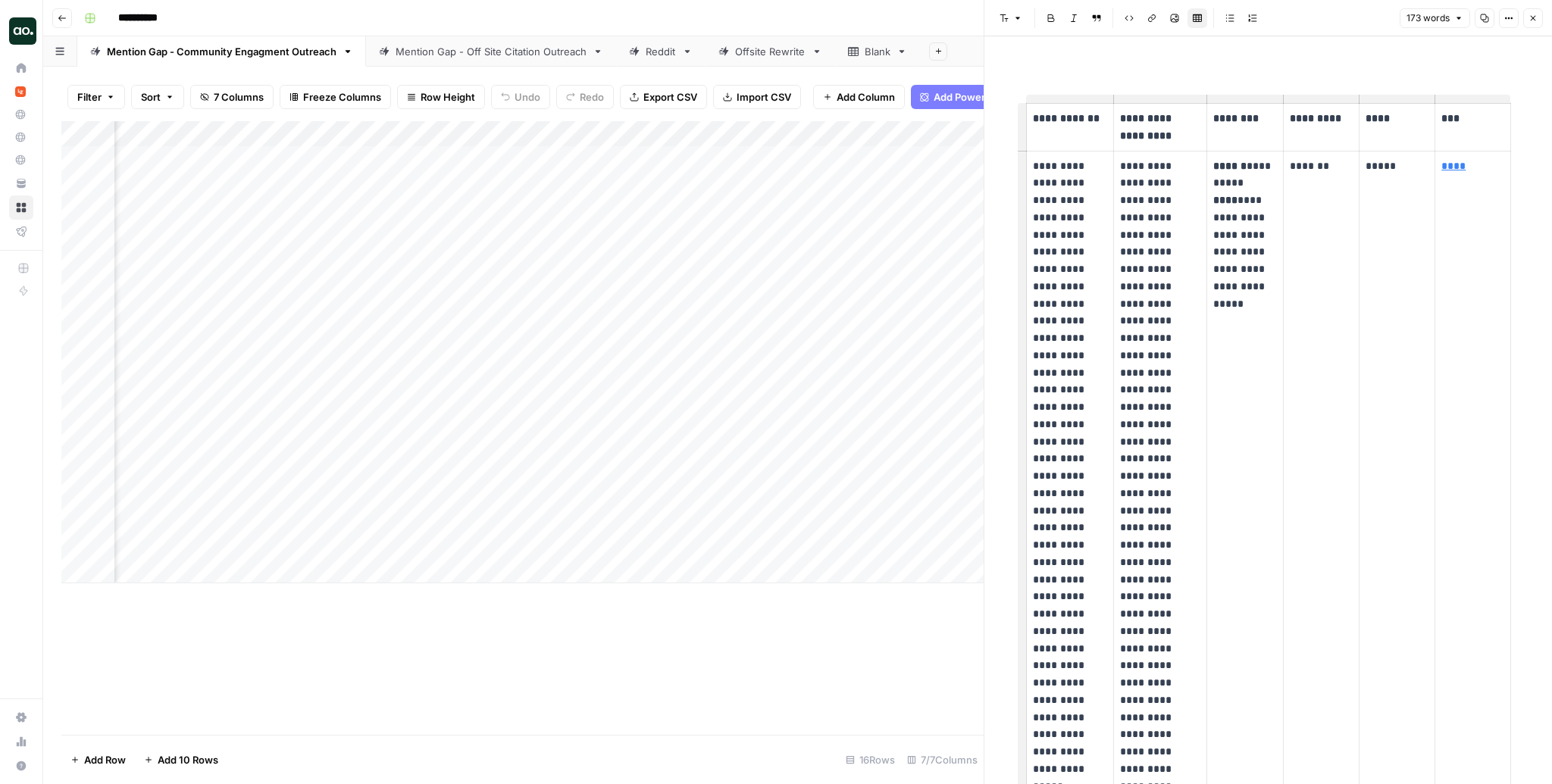
scroll to position [3, 0]
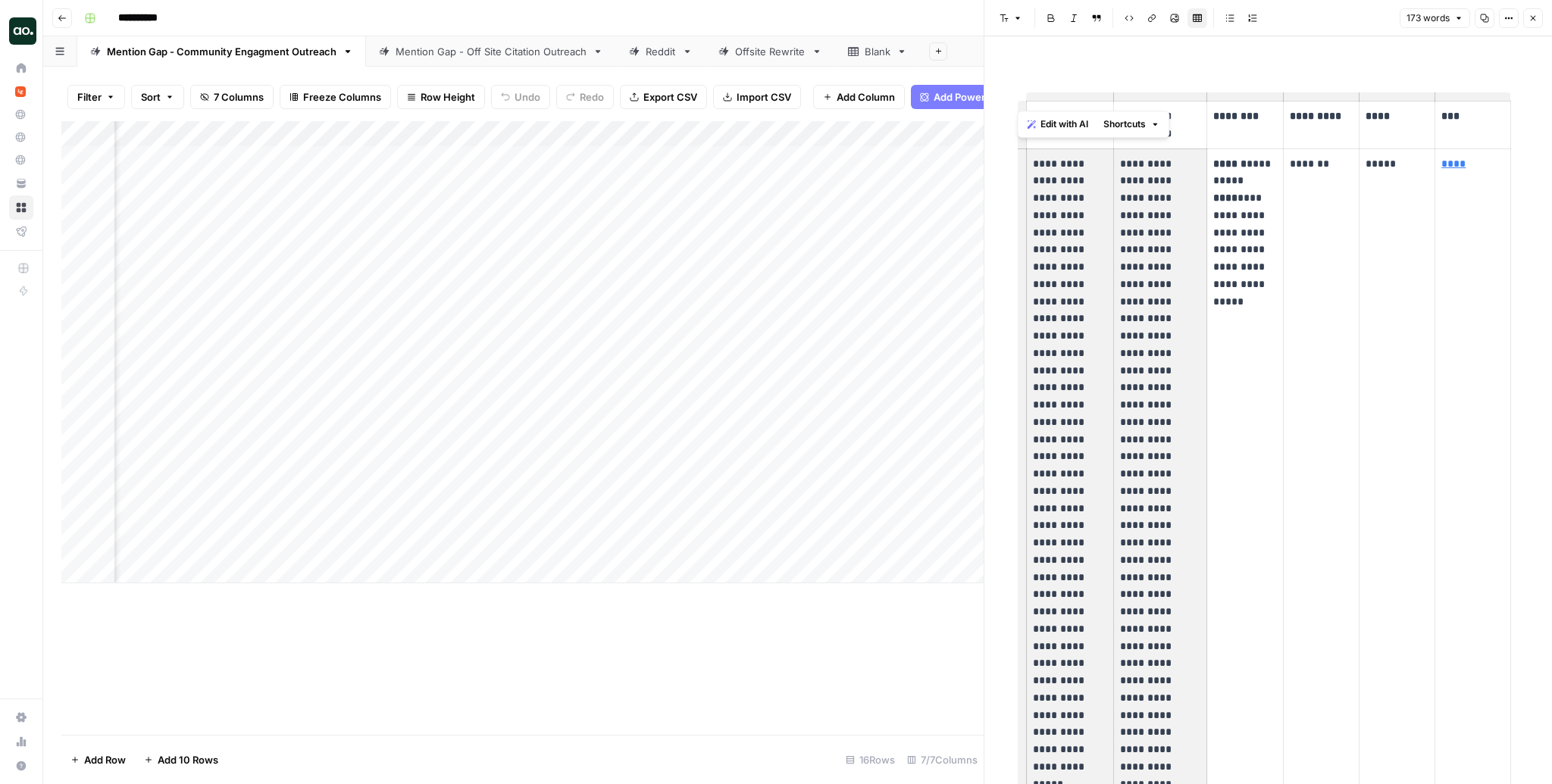
drag, startPoint x: 1031, startPoint y: 159, endPoint x: 1125, endPoint y: 779, distance: 627.1
click at [1125, 779] on tr "**********" at bounding box center [1268, 578] width 485 height 858
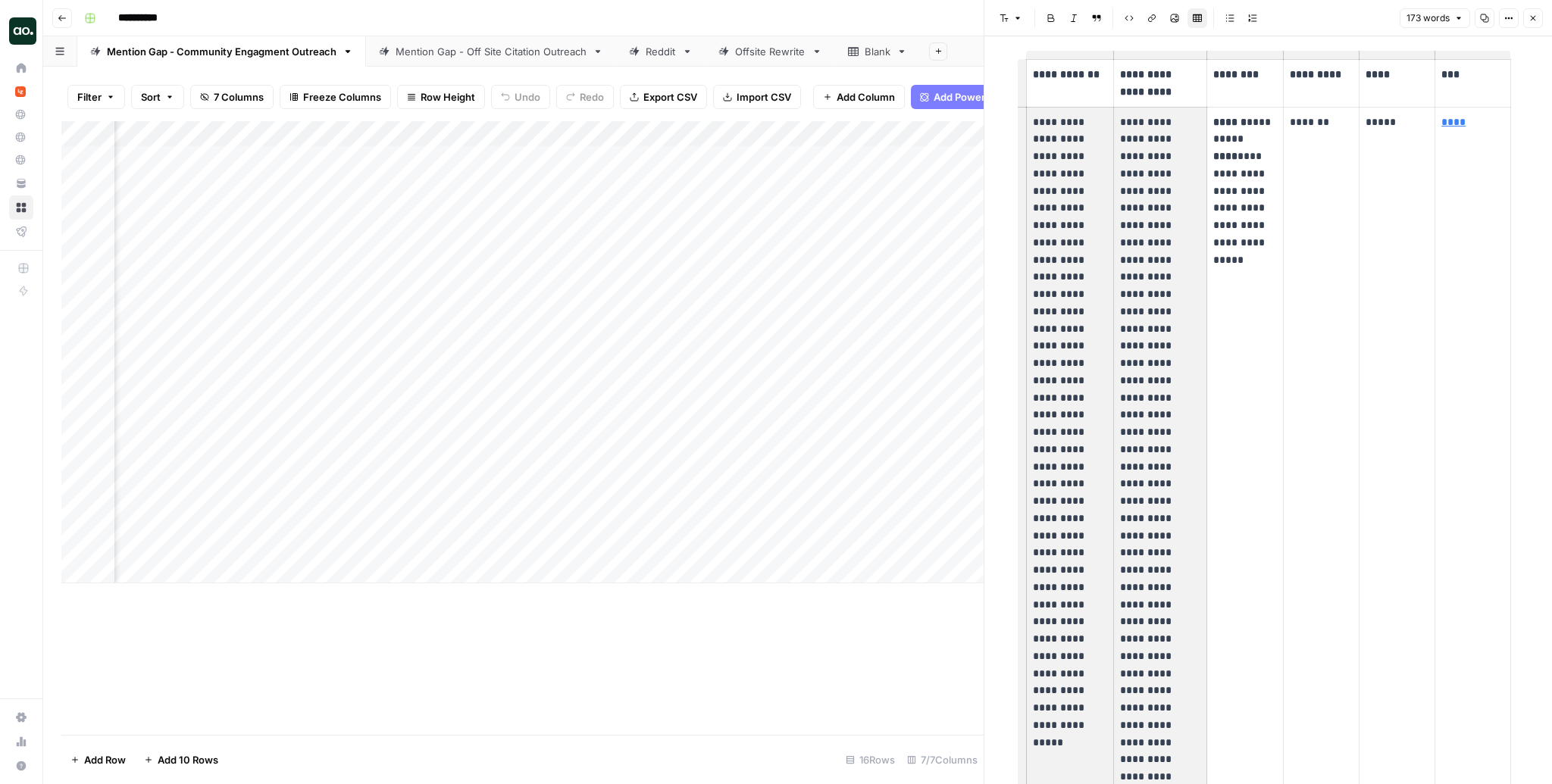
click at [1533, 12] on button "Close" at bounding box center [1533, 18] width 20 height 20
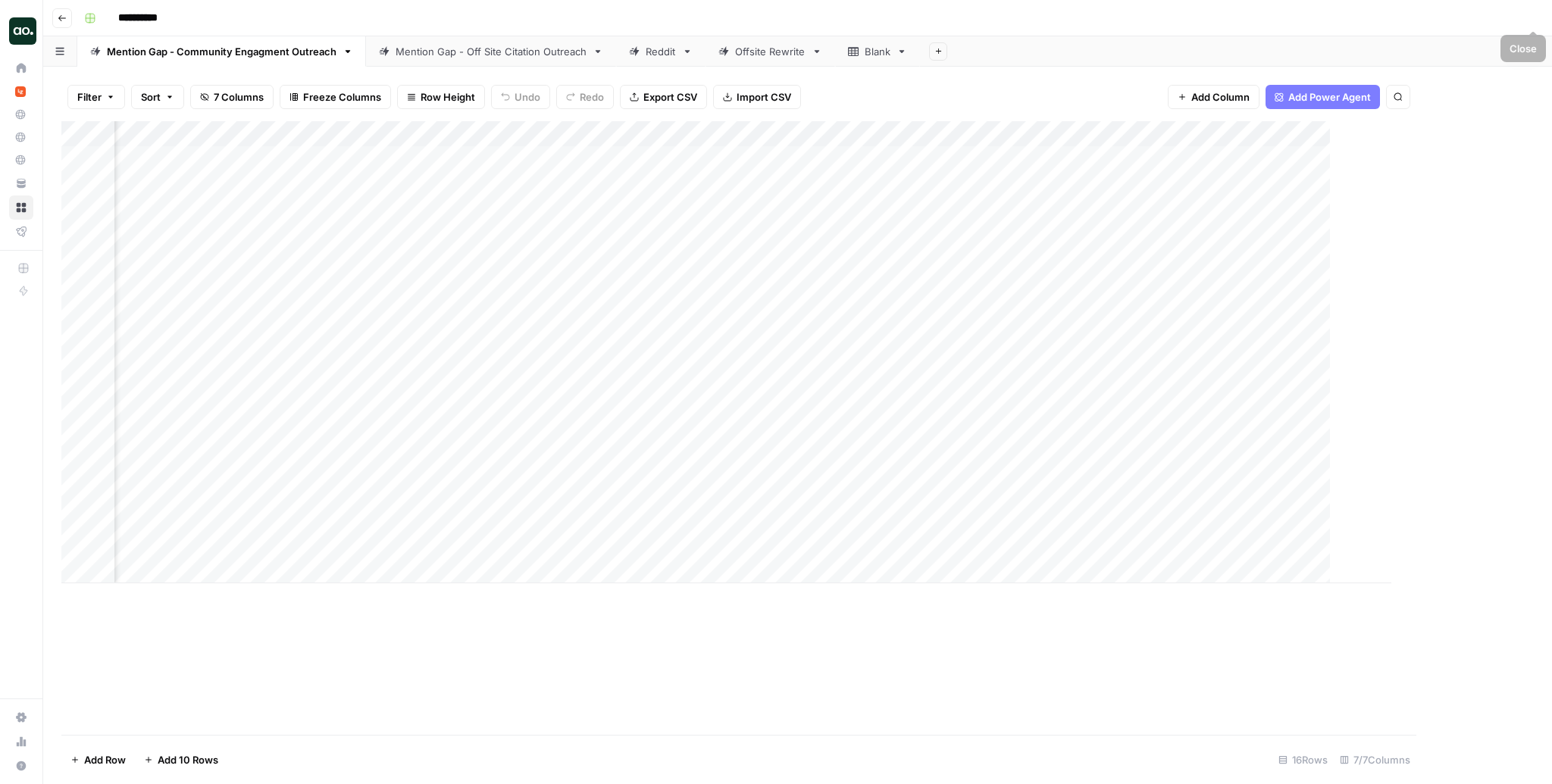
scroll to position [0, 740]
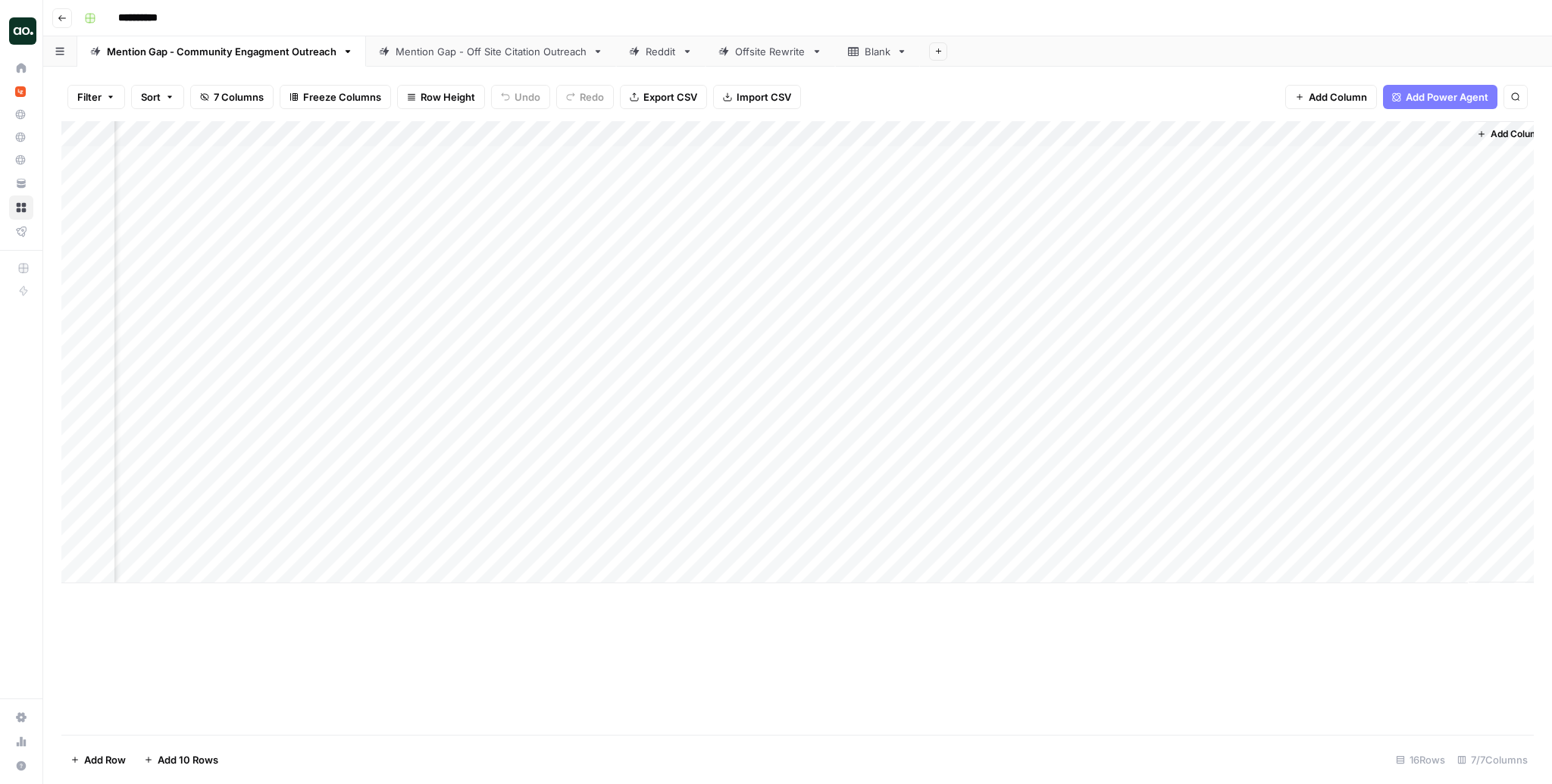
click at [1105, 83] on div "Filter Sort 7 Columns Freeze Columns Row Height Undo Redo Export CSV Import CSV…" at bounding box center [797, 97] width 1472 height 49
click at [964, 17] on div "**********" at bounding box center [807, 18] width 1459 height 24
